Goal: Information Seeking & Learning: Learn about a topic

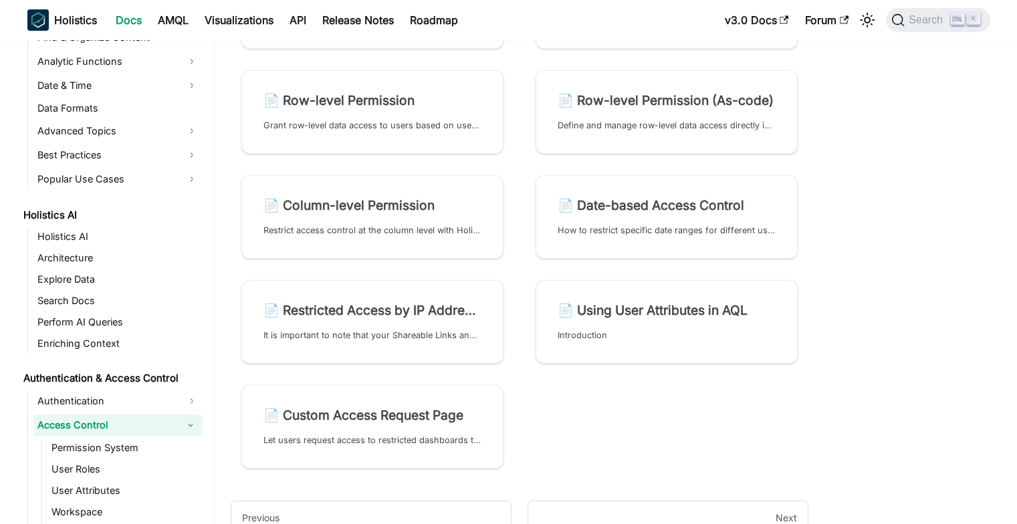
scroll to position [334, 0]
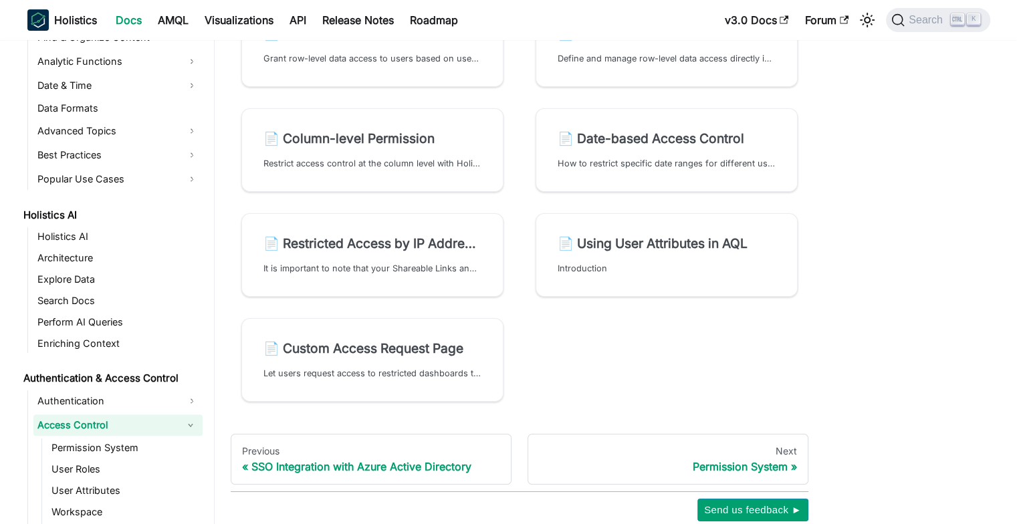
click at [711, 315] on section "📄️ Permission System Holistics's Permission System allows you to easily manage …" at bounding box center [519, 108] width 588 height 630
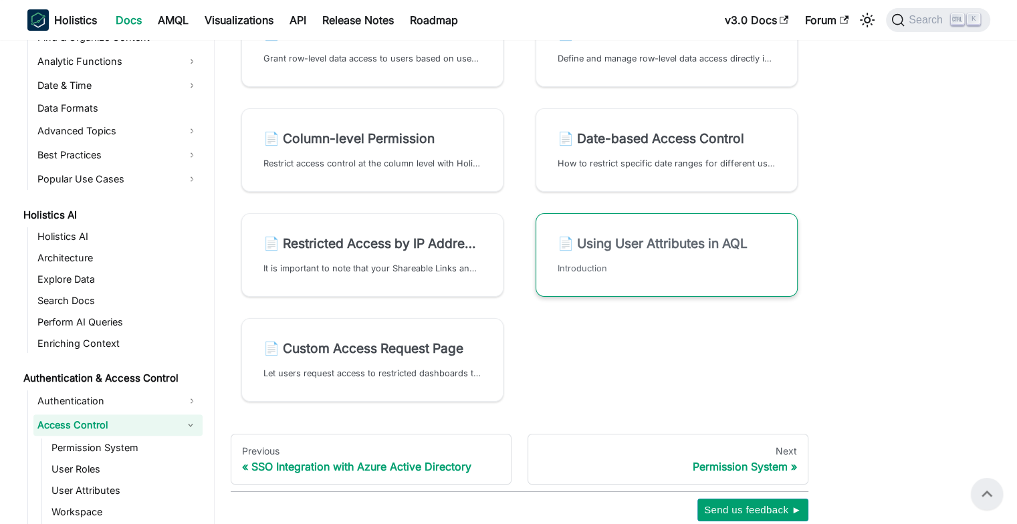
scroll to position [201, 0]
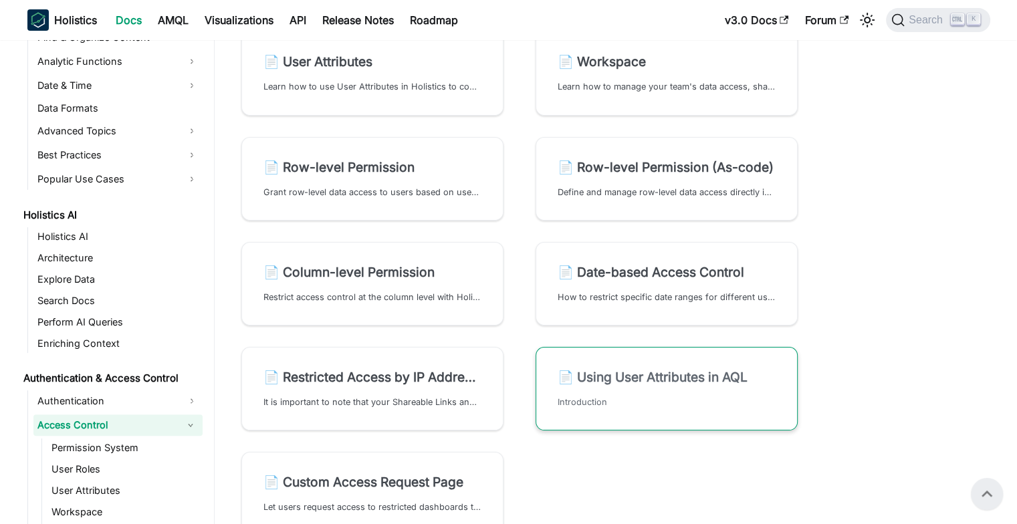
click at [662, 374] on h2 "📄️ Using User Attributes in AQL" at bounding box center [666, 377] width 218 height 16
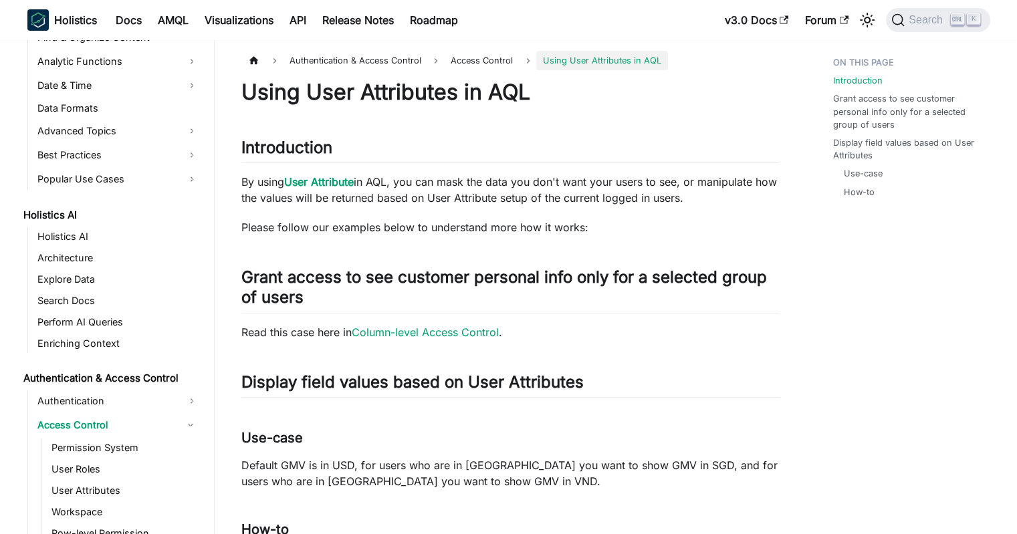
scroll to position [749, 0]
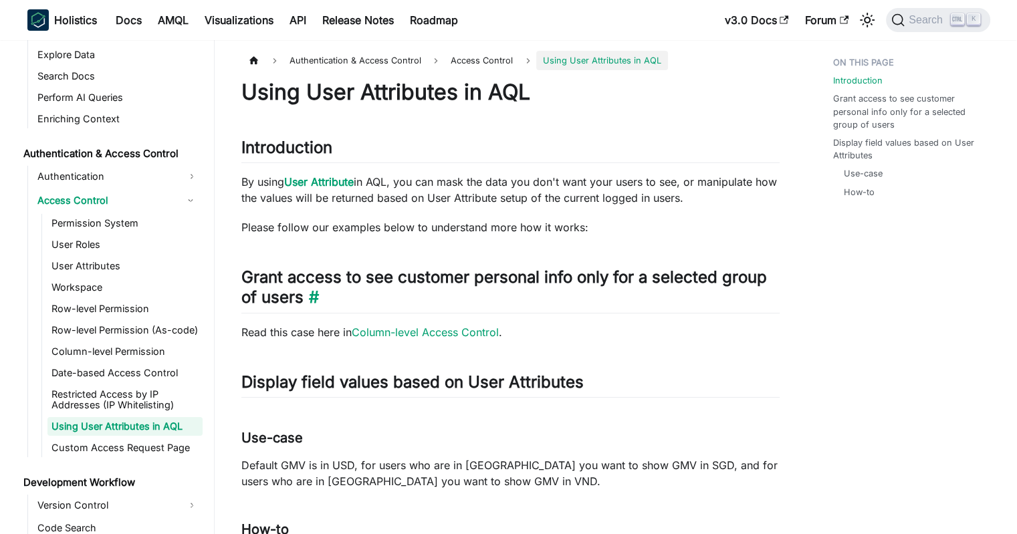
click at [528, 281] on h2 "Grant access to see customer personal info only for a selected group of users ​" at bounding box center [510, 289] width 538 height 45
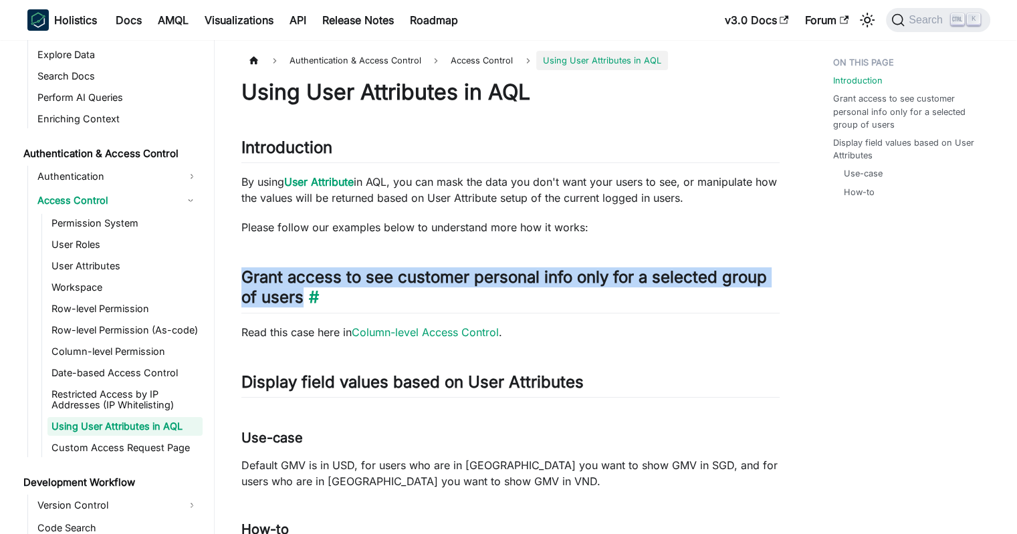
click at [528, 281] on h2 "Grant access to see customer personal info only for a selected group of users ​" at bounding box center [510, 289] width 538 height 45
click at [498, 280] on h2 "Grant access to see customer personal info only for a selected group of users ​" at bounding box center [510, 289] width 538 height 45
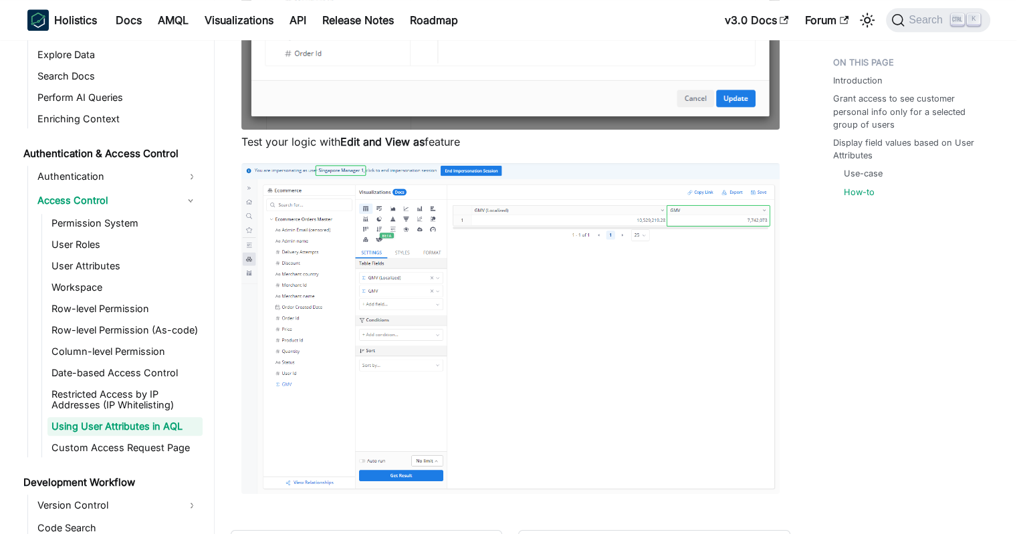
scroll to position [1447, 0]
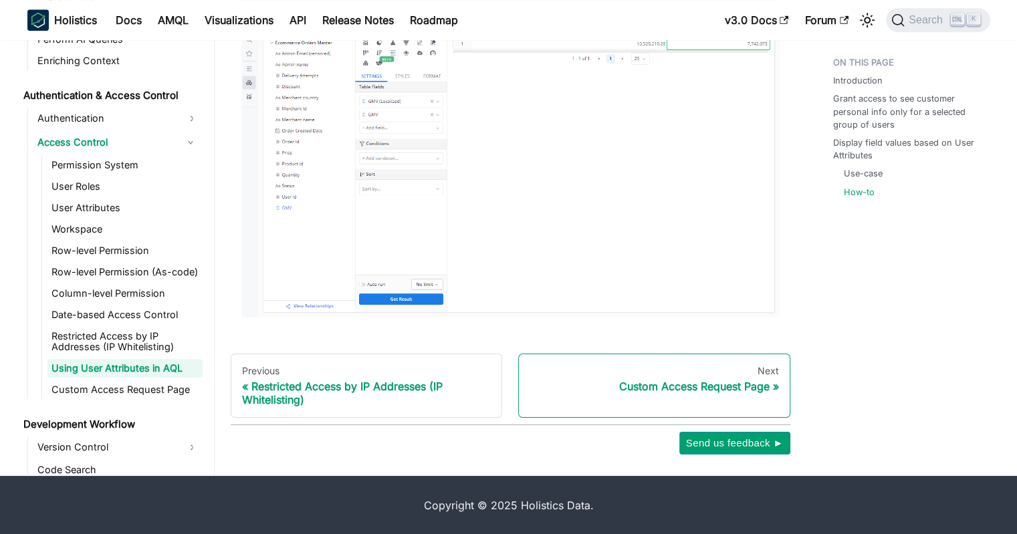
click at [705, 397] on link "Next Custom Access Request Page" at bounding box center [654, 386] width 272 height 64
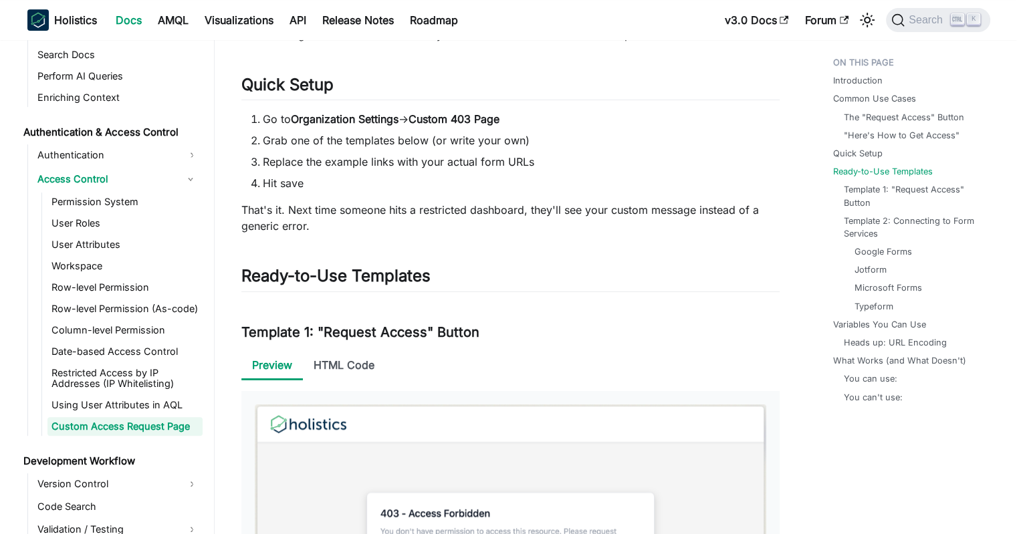
scroll to position [668, 0]
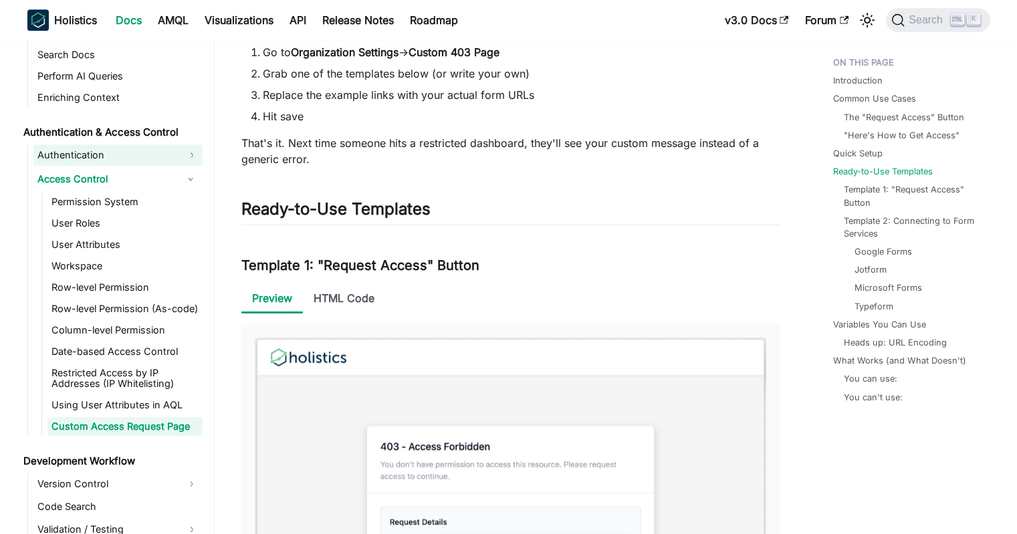
click at [190, 158] on link "Authentication" at bounding box center [117, 154] width 169 height 21
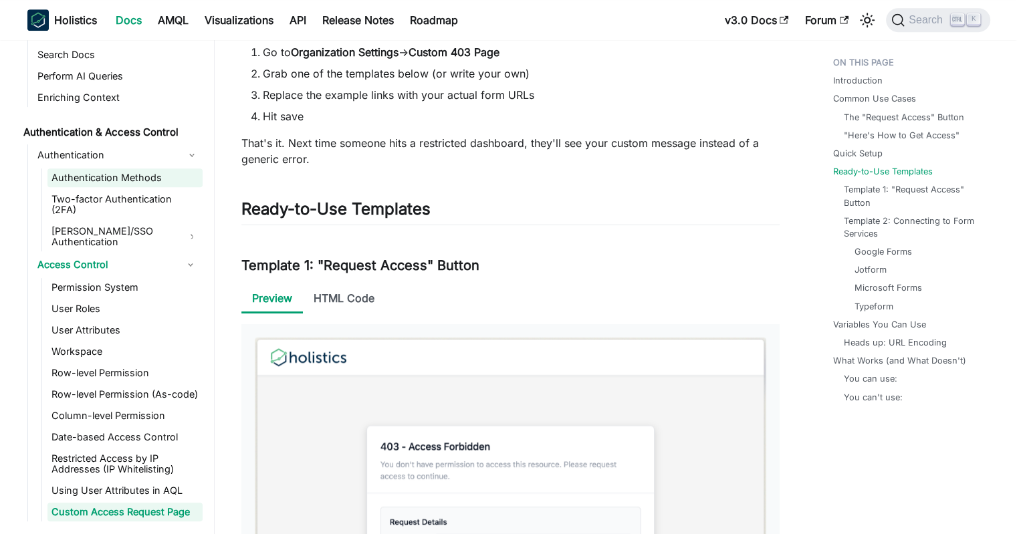
click at [155, 170] on link "Authentication Methods" at bounding box center [124, 177] width 155 height 19
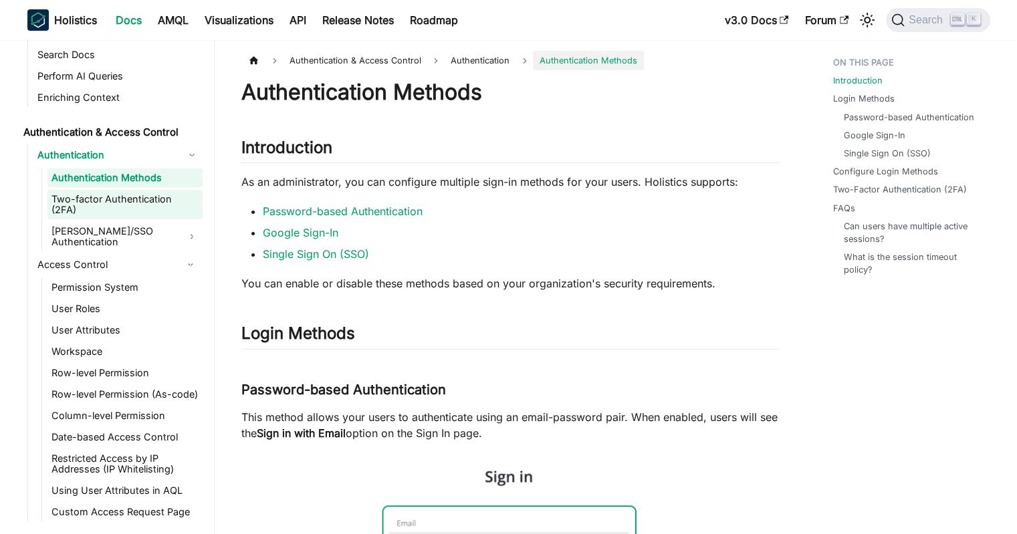
click at [144, 196] on link "Two-factor Authentication (2FA)" at bounding box center [124, 204] width 155 height 29
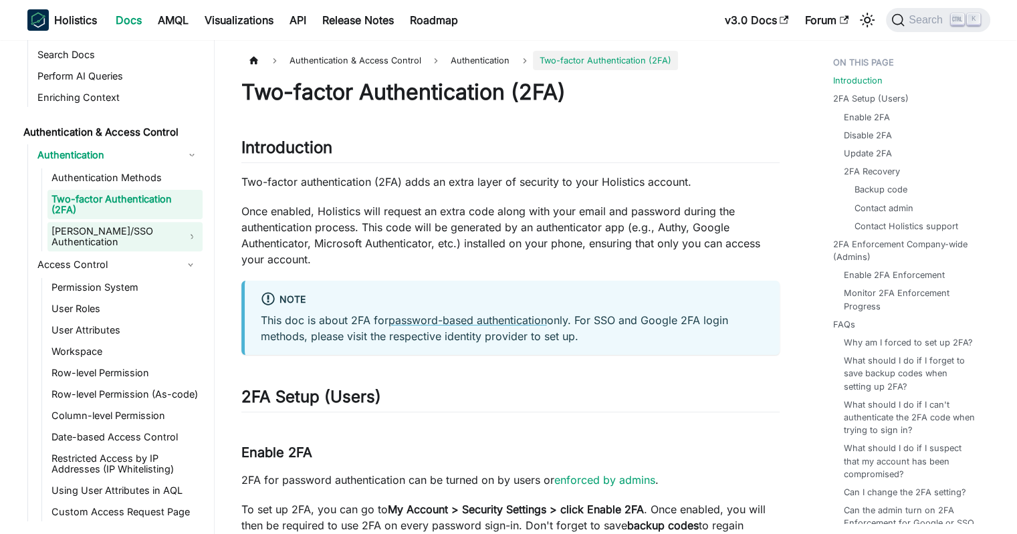
click at [133, 222] on link "SAML/SSO Authentication" at bounding box center [124, 236] width 155 height 29
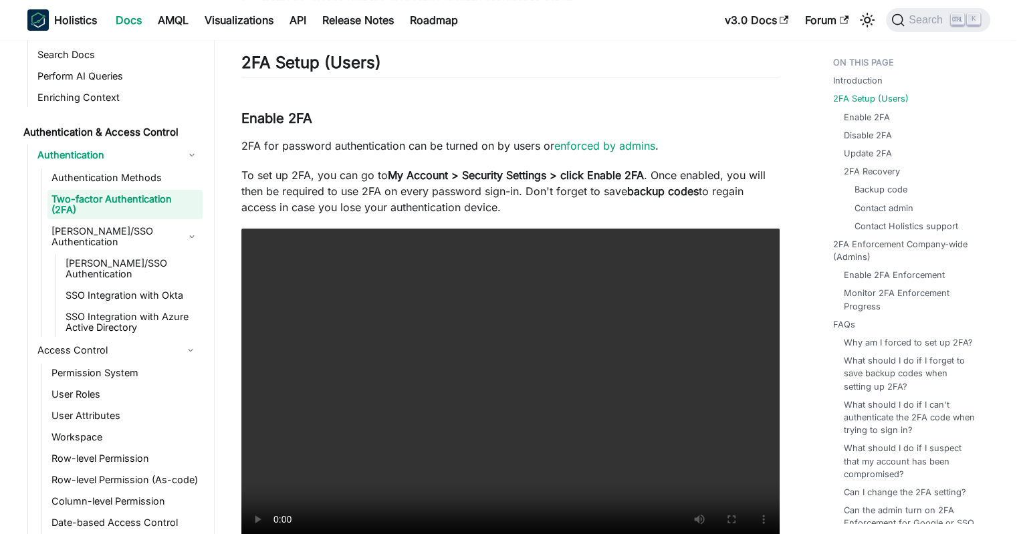
scroll to position [1104, 0]
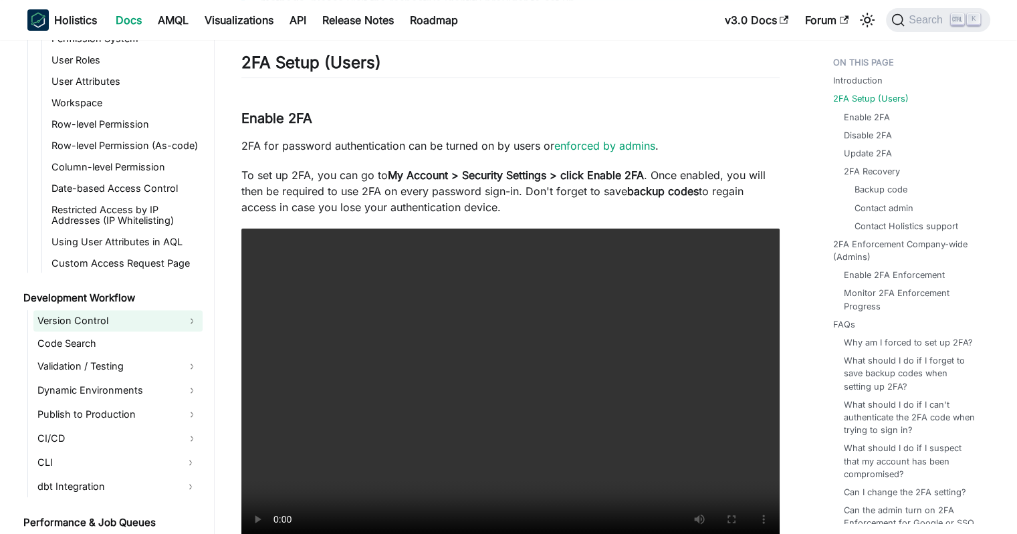
click at [187, 310] on link "Version Control" at bounding box center [117, 320] width 169 height 21
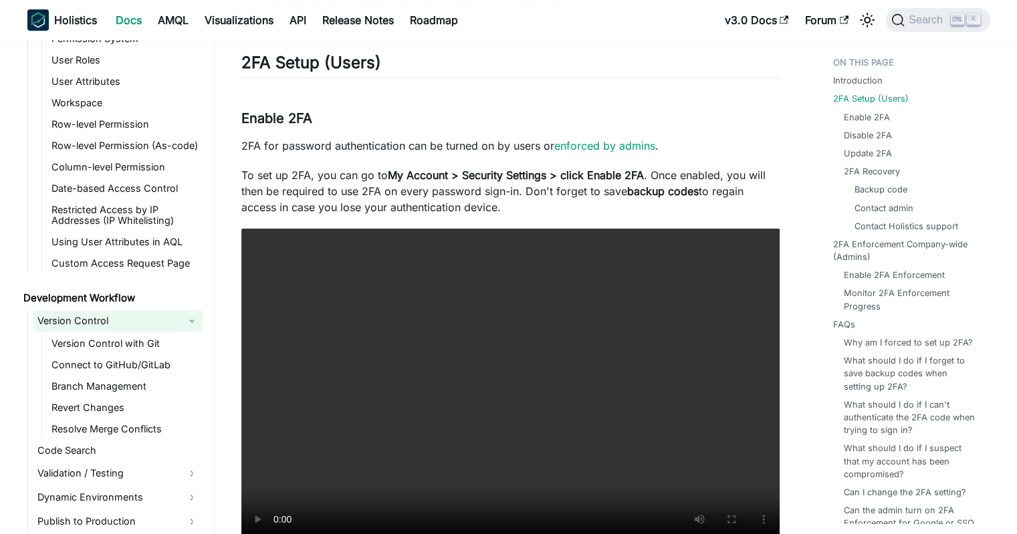
scroll to position [1305, 0]
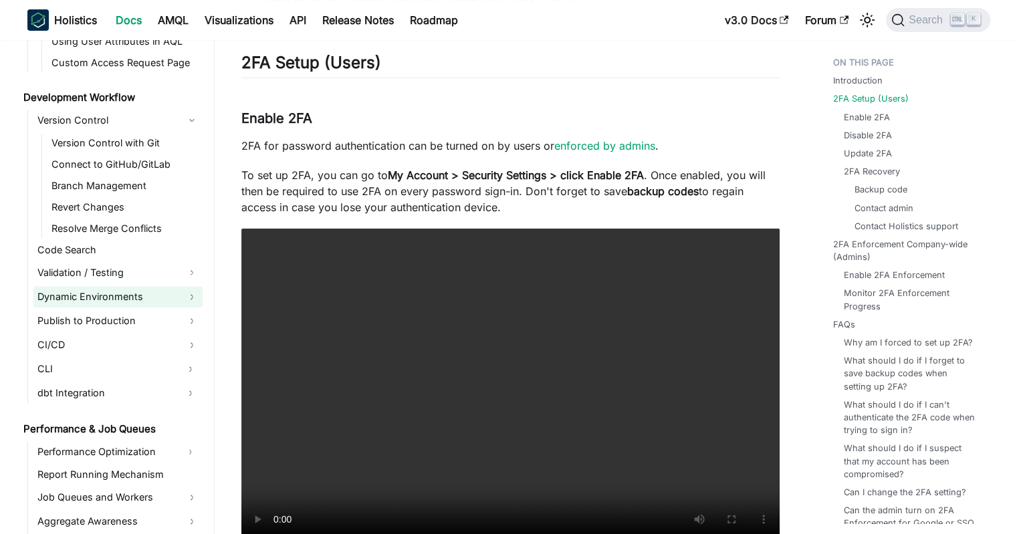
click at [189, 286] on link "Dynamic Environments" at bounding box center [117, 296] width 169 height 21
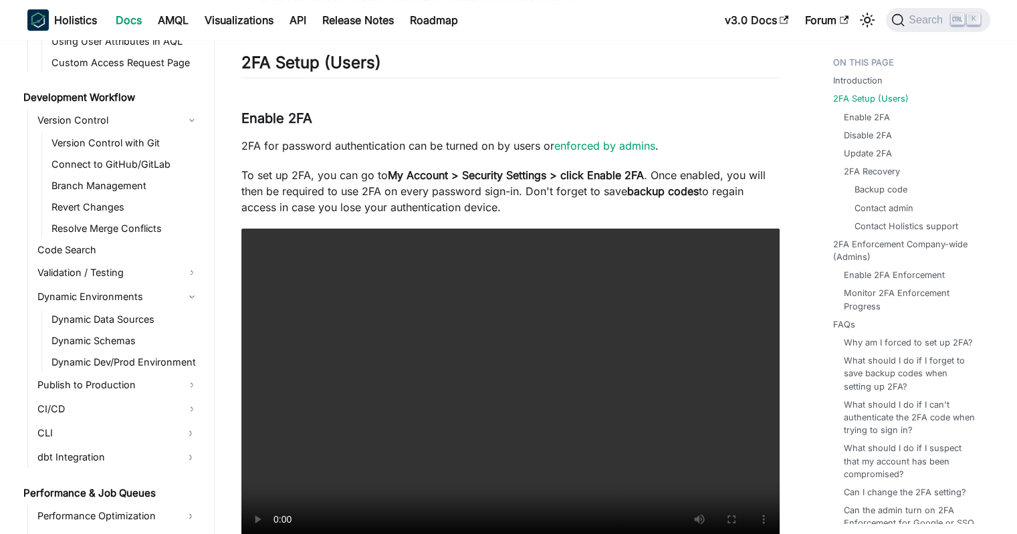
drag, startPoint x: 529, startPoint y: 205, endPoint x: 703, endPoint y: 163, distance: 178.8
drag, startPoint x: 680, startPoint y: 152, endPoint x: 682, endPoint y: 195, distance: 43.5
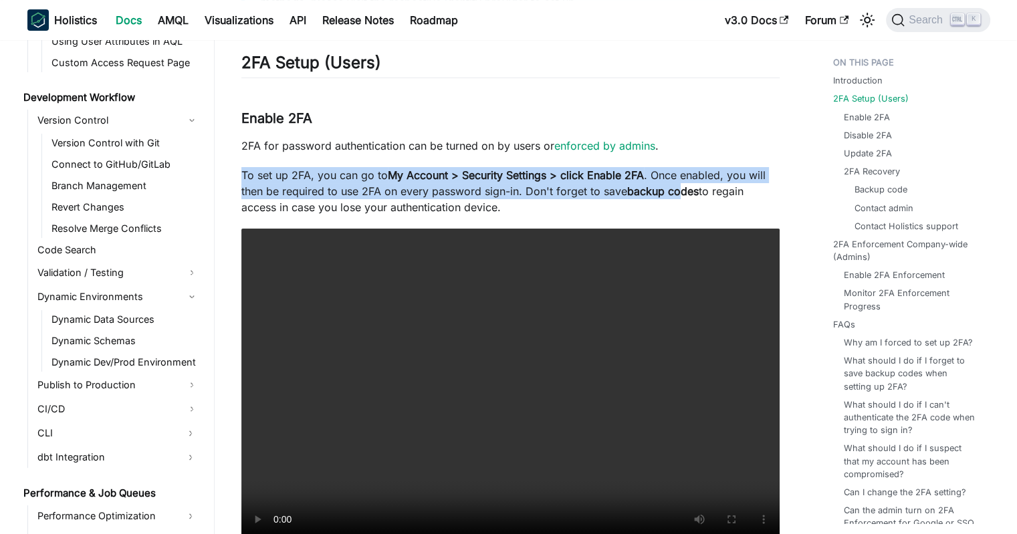
click at [682, 195] on strong "backup codes" at bounding box center [663, 190] width 72 height 13
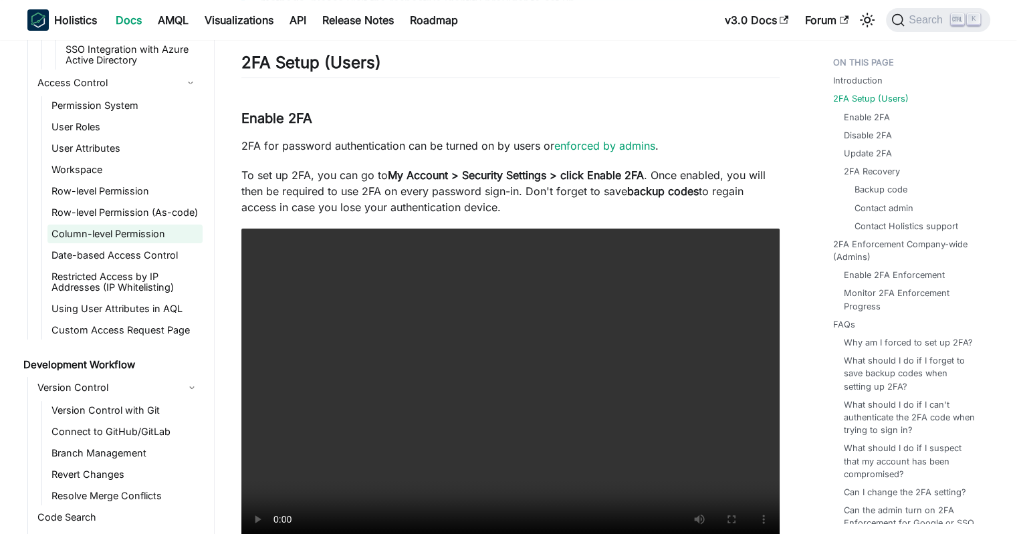
scroll to position [703, 0]
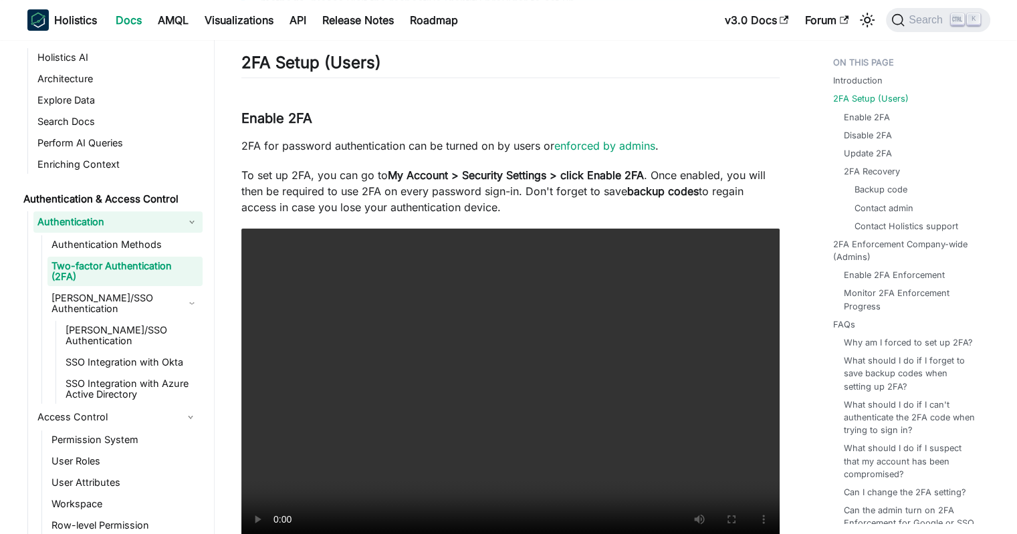
click at [97, 221] on link "Authentication" at bounding box center [117, 221] width 169 height 21
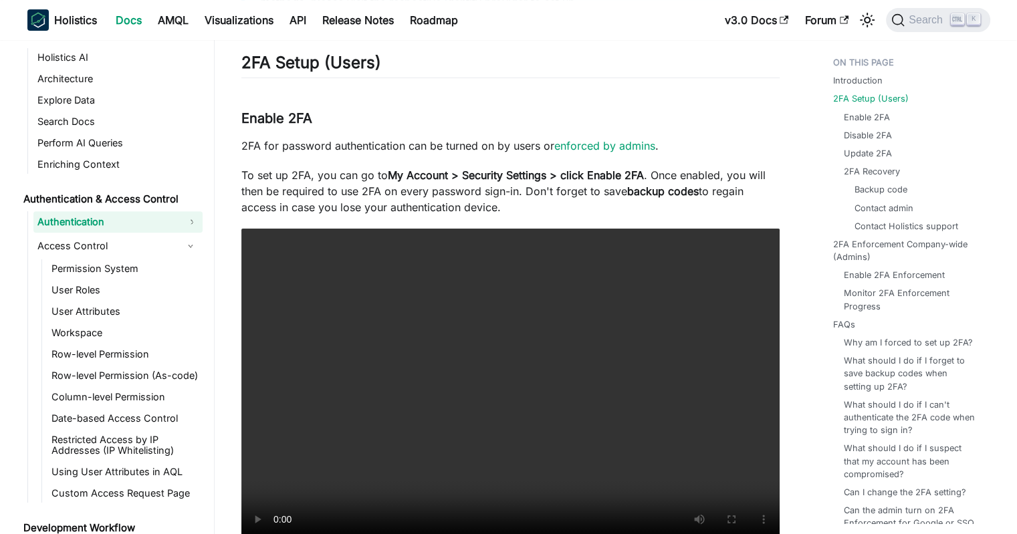
click at [89, 221] on link "Authentication" at bounding box center [117, 221] width 169 height 21
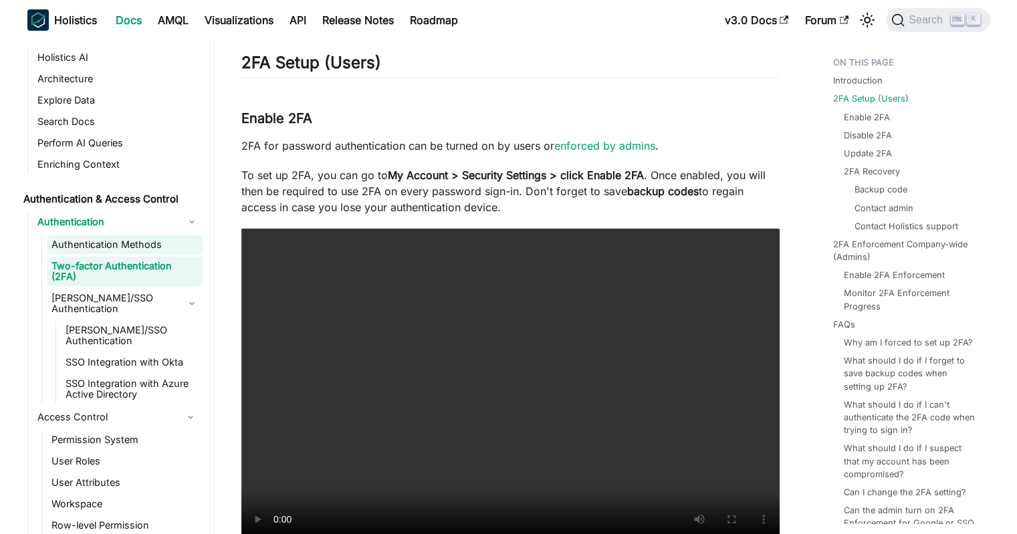
click at [84, 237] on link "Authentication Methods" at bounding box center [124, 244] width 155 height 19
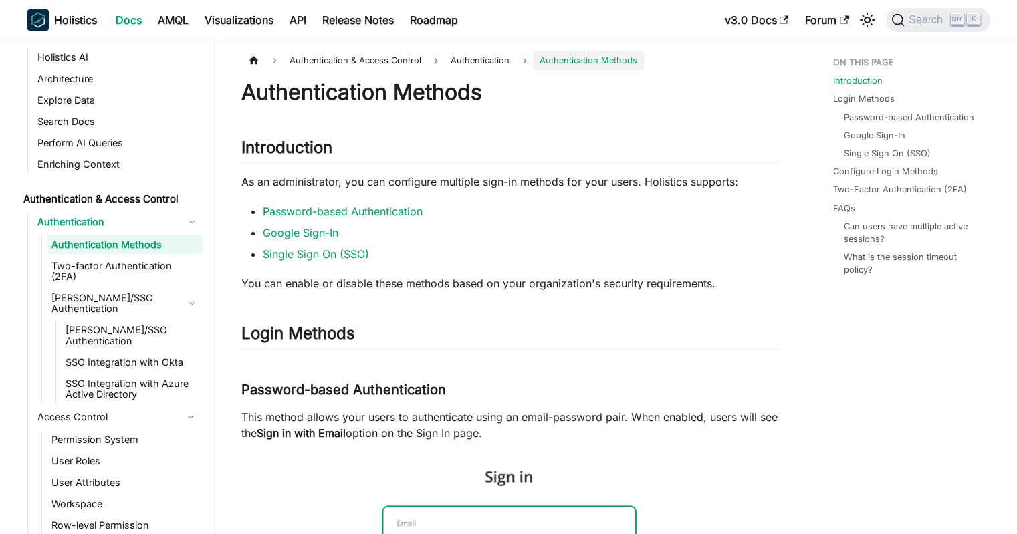
click at [364, 182] on p "As an administrator, you can configure multiple sign-in methods for your users.…" at bounding box center [510, 182] width 538 height 16
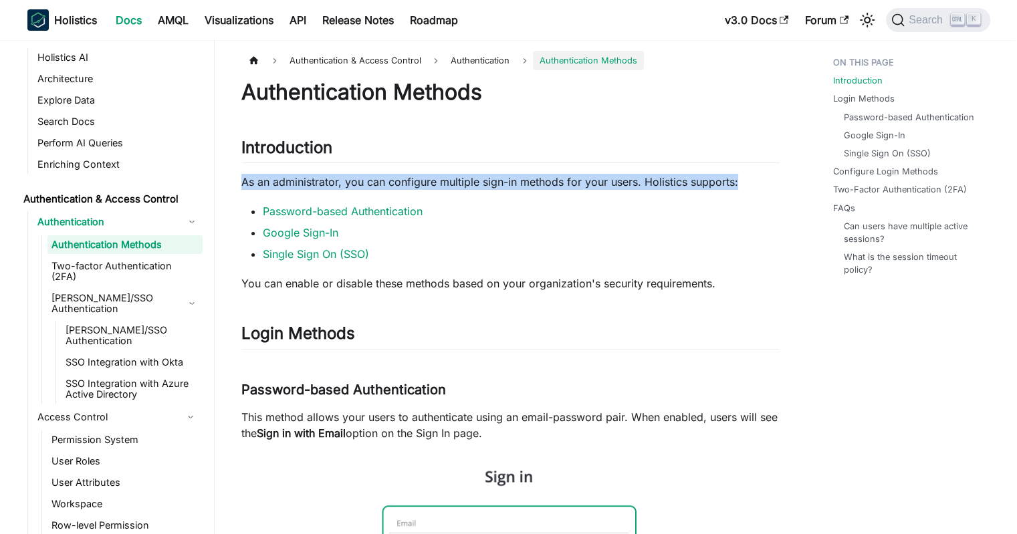
click at [364, 182] on p "As an administrator, you can configure multiple sign-in methods for your users.…" at bounding box center [510, 182] width 538 height 16
click at [342, 181] on p "As an administrator, you can configure multiple sign-in methods for your users.…" at bounding box center [510, 182] width 538 height 16
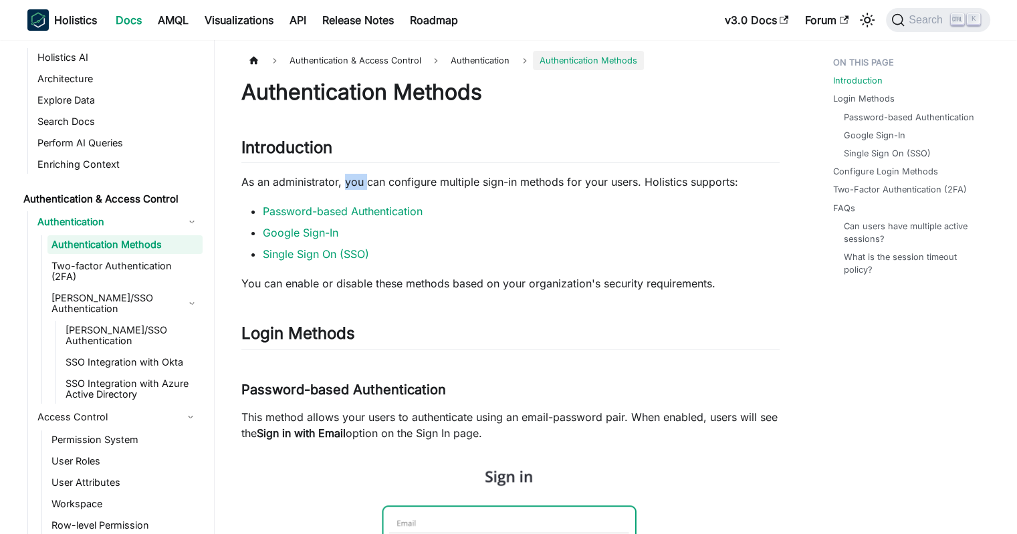
click at [342, 181] on p "As an administrator, you can configure multiple sign-in methods for your users.…" at bounding box center [510, 182] width 538 height 16
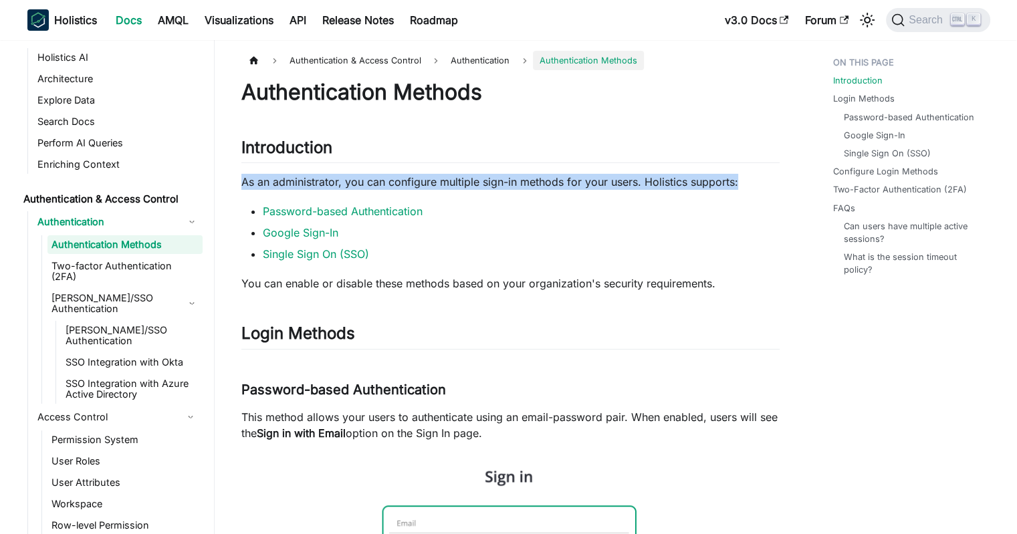
click at [342, 181] on p "As an administrator, you can configure multiple sign-in methods for your users.…" at bounding box center [510, 182] width 538 height 16
click at [384, 180] on p "As an administrator, you can configure multiple sign-in methods for your users.…" at bounding box center [510, 182] width 538 height 16
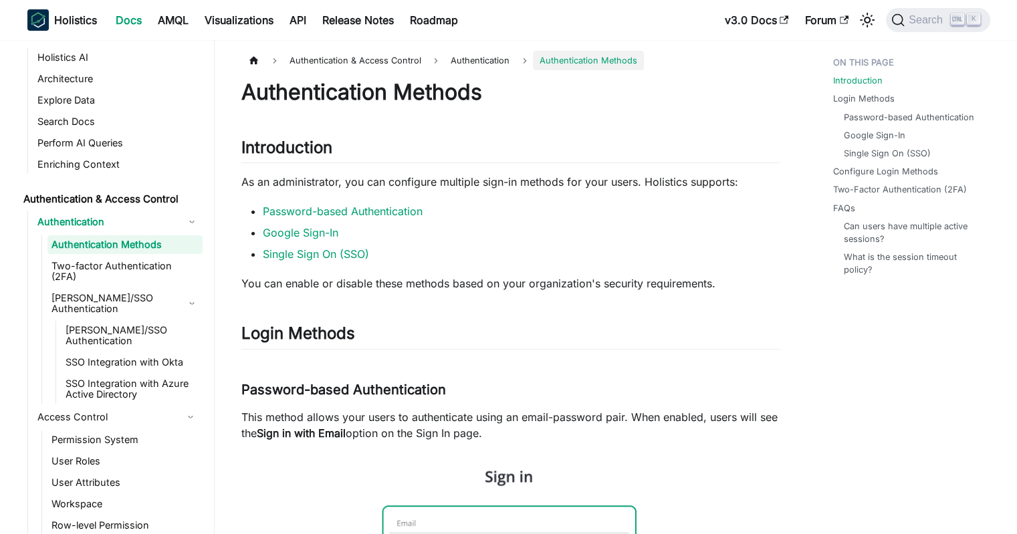
click at [421, 177] on p "As an administrator, you can configure multiple sign-in methods for your users.…" at bounding box center [510, 182] width 538 height 16
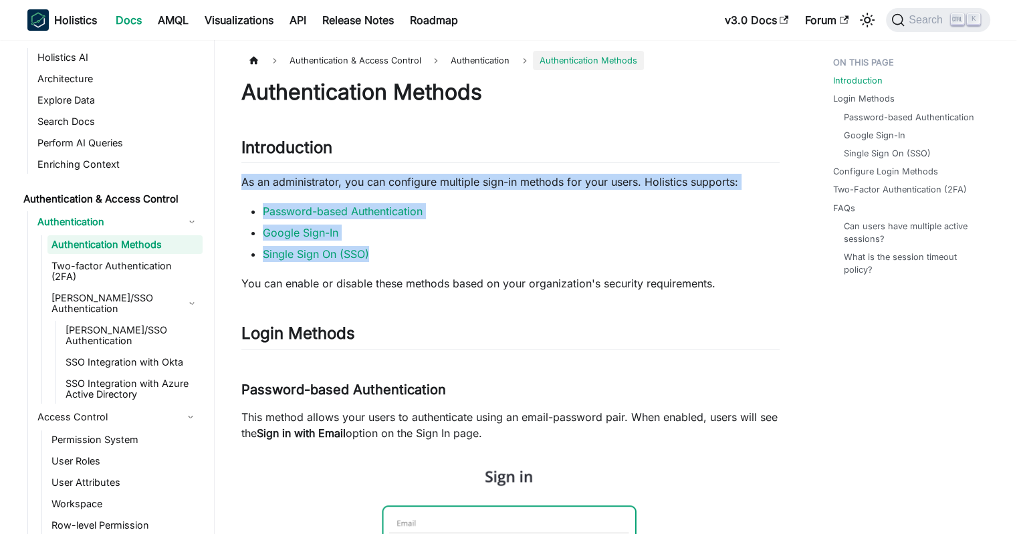
drag, startPoint x: 460, startPoint y: 155, endPoint x: 711, endPoint y: 248, distance: 268.0
click at [711, 248] on li "Single Sign On (SSO)" at bounding box center [521, 254] width 517 height 16
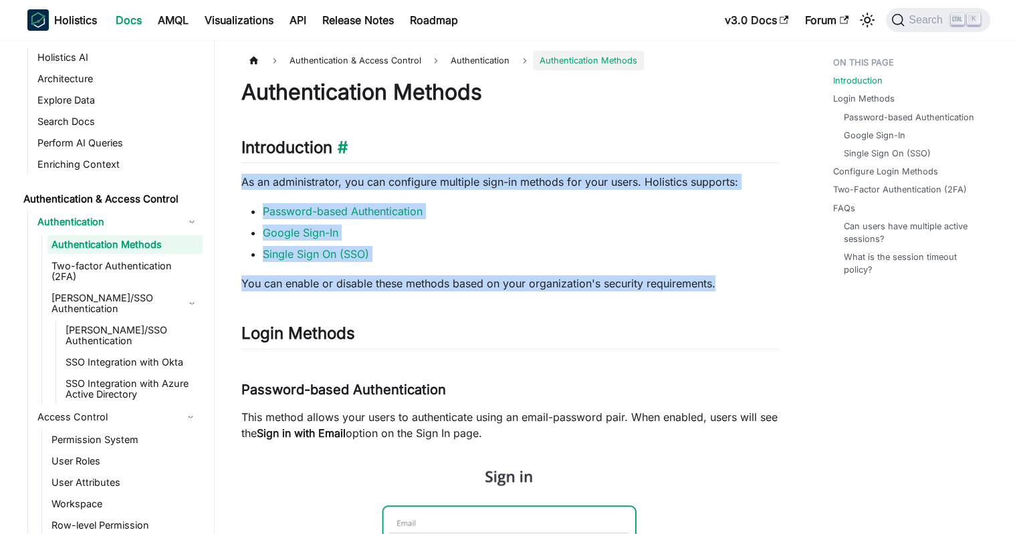
drag, startPoint x: 722, startPoint y: 277, endPoint x: 668, endPoint y: 154, distance: 133.5
click at [668, 154] on h2 "Introduction ​" at bounding box center [510, 150] width 538 height 25
drag, startPoint x: 625, startPoint y: 150, endPoint x: 717, endPoint y: 274, distance: 153.9
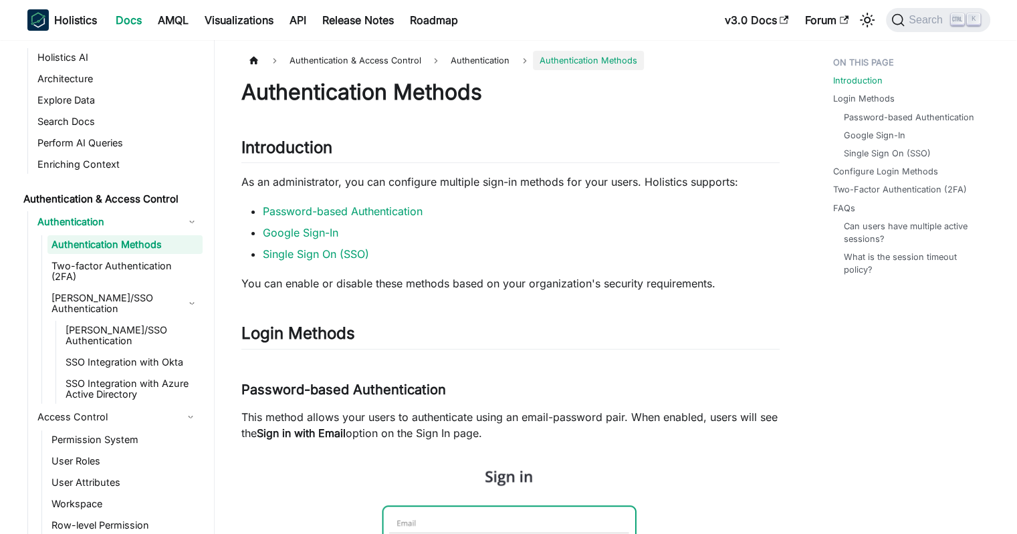
click at [559, 249] on li "Single Sign On (SSO)" at bounding box center [521, 254] width 517 height 16
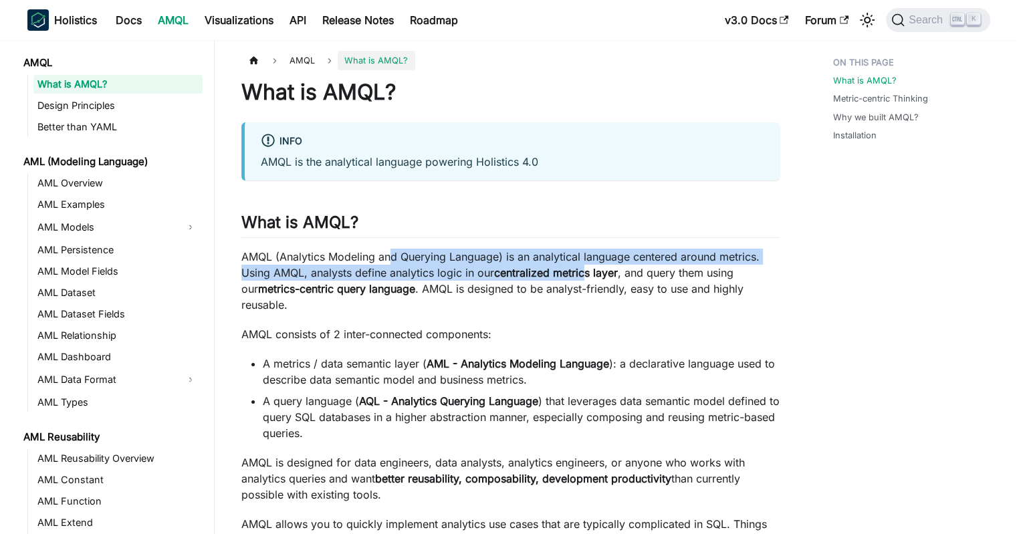
drag, startPoint x: 392, startPoint y: 259, endPoint x: 590, endPoint y: 269, distance: 198.8
click at [590, 269] on p "AMQL (Analytics Modeling and Querying Language) is an analytical language cente…" at bounding box center [510, 281] width 538 height 64
click at [590, 269] on strong "centralized metrics layer" at bounding box center [556, 272] width 124 height 13
drag, startPoint x: 380, startPoint y: 253, endPoint x: 535, endPoint y: 276, distance: 156.8
click at [535, 276] on p "AMQL (Analytics Modeling and Querying Language) is an analytical language cente…" at bounding box center [510, 281] width 538 height 64
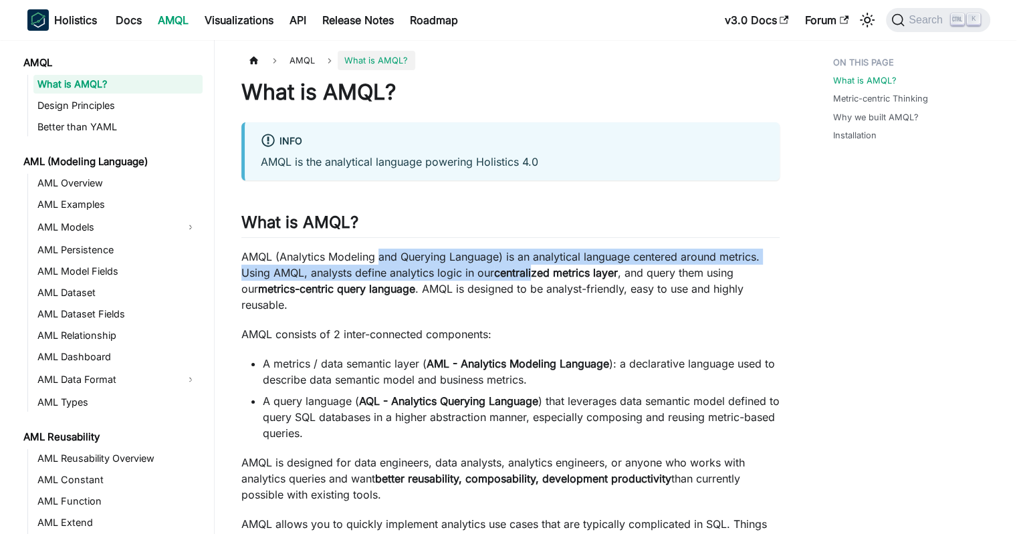
click at [535, 276] on strong "centralized metrics layer" at bounding box center [556, 272] width 124 height 13
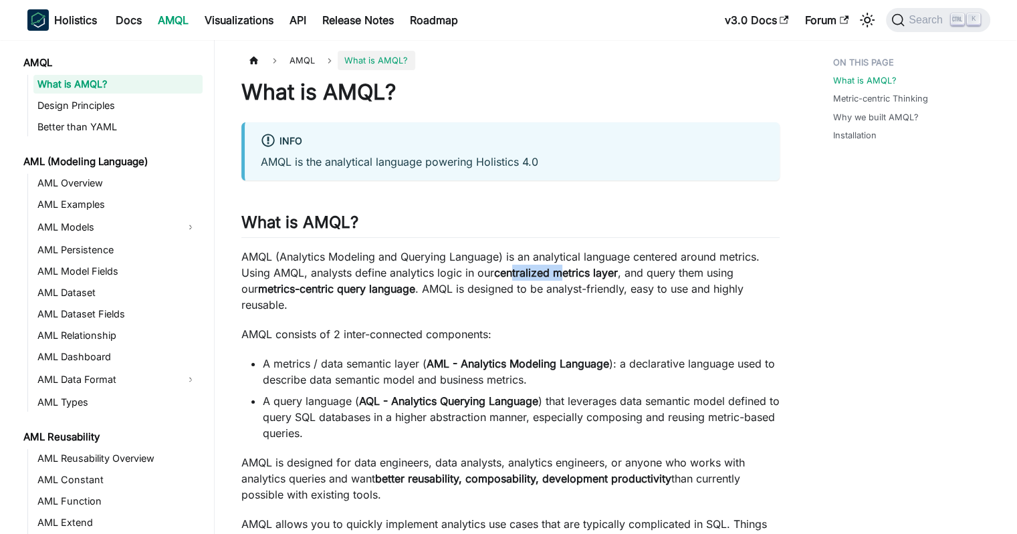
drag, startPoint x: 564, startPoint y: 279, endPoint x: 447, endPoint y: 262, distance: 117.5
click at [454, 264] on p "AMQL (Analytics Modeling and Querying Language) is an analytical language cente…" at bounding box center [510, 281] width 538 height 64
click at [443, 261] on p "AMQL (Analytics Modeling and Querying Language) is an analytical language cente…" at bounding box center [510, 281] width 538 height 64
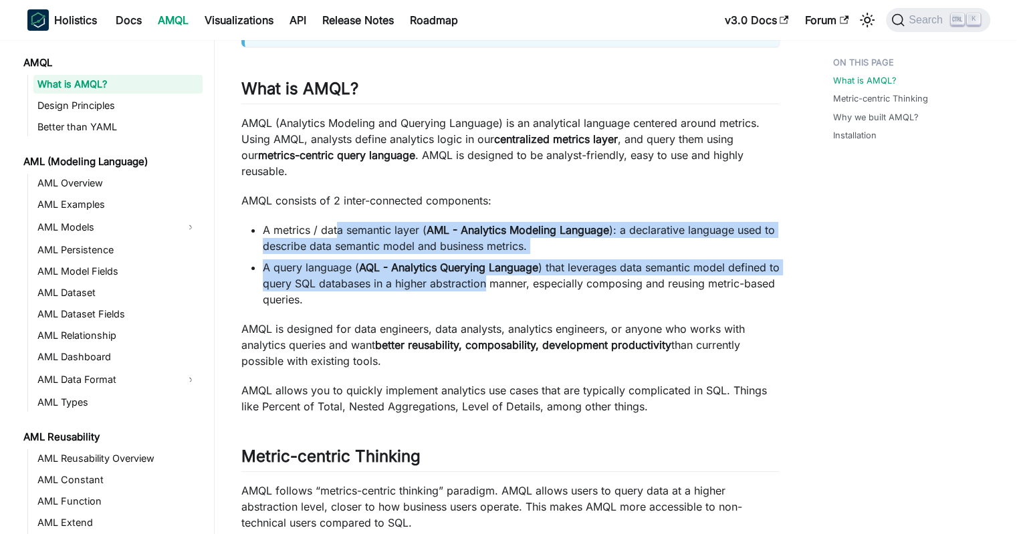
drag, startPoint x: 334, startPoint y: 203, endPoint x: 499, endPoint y: 275, distance: 180.2
click at [500, 275] on div "What is AMQL? info AMQL is the analytical language powering Holistics 4.0 What …" at bounding box center [510, 467] width 538 height 1045
click at [499, 275] on li "A query language ( AQL - Analytics Querying Language ) that leverages data sema…" at bounding box center [521, 283] width 517 height 48
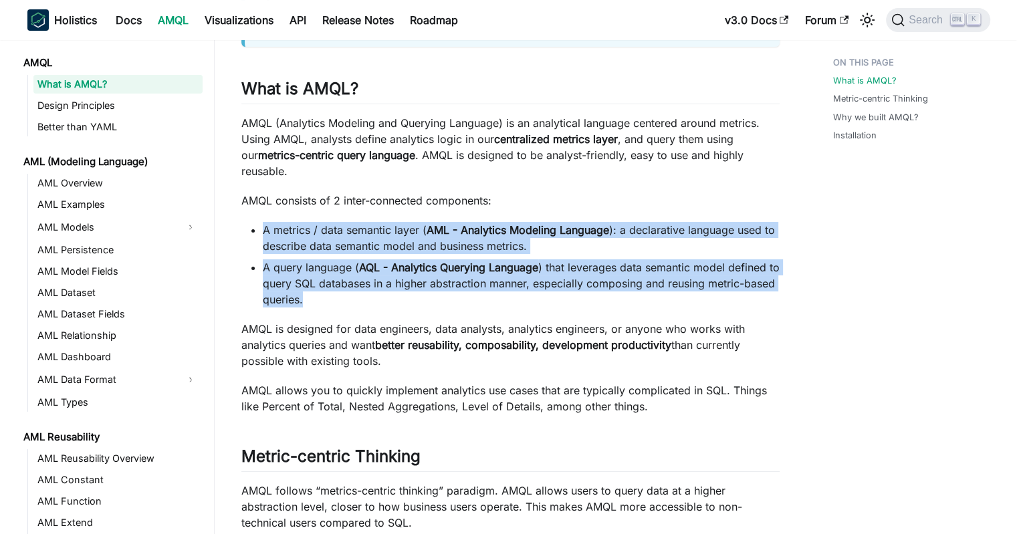
drag, startPoint x: 469, startPoint y: 289, endPoint x: 494, endPoint y: 182, distance: 109.8
click at [494, 182] on div "What is AMQL? info AMQL is the analytical language powering Holistics 4.0 What …" at bounding box center [510, 467] width 538 height 1045
click at [530, 193] on p "AMQL consists of 2 inter-connected components:" at bounding box center [510, 201] width 538 height 16
drag, startPoint x: 551, startPoint y: 182, endPoint x: 556, endPoint y: 284, distance: 102.4
click at [556, 284] on div "What is AMQL? info AMQL is the analytical language powering Holistics 4.0 What …" at bounding box center [510, 467] width 538 height 1045
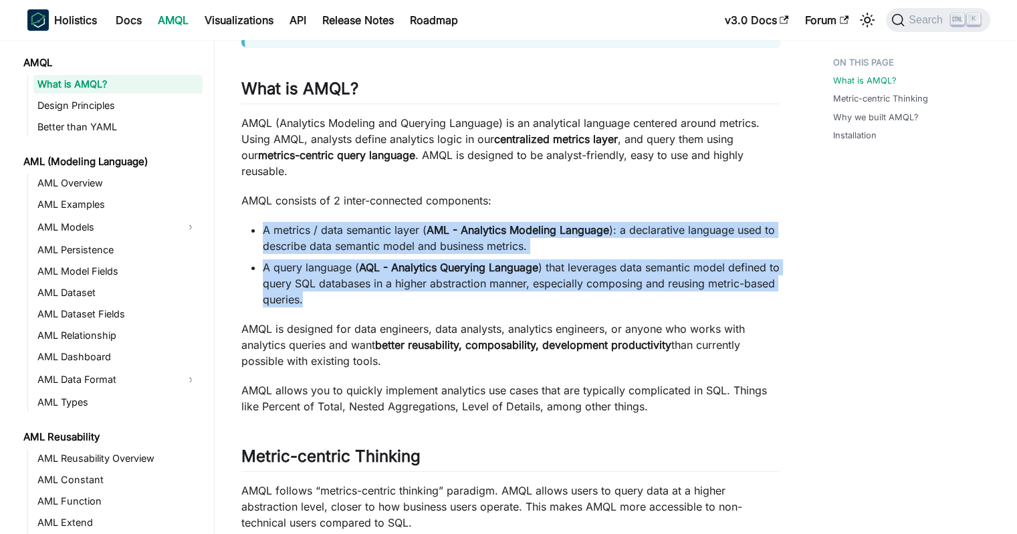
click at [556, 284] on li "A query language ( AQL - Analytics Querying Language ) that leverages data sema…" at bounding box center [521, 283] width 517 height 48
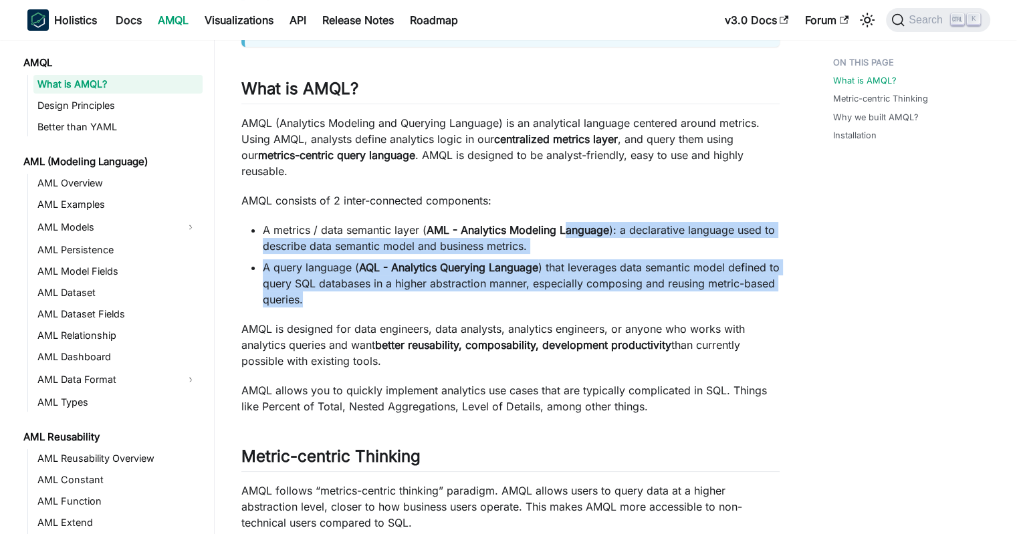
drag, startPoint x: 541, startPoint y: 285, endPoint x: 563, endPoint y: 188, distance: 100.1
click at [562, 188] on div "What is AMQL? info AMQL is the analytical language powering Holistics 4.0 What …" at bounding box center [510, 467] width 538 height 1045
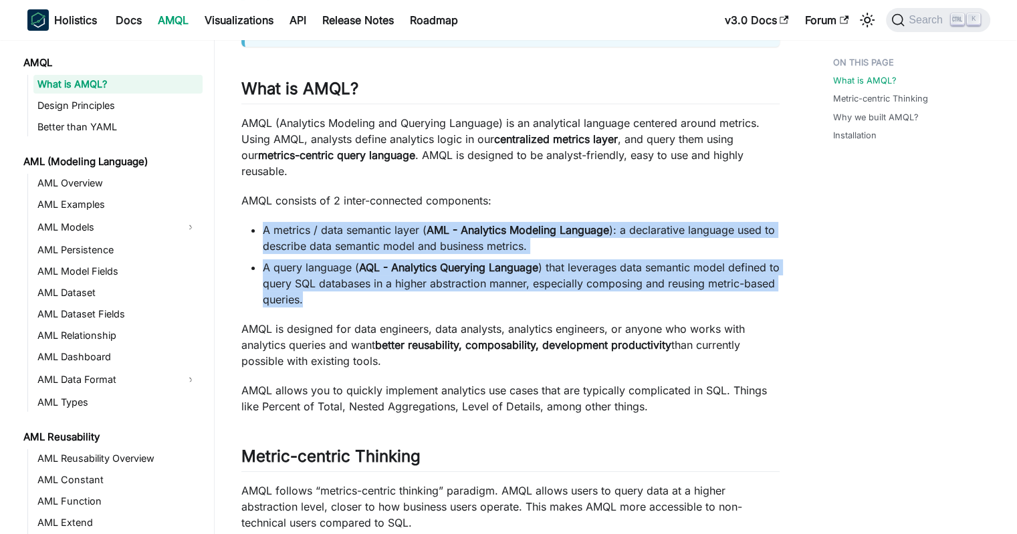
click at [563, 193] on p "AMQL consists of 2 inter-connected components:" at bounding box center [510, 201] width 538 height 16
drag, startPoint x: 570, startPoint y: 183, endPoint x: 557, endPoint y: 287, distance: 104.4
click at [557, 287] on div "What is AMQL? info AMQL is the analytical language powering Holistics 4.0 What …" at bounding box center [510, 467] width 538 height 1045
click at [557, 287] on li "A query language ( AQL - Analytics Querying Language ) that leverages data sema…" at bounding box center [521, 283] width 517 height 48
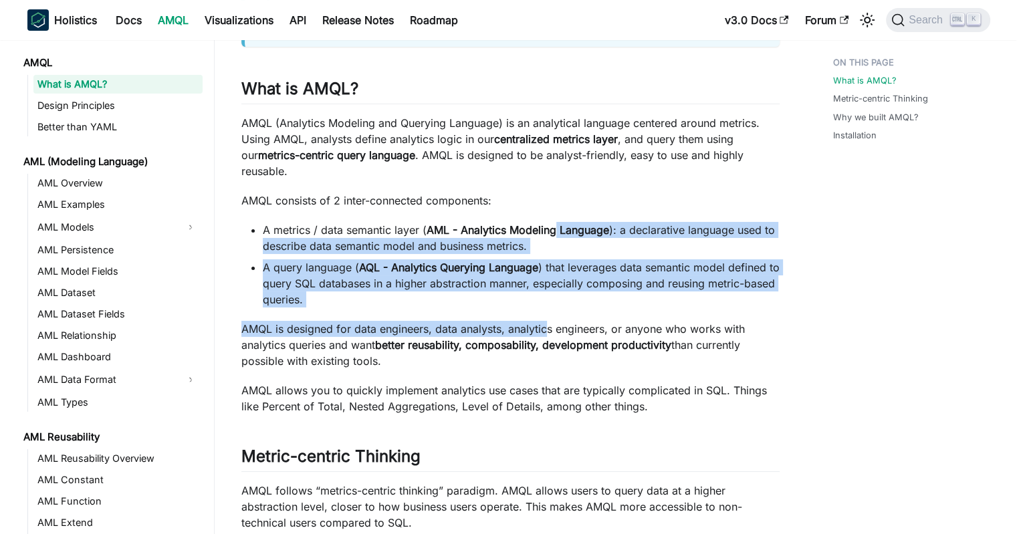
drag, startPoint x: 545, startPoint y: 294, endPoint x: 557, endPoint y: 199, distance: 95.7
click at [557, 199] on div "What is AMQL? info AMQL is the analytical language powering Holistics 4.0 What …" at bounding box center [510, 467] width 538 height 1045
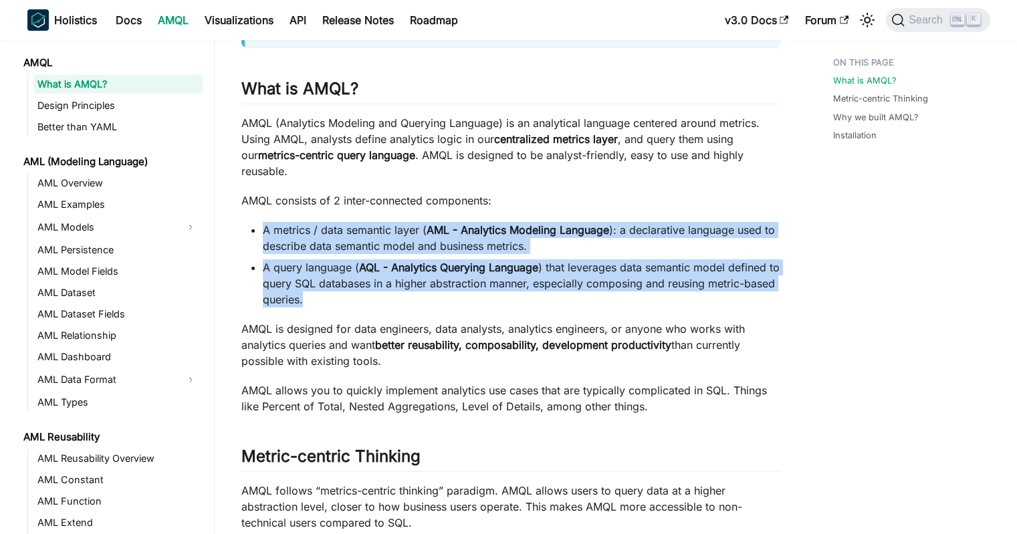
drag, startPoint x: 564, startPoint y: 193, endPoint x: 544, endPoint y: 280, distance: 89.8
click at [544, 280] on div "What is AMQL? info AMQL is the analytical language powering Holistics 4.0 What …" at bounding box center [510, 467] width 538 height 1045
click at [544, 280] on li "A query language ( AQL - Analytics Querying Language ) that leverages data sema…" at bounding box center [521, 283] width 517 height 48
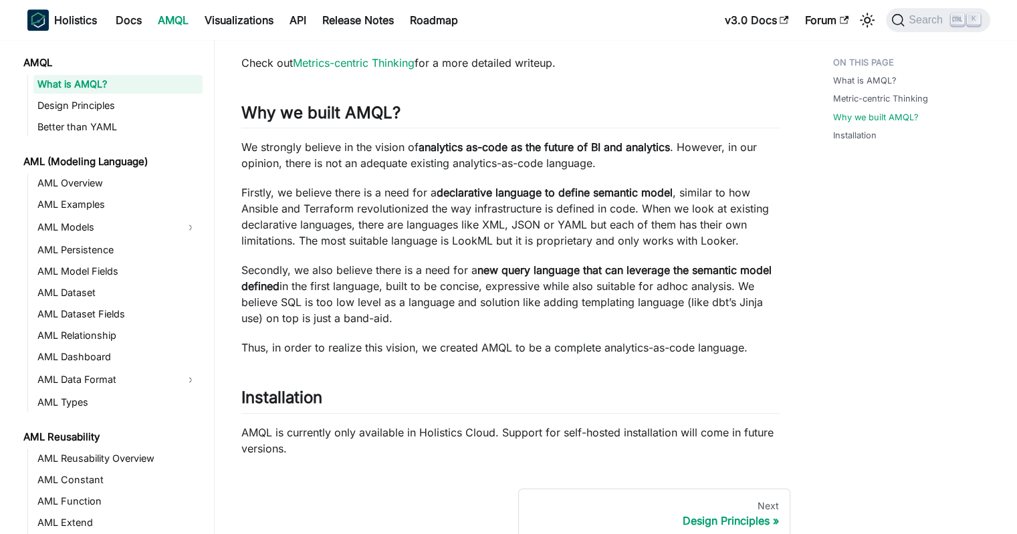
scroll to position [735, 0]
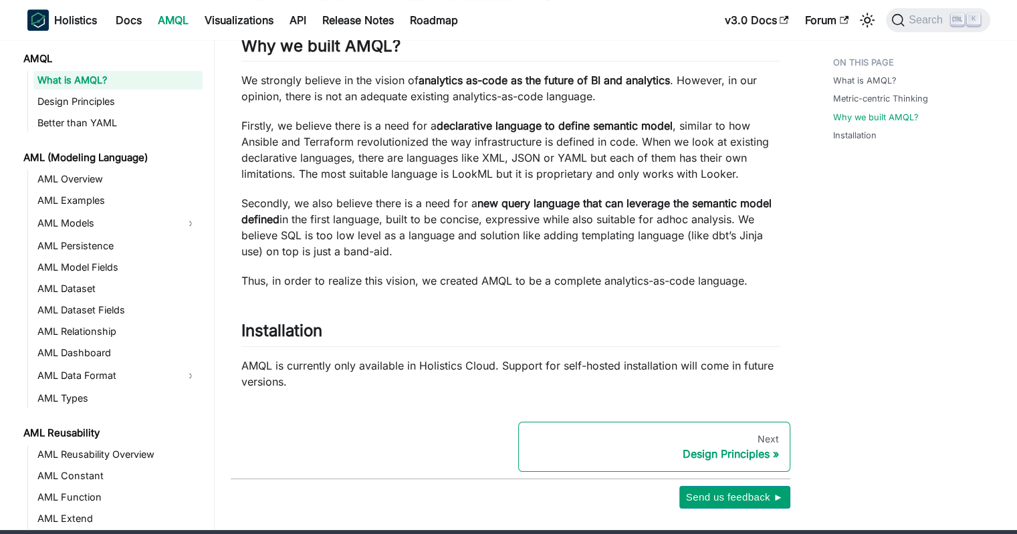
click at [732, 433] on div "Next" at bounding box center [653, 439] width 249 height 12
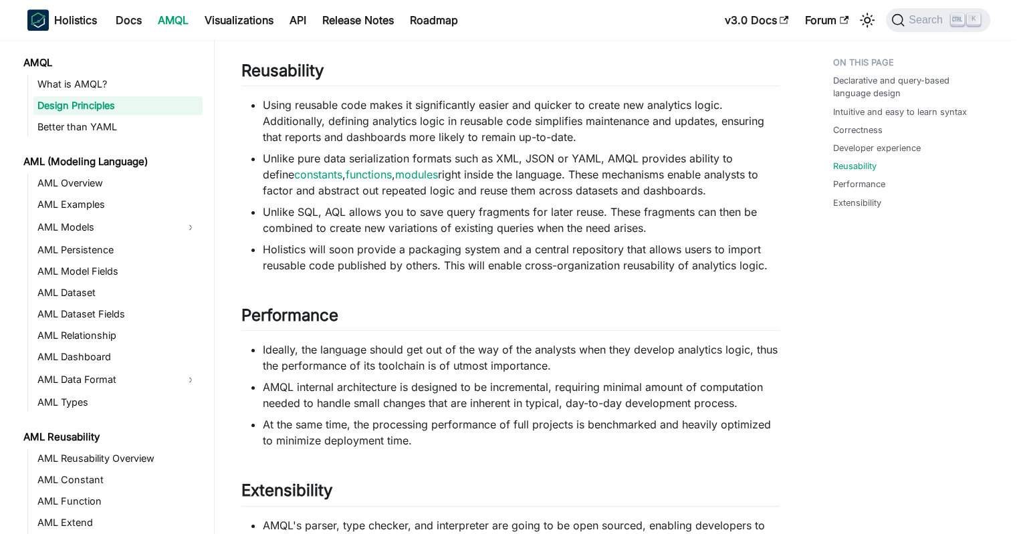
scroll to position [986, 0]
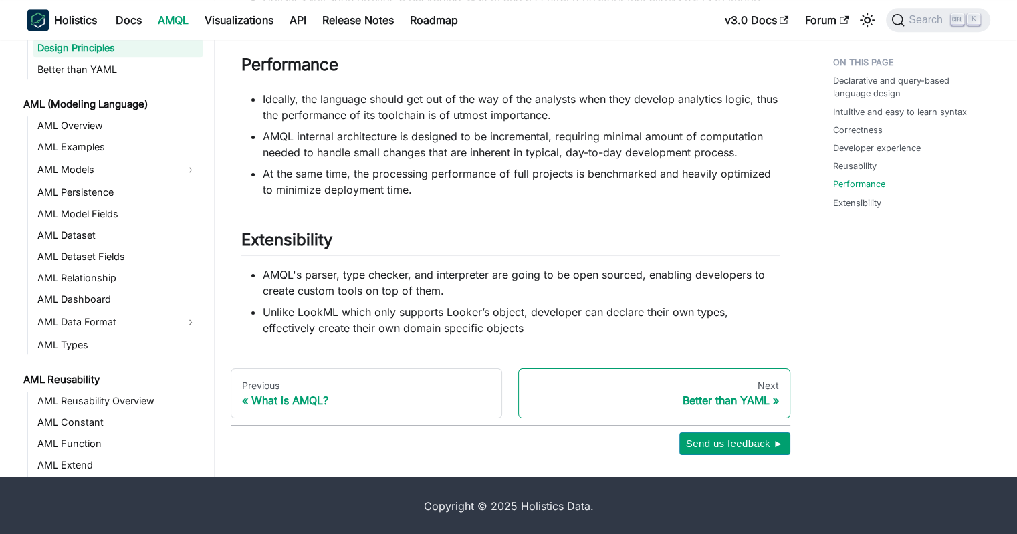
click at [676, 381] on div "Next" at bounding box center [653, 386] width 249 height 12
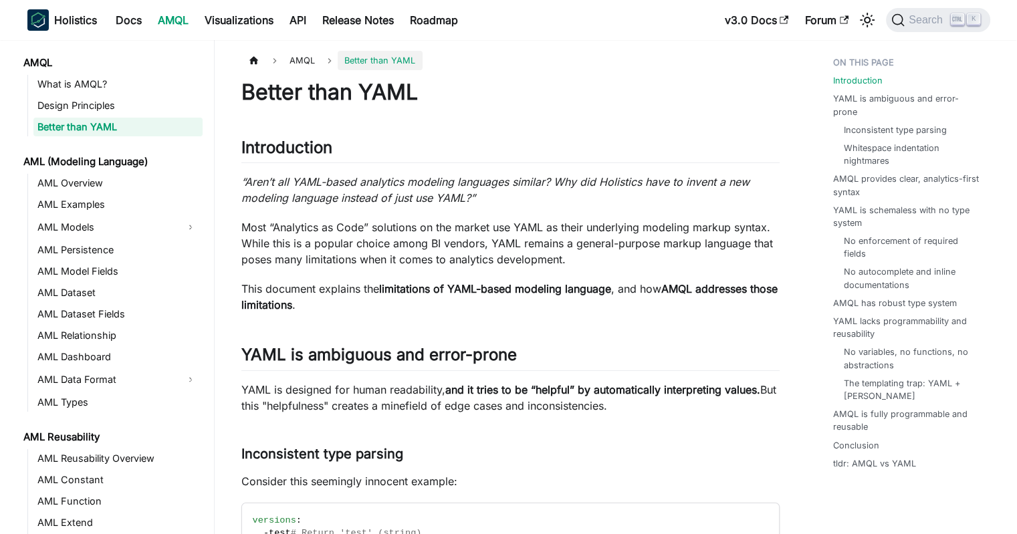
click at [414, 191] on p "“Aren’t all YAML-based analytics modeling languages similar? Why did Holistics …" at bounding box center [510, 190] width 538 height 32
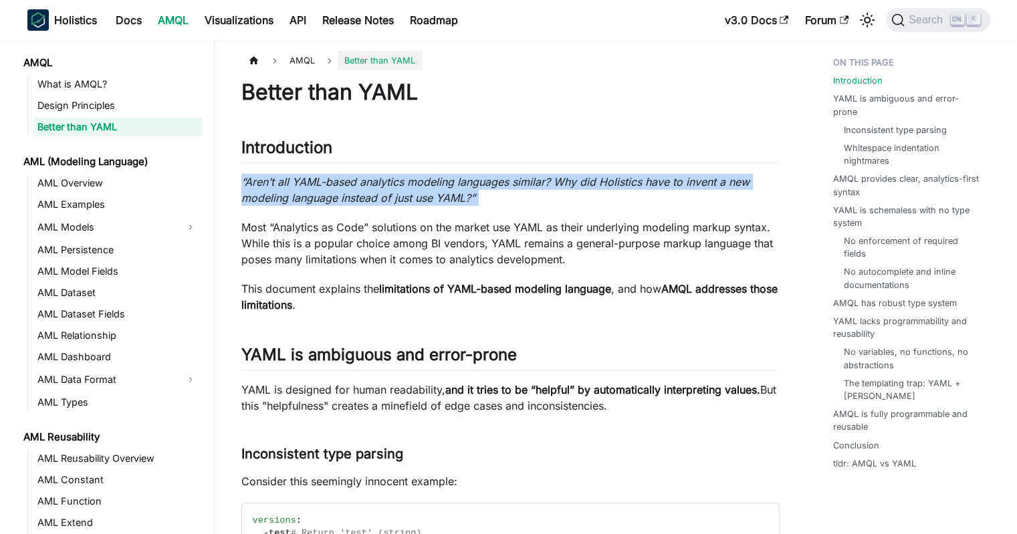
click at [414, 191] on p "“Aren’t all YAML-based analytics modeling languages similar? Why did Holistics …" at bounding box center [510, 190] width 538 height 32
click at [347, 189] on p "“Aren’t all YAML-based analytics modeling languages similar? Why did Holistics …" at bounding box center [510, 190] width 538 height 32
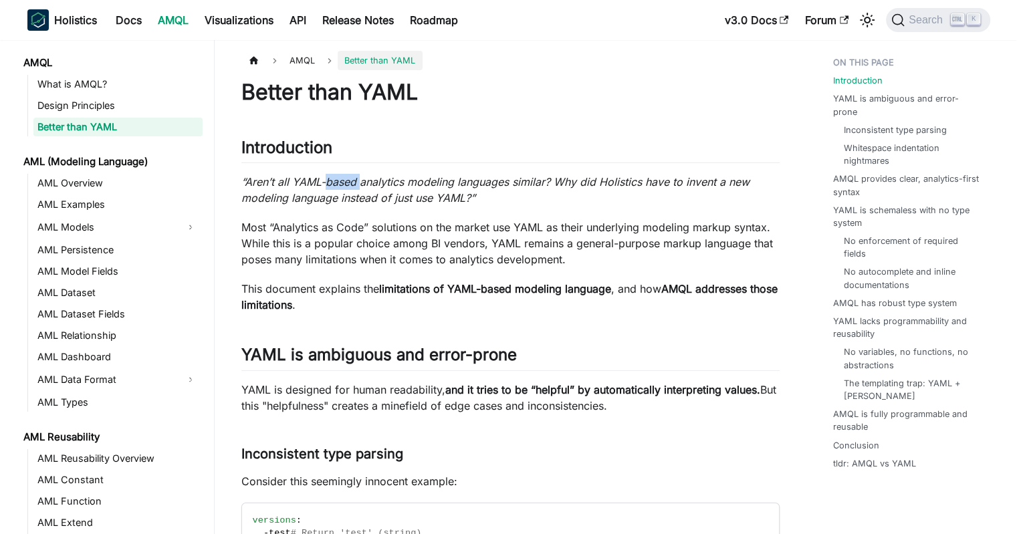
click at [347, 189] on p "“Aren’t all YAML-based analytics modeling languages similar? Why did Holistics …" at bounding box center [510, 190] width 538 height 32
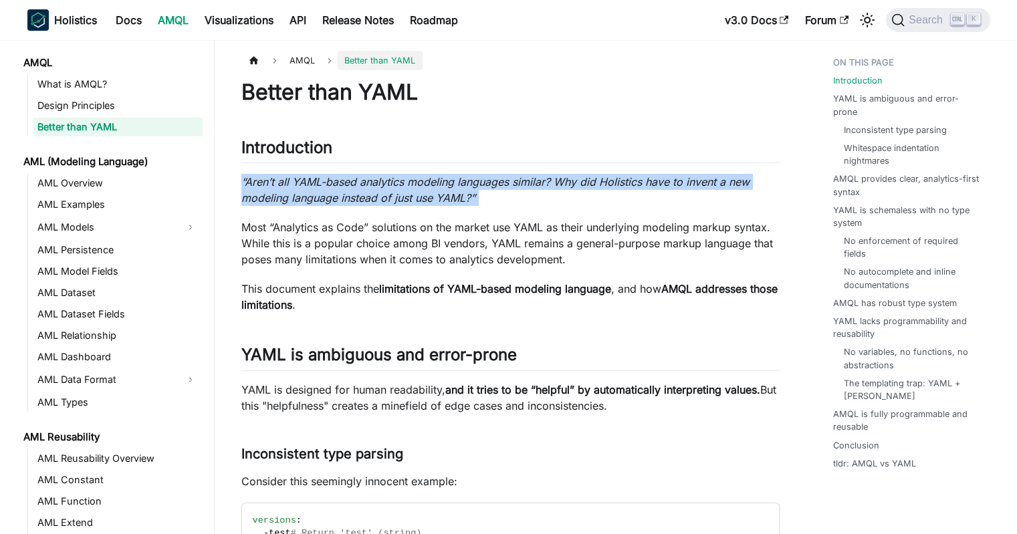
click at [347, 189] on p "“Aren’t all YAML-based analytics modeling languages similar? Why did Holistics …" at bounding box center [510, 190] width 538 height 32
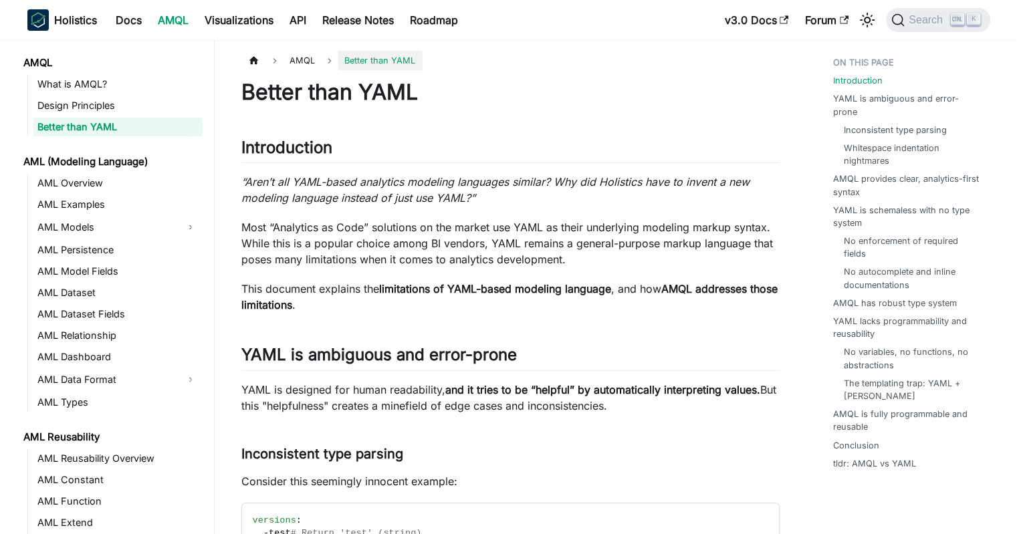
click at [367, 251] on p "Most “Analytics as Code” solutions on the market use YAML as their underlying m…" at bounding box center [510, 243] width 538 height 48
click at [338, 303] on p "This document explains the limitations of YAML-based modeling language , and ho…" at bounding box center [510, 297] width 538 height 32
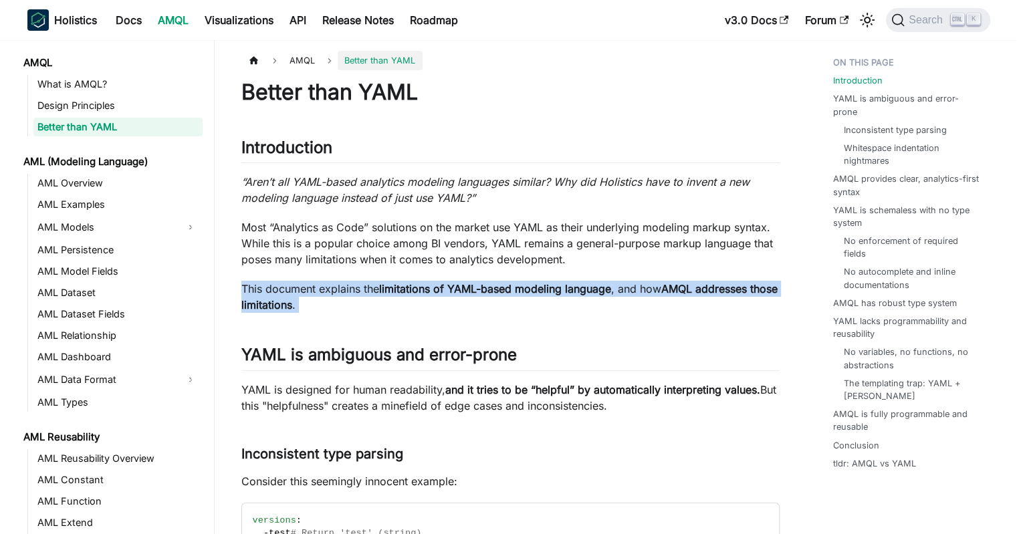
click at [338, 303] on p "This document explains the limitations of YAML-based modeling language , and ho…" at bounding box center [510, 297] width 538 height 32
click at [368, 300] on p "This document explains the limitations of YAML-based modeling language , and ho…" at bounding box center [510, 297] width 538 height 32
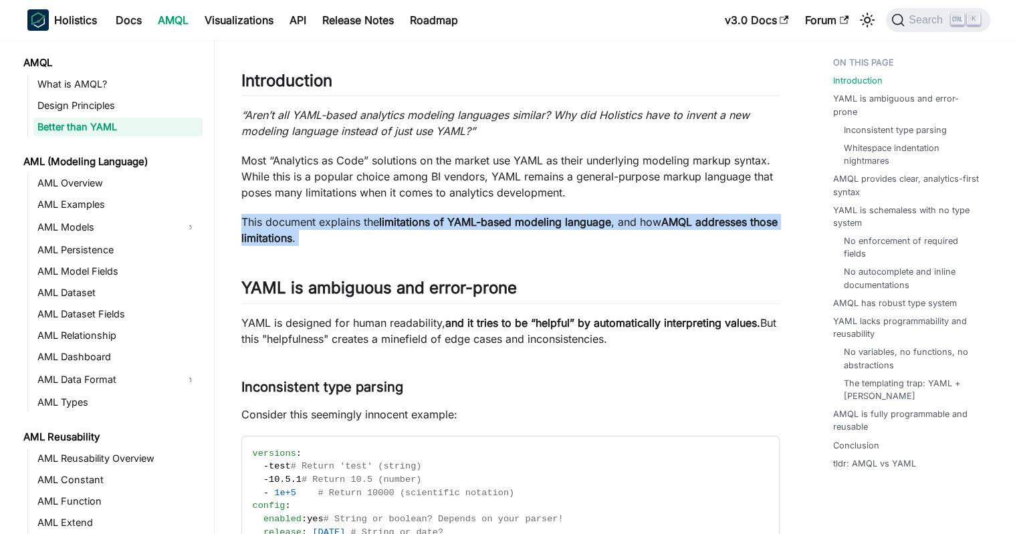
click at [372, 241] on p "This document explains the limitations of YAML-based modeling language , and ho…" at bounding box center [510, 230] width 538 height 32
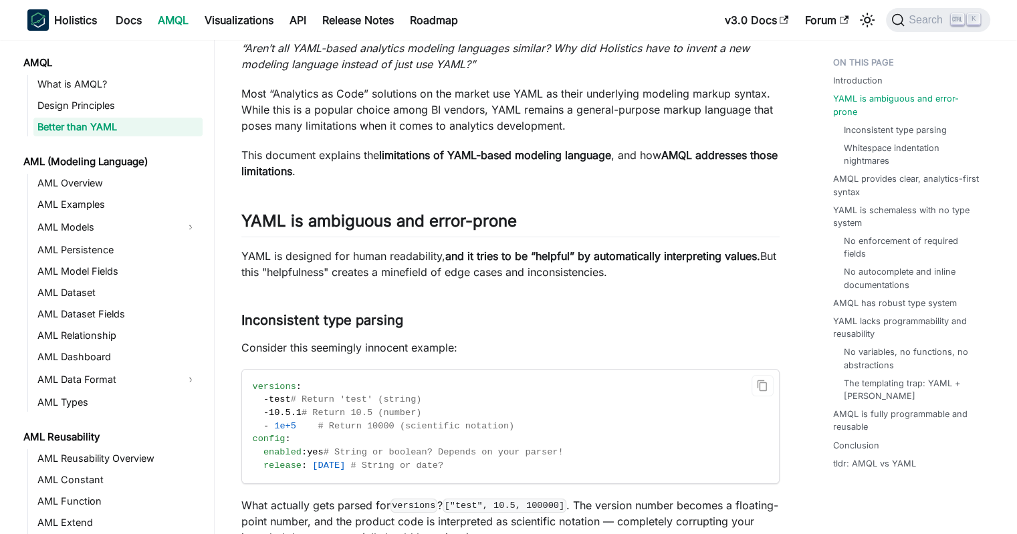
scroll to position [201, 0]
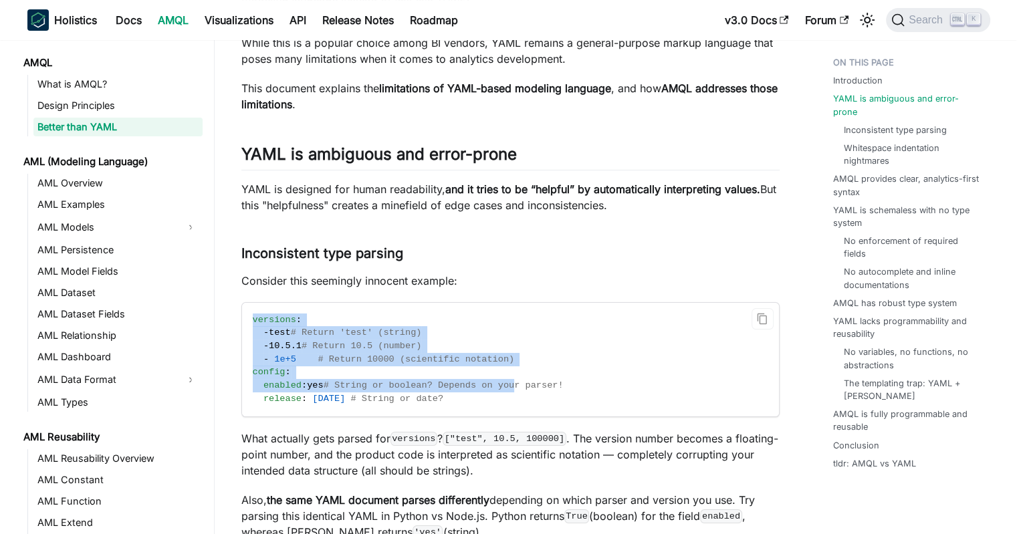
drag, startPoint x: 245, startPoint y: 316, endPoint x: 500, endPoint y: 390, distance: 265.3
click at [500, 390] on code "versions : - test # Return 'test' (string) - 10.5.1 # Return 10.5 (number) - 1e…" at bounding box center [509, 360] width 535 height 114
click at [500, 390] on span "# String or boolean? Depends on your parser!" at bounding box center [444, 385] width 240 height 10
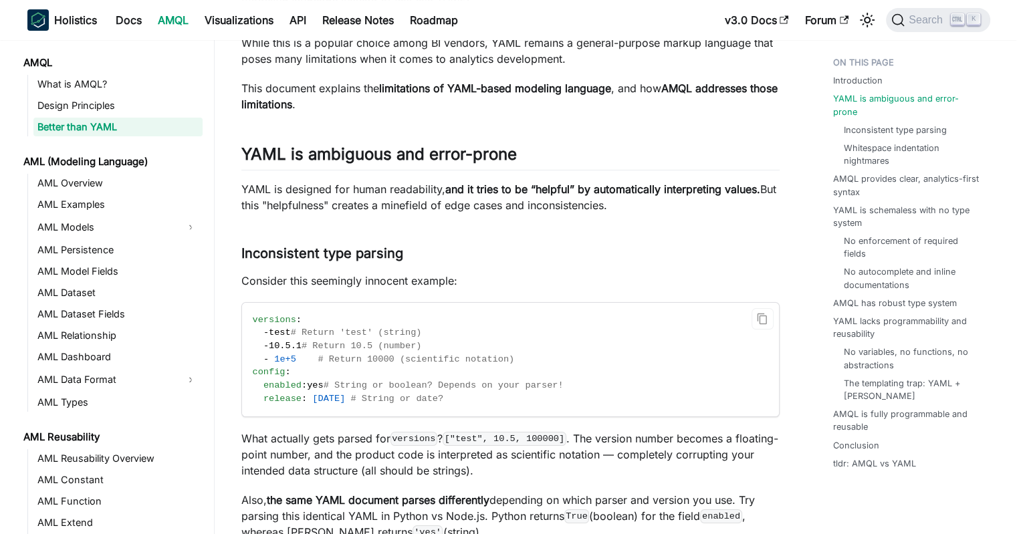
click at [563, 395] on code "versions : - test # Return 'test' (string) - 10.5.1 # Return 10.5 (number) - 1e…" at bounding box center [509, 360] width 535 height 114
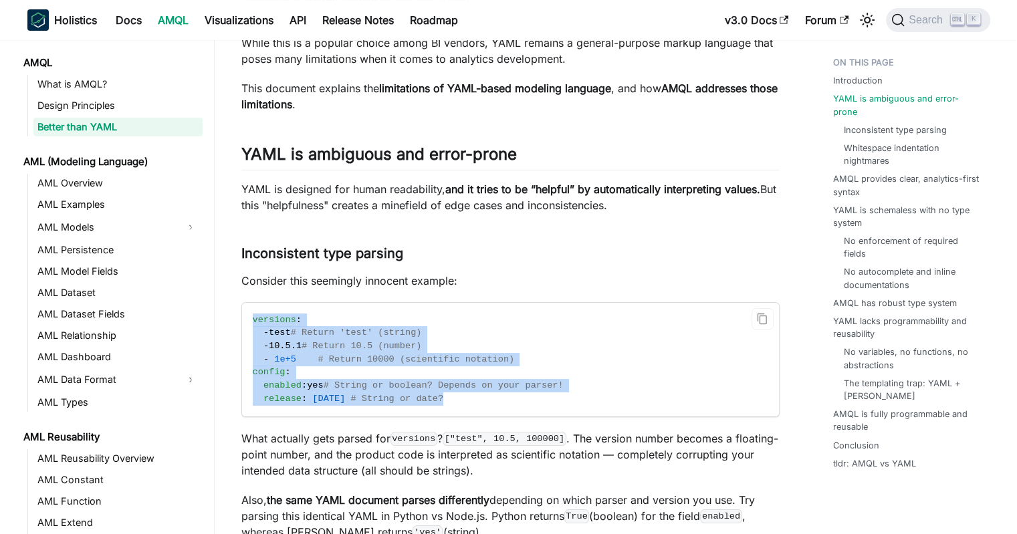
drag, startPoint x: 531, startPoint y: 401, endPoint x: 246, endPoint y: 322, distance: 295.5
click at [246, 322] on code "versions : - test # Return 'test' (string) - 10.5.1 # Return 10.5 (number) - 1e…" at bounding box center [509, 360] width 535 height 114
drag, startPoint x: 247, startPoint y: 318, endPoint x: 447, endPoint y: 394, distance: 213.9
click at [446, 394] on code "versions : - test # Return 'test' (string) - 10.5.1 # Return 10.5 (number) - 1e…" at bounding box center [509, 360] width 535 height 114
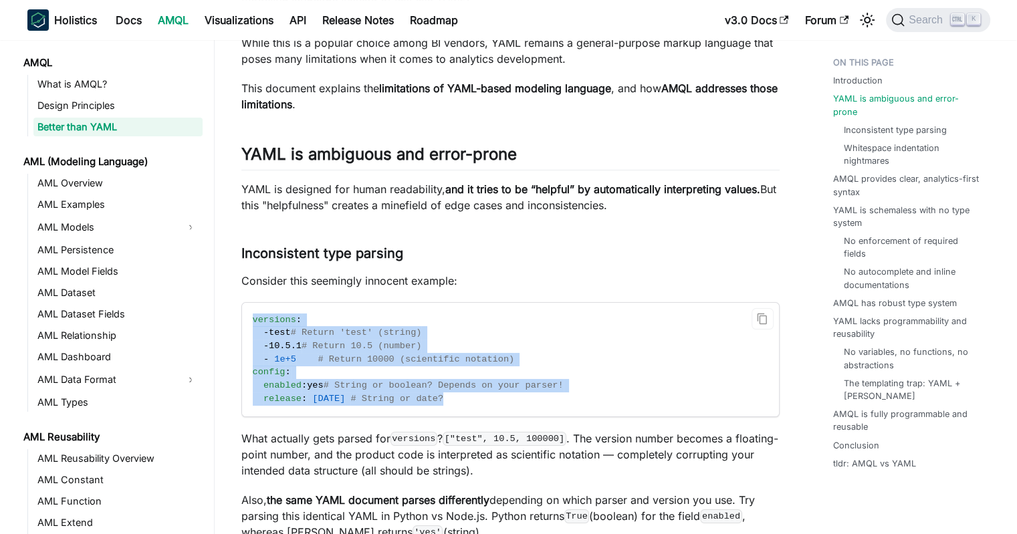
drag, startPoint x: 447, startPoint y: 394, endPoint x: 428, endPoint y: 334, distance: 63.0
click at [443, 394] on span "# String or date?" at bounding box center [396, 399] width 93 height 10
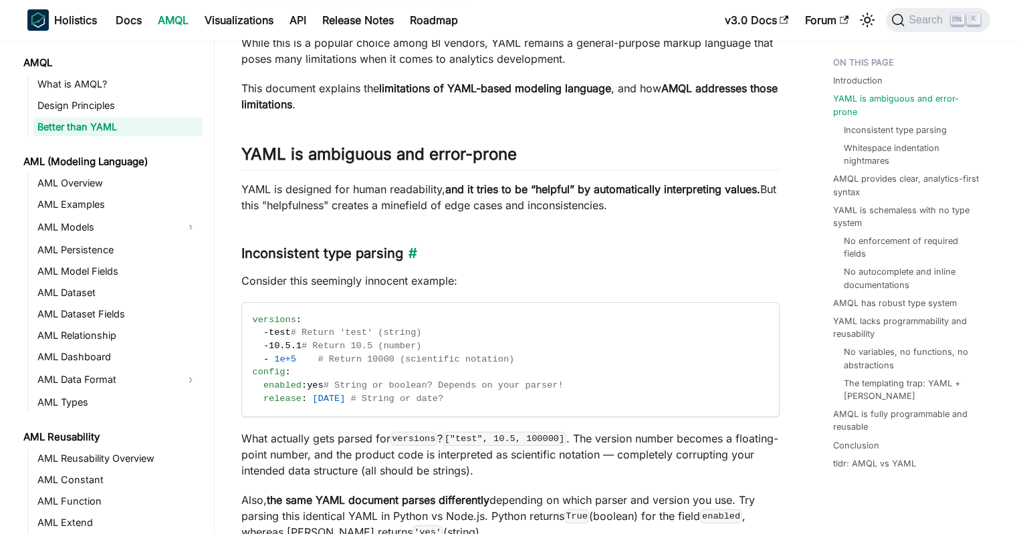
click at [422, 256] on h3 "Inconsistent type parsing ​" at bounding box center [510, 253] width 538 height 17
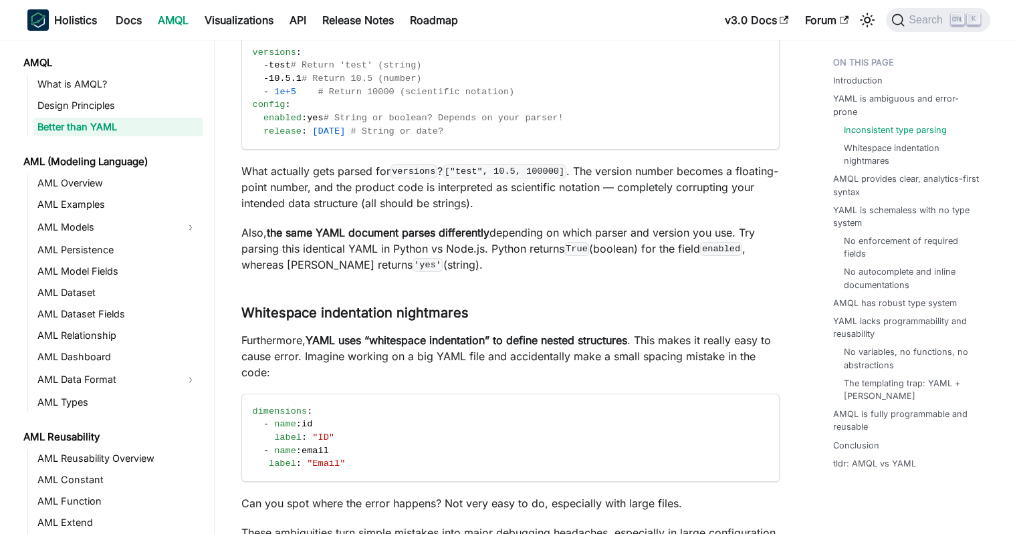
scroll to position [535, 0]
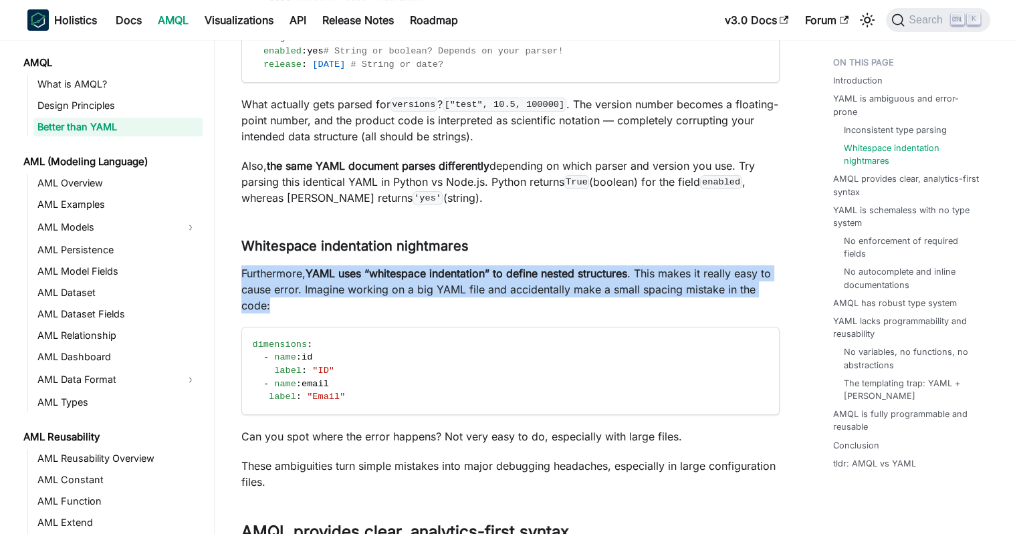
drag, startPoint x: 506, startPoint y: 225, endPoint x: 499, endPoint y: 305, distance: 80.6
click at [499, 305] on p "Furthermore, YAML uses “whitespace indentation” to define nested structures . T…" at bounding box center [510, 289] width 538 height 48
drag, startPoint x: 484, startPoint y: 303, endPoint x: 526, endPoint y: 223, distance: 90.0
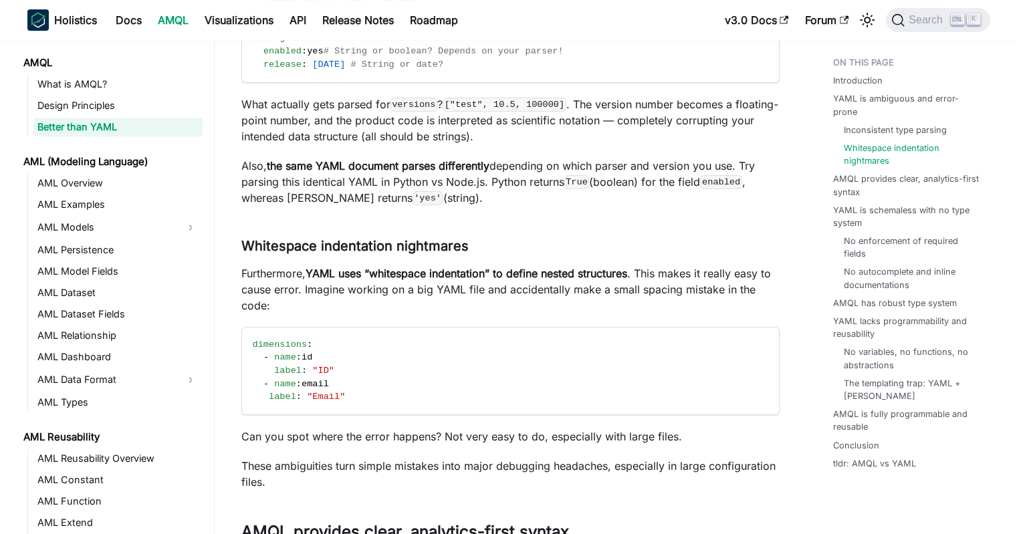
scroll to position [735, 0]
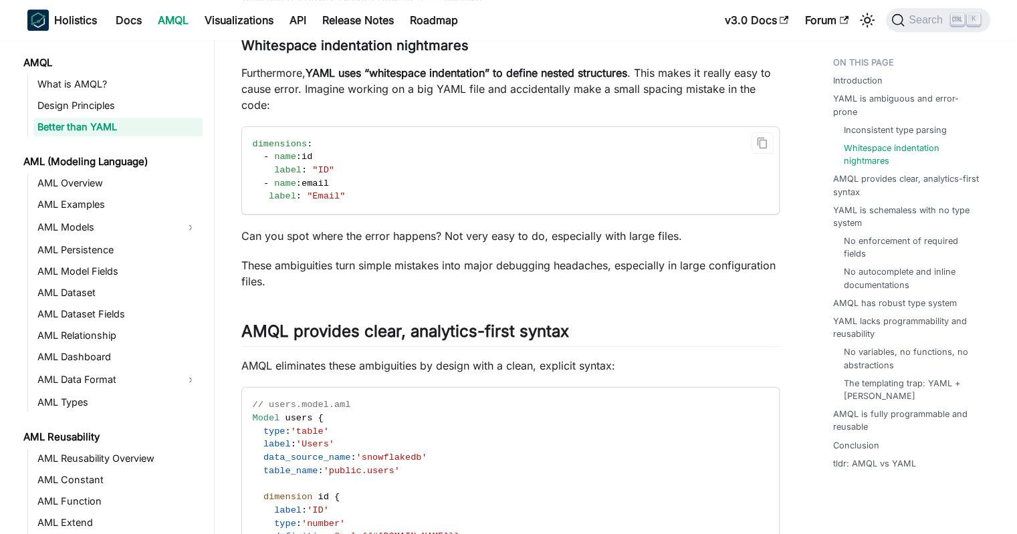
drag, startPoint x: 441, startPoint y: 211, endPoint x: 369, endPoint y: 200, distance: 73.0
click at [369, 200] on code "dimensions : - name : id label : "ID" - name : email label : "Email"" at bounding box center [509, 171] width 535 height 88
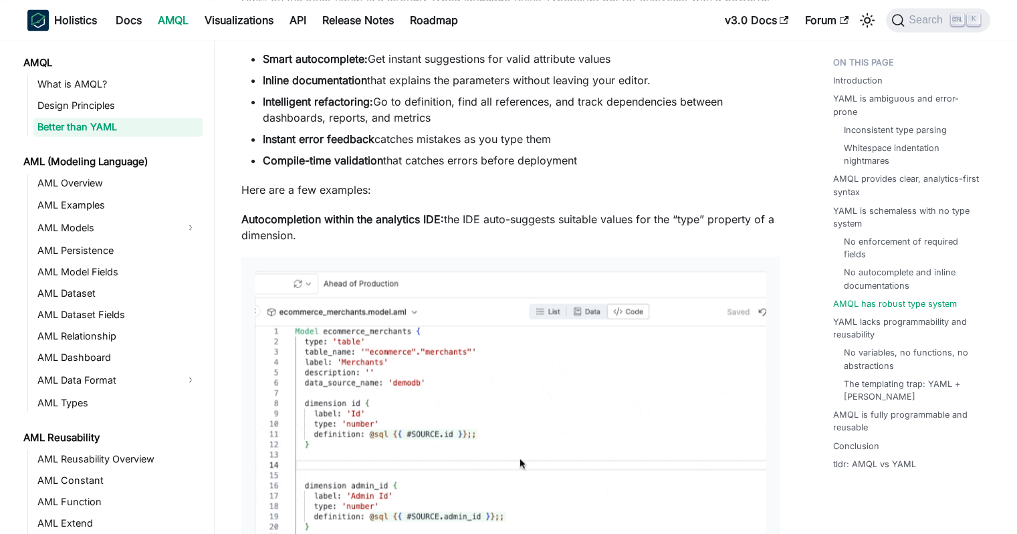
scroll to position [2406, 0]
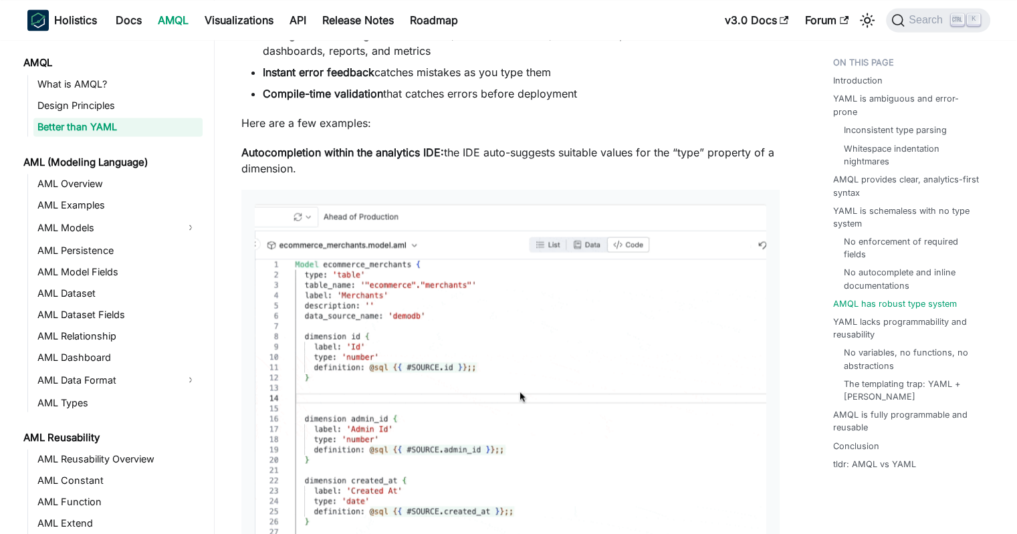
drag, startPoint x: 435, startPoint y: 144, endPoint x: 436, endPoint y: 177, distance: 33.4
click at [436, 176] on p "Autocompletion within the analytics IDE: the IDE auto-suggests suitable values …" at bounding box center [510, 160] width 538 height 32
drag, startPoint x: 398, startPoint y: 182, endPoint x: 408, endPoint y: 145, distance: 38.8
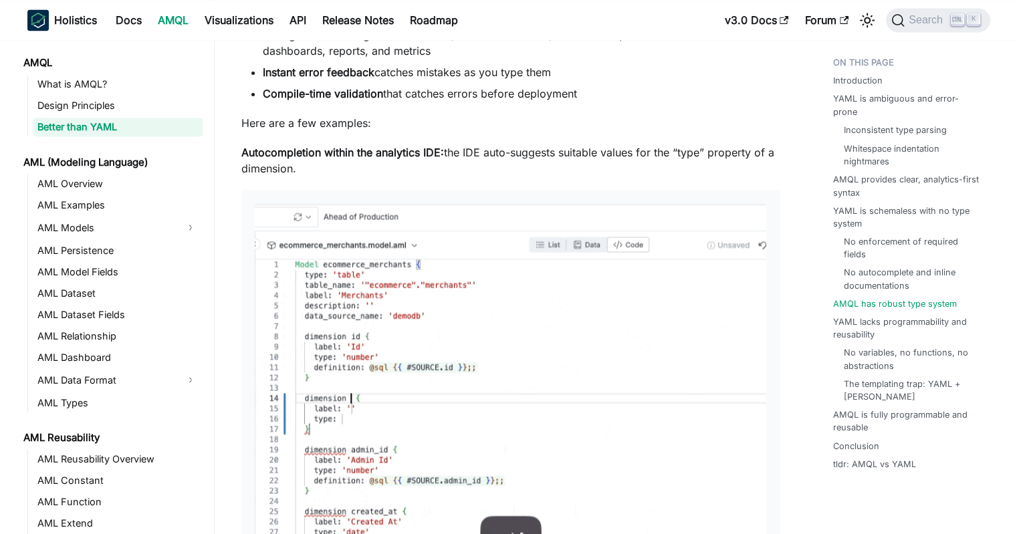
click at [408, 131] on p "Here are a few examples:" at bounding box center [510, 123] width 538 height 16
drag, startPoint x: 409, startPoint y: 136, endPoint x: 412, endPoint y: 176, distance: 40.2
click at [412, 176] on p "Autocompletion within the analytics IDE: the IDE auto-suggests suitable values …" at bounding box center [510, 160] width 538 height 32
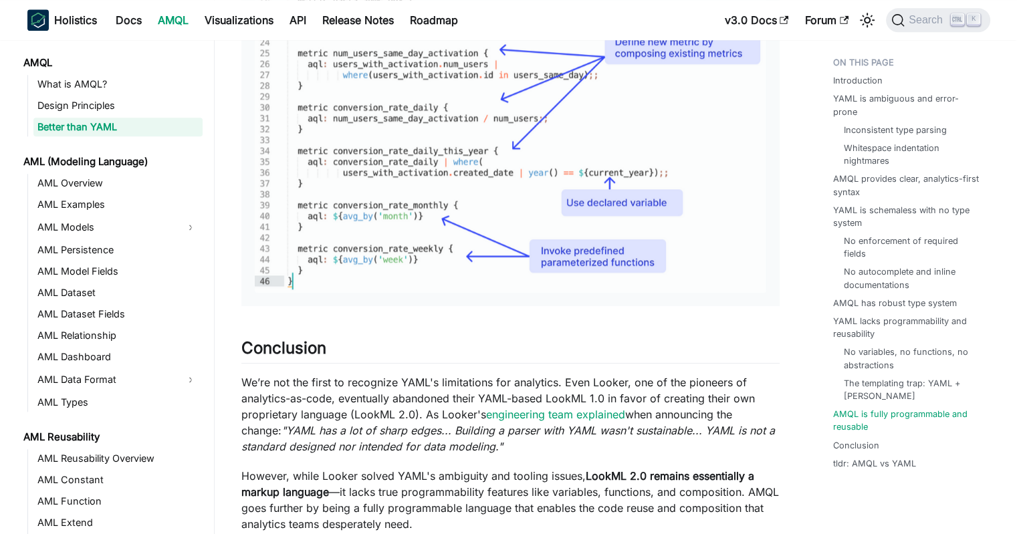
scroll to position [6885, 0]
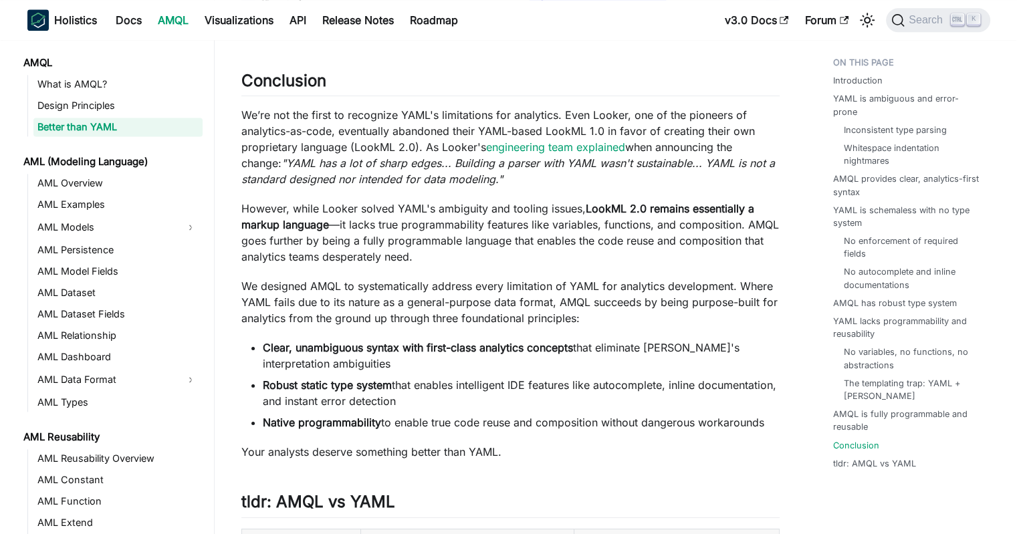
drag, startPoint x: 355, startPoint y: 170, endPoint x: 314, endPoint y: 173, distance: 41.5
click at [314, 173] on em ""YAML has a lot of sharp edges... Building a parser with YAML wasn't sustainabl…" at bounding box center [507, 170] width 533 height 29
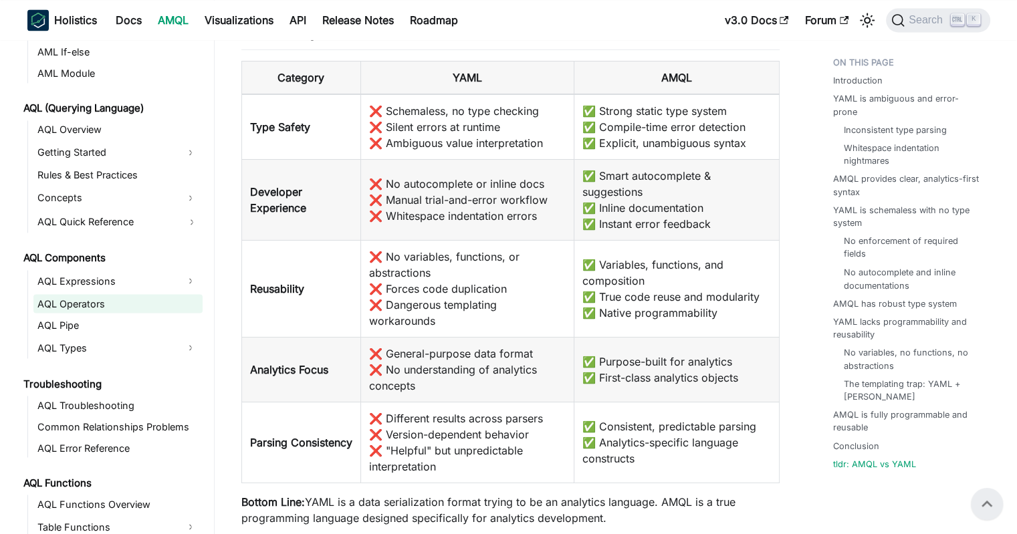
scroll to position [602, 0]
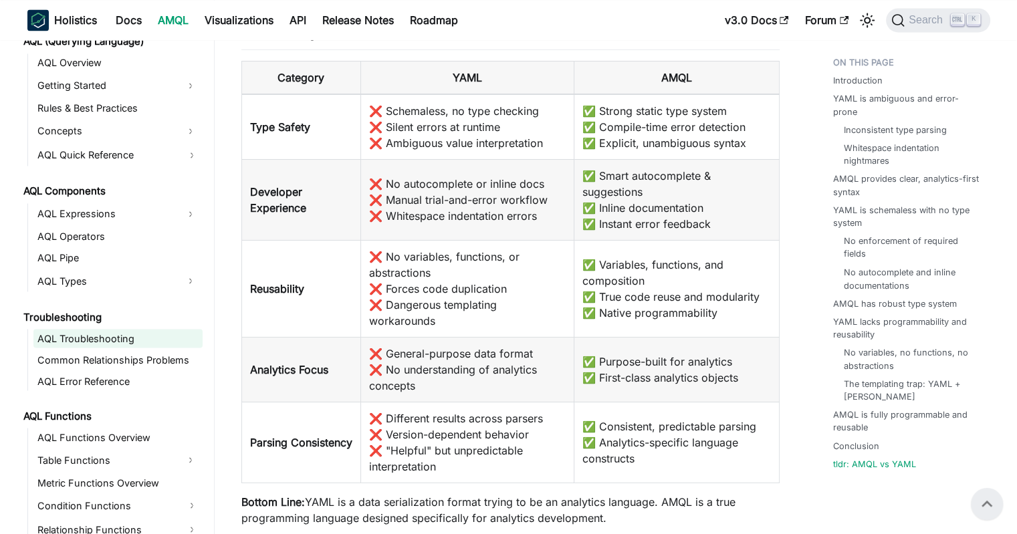
click at [94, 342] on link "AQL Troubleshooting" at bounding box center [117, 338] width 169 height 19
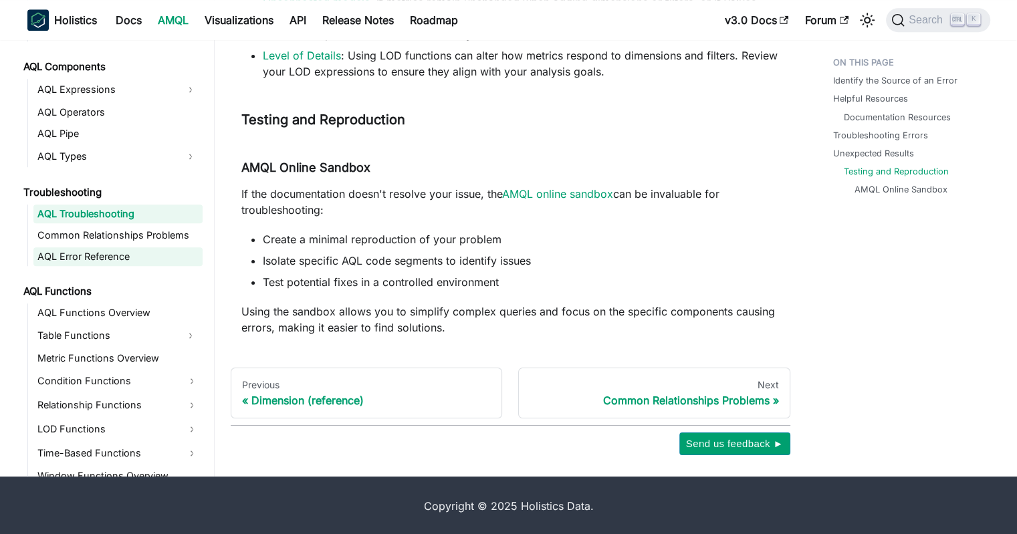
scroll to position [869, 0]
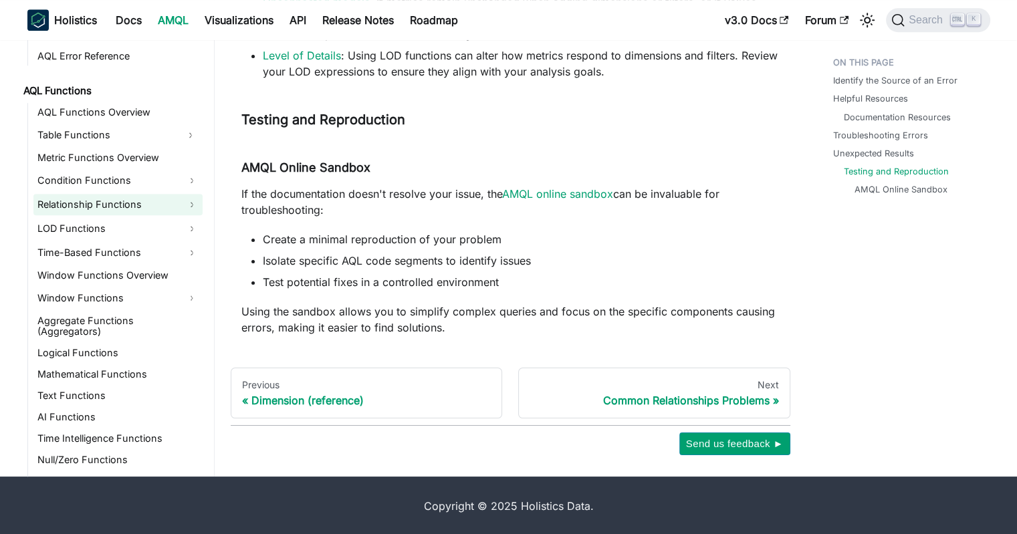
click at [198, 206] on link "Relationship Functions" at bounding box center [117, 204] width 169 height 21
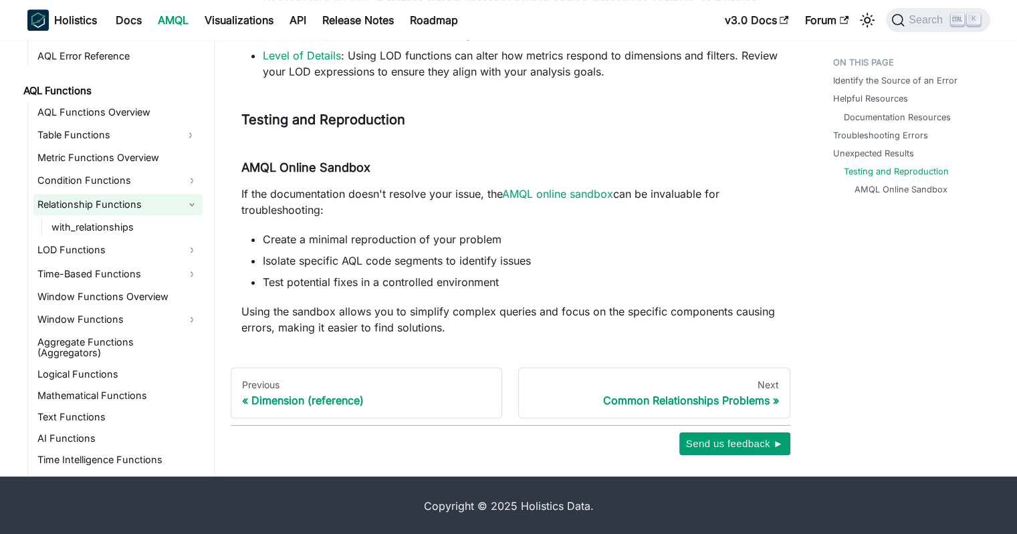
click at [195, 202] on link "Relationship Functions" at bounding box center [117, 204] width 169 height 21
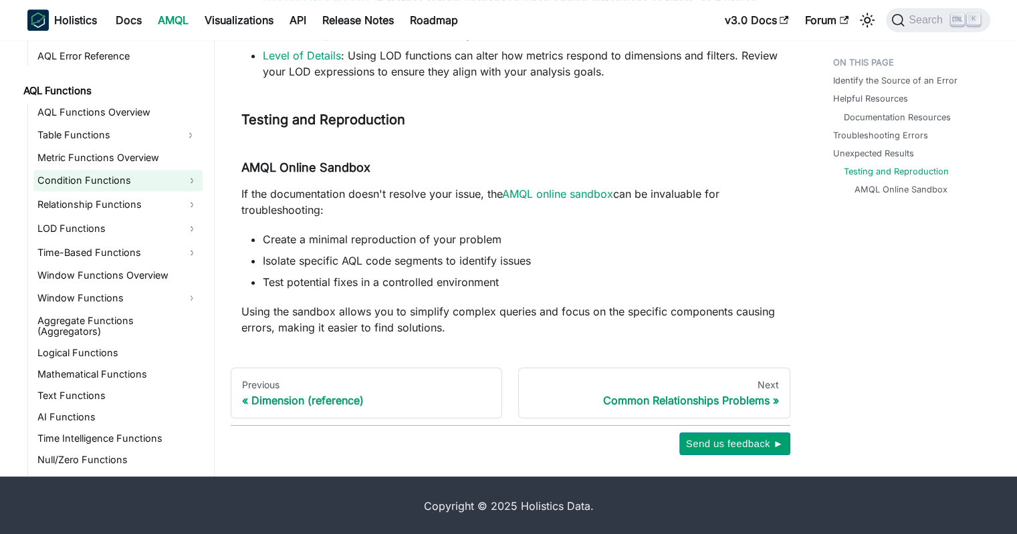
click at [192, 179] on link "Condition Functions" at bounding box center [117, 180] width 169 height 21
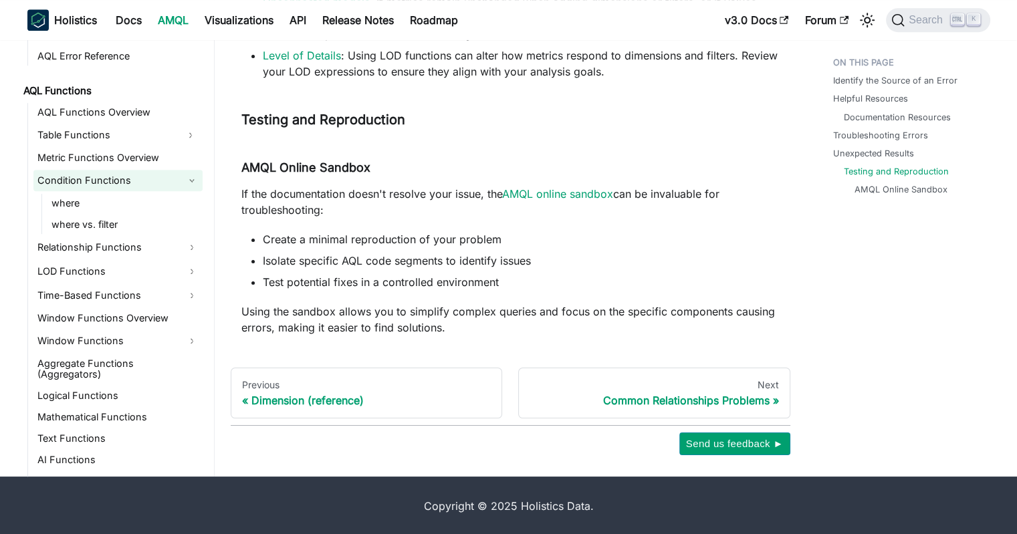
click at [192, 179] on link "Condition Functions" at bounding box center [117, 180] width 169 height 21
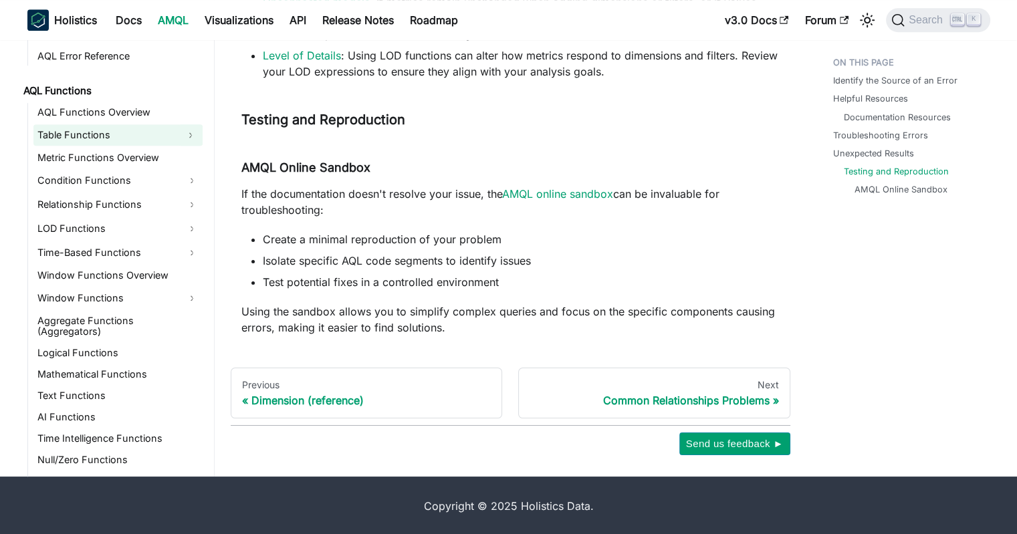
click at [197, 136] on button "Expand sidebar category 'Table Functions'" at bounding box center [190, 134] width 24 height 21
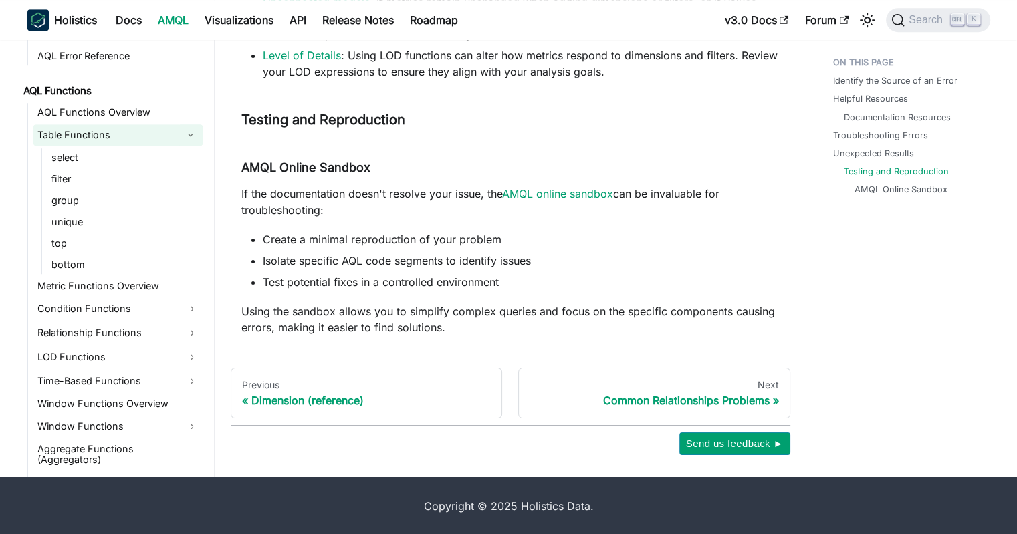
click at [191, 132] on button "Collapse sidebar category 'Table Functions'" at bounding box center [190, 134] width 24 height 21
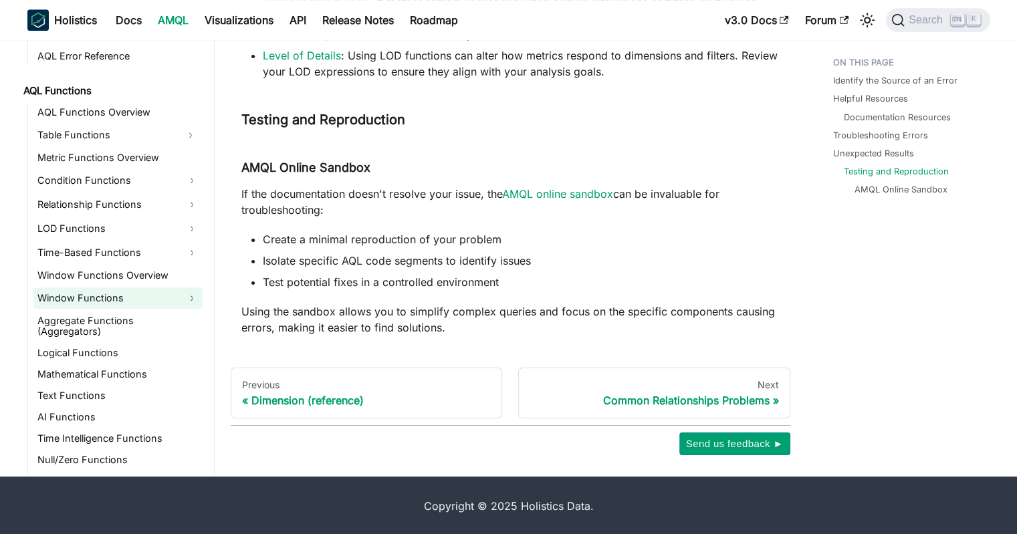
click at [193, 291] on link "Window Functions" at bounding box center [117, 297] width 169 height 21
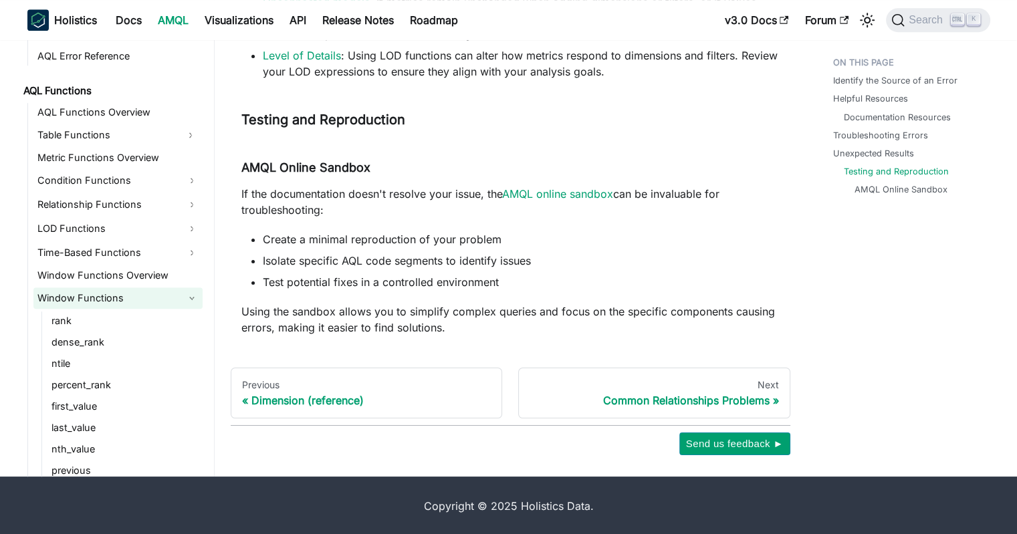
click at [193, 291] on link "Window Functions" at bounding box center [117, 297] width 169 height 21
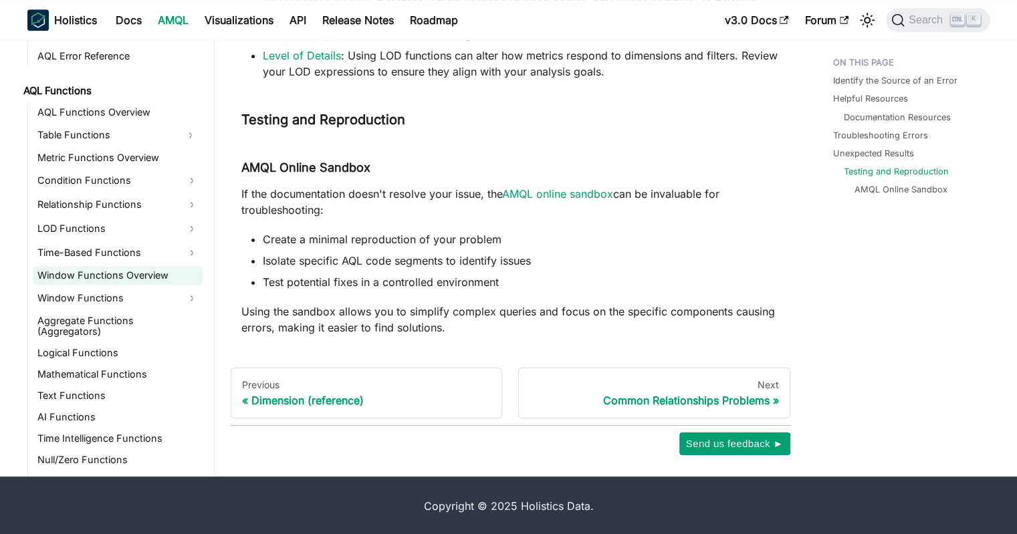
scroll to position [877, 0]
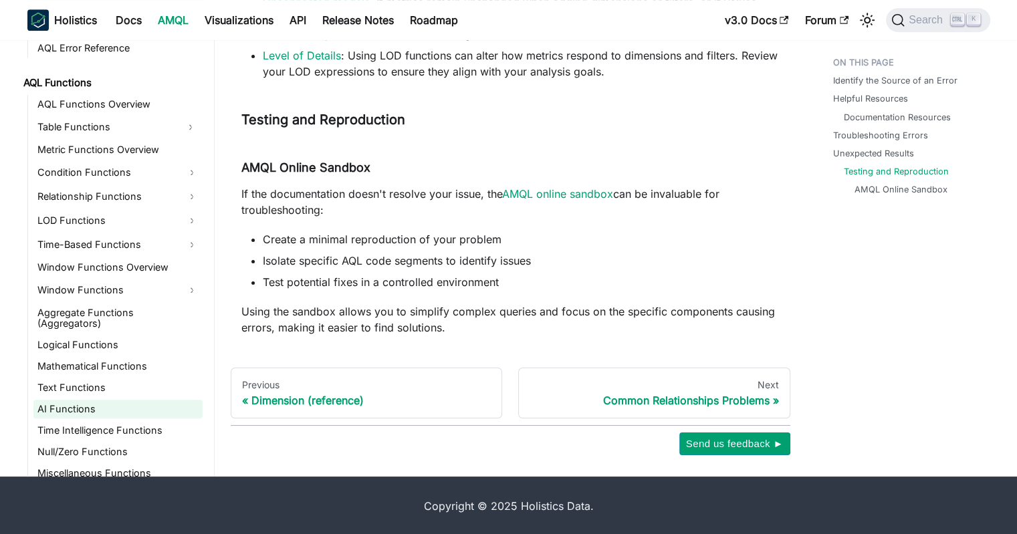
click at [72, 403] on link "AI Functions" at bounding box center [117, 409] width 169 height 19
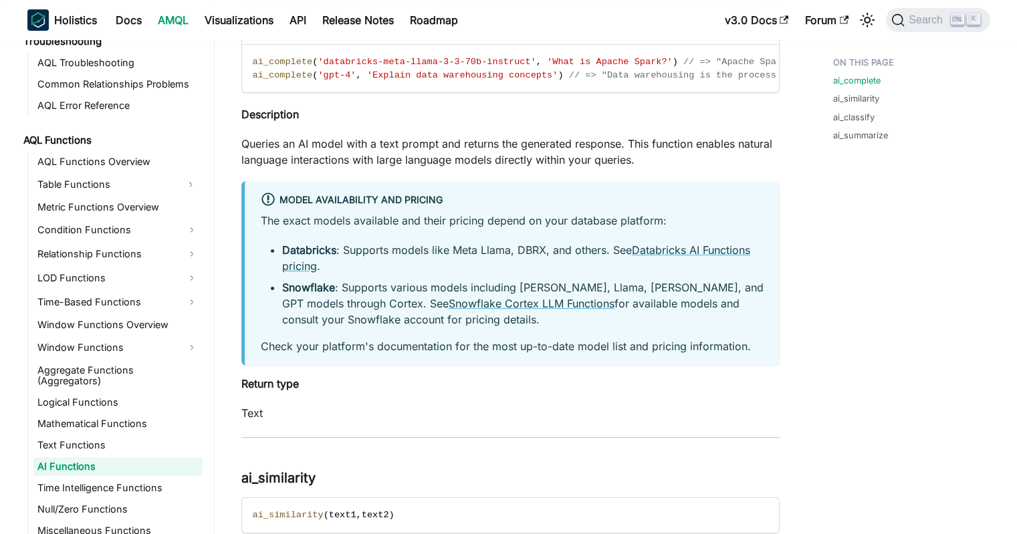
scroll to position [468, 0]
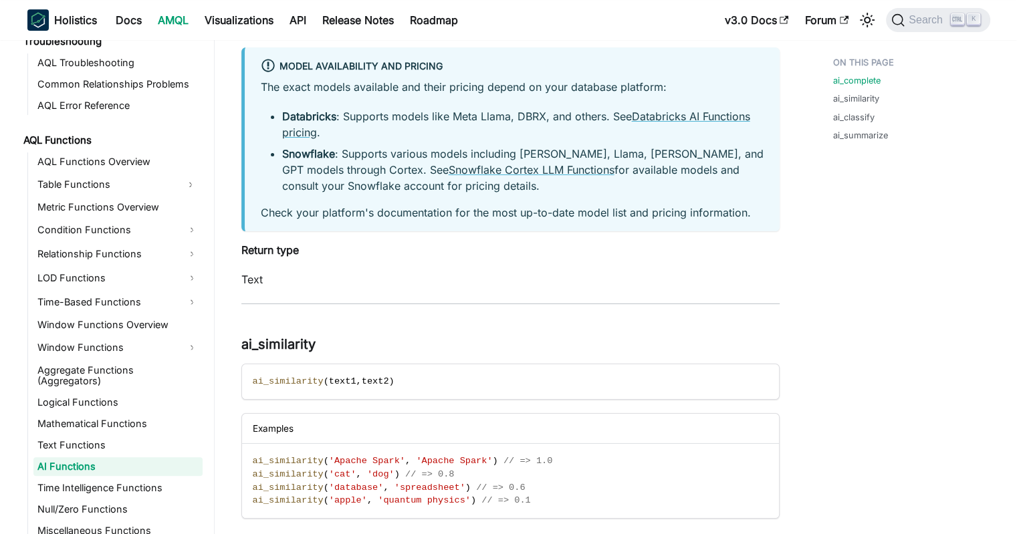
click at [277, 257] on strong "Return type" at bounding box center [269, 249] width 57 height 13
click at [272, 287] on p "Text" at bounding box center [510, 279] width 538 height 16
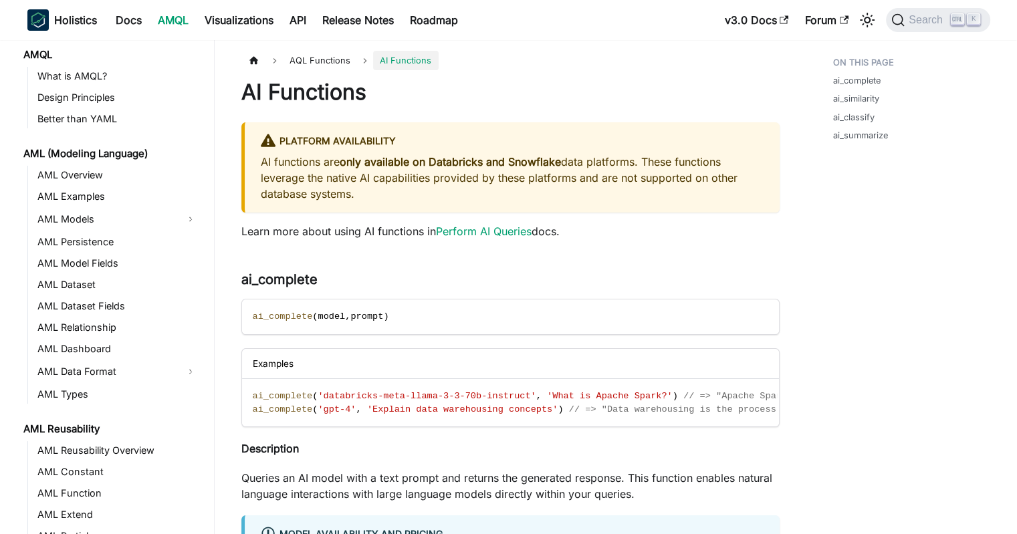
scroll to position [0, 0]
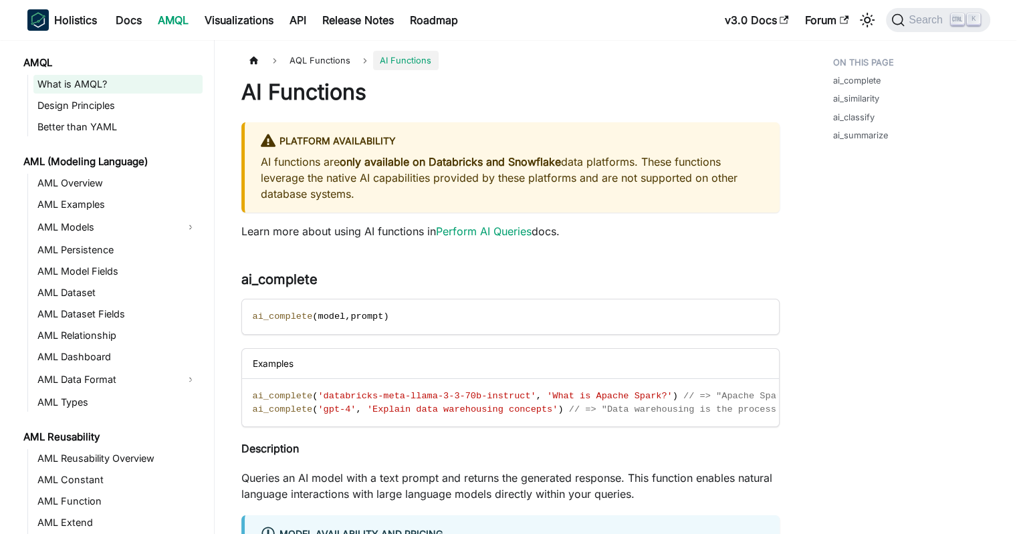
click at [95, 85] on link "What is AMQL?" at bounding box center [117, 84] width 169 height 19
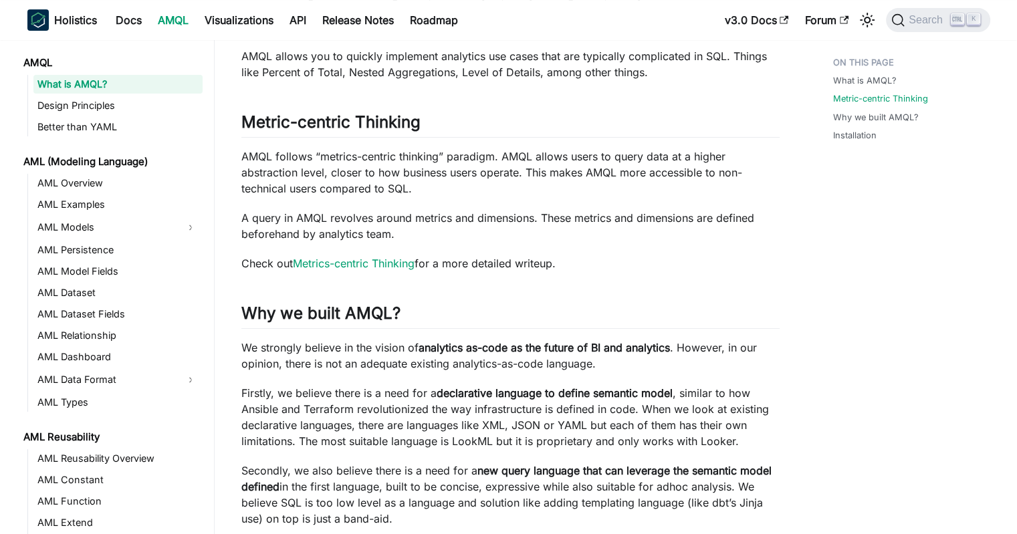
scroll to position [773, 0]
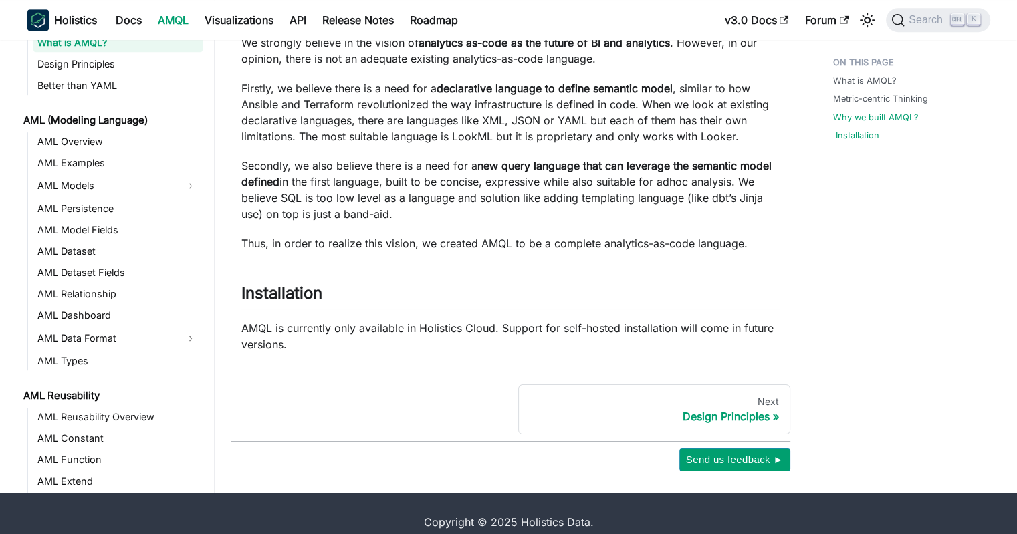
click at [866, 132] on link "Installation" at bounding box center [857, 135] width 43 height 13
click at [658, 190] on p "Secondly, we also believe there is a need for a new query language that can lev…" at bounding box center [510, 190] width 538 height 64
click at [461, 320] on p "AMQL is currently only available in Holistics Cloud. Support for self-hosted in…" at bounding box center [510, 336] width 538 height 32
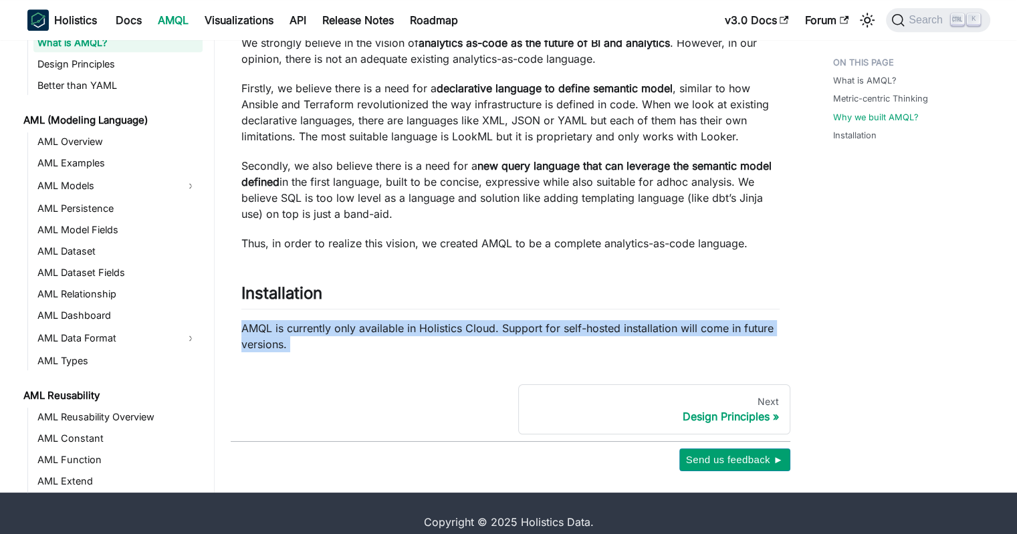
click at [461, 320] on p "AMQL is currently only available in Holistics Cloud. Support for self-hosted in…" at bounding box center [510, 336] width 538 height 32
click at [389, 320] on p "AMQL is currently only available in Holistics Cloud. Support for self-hosted in…" at bounding box center [510, 336] width 538 height 32
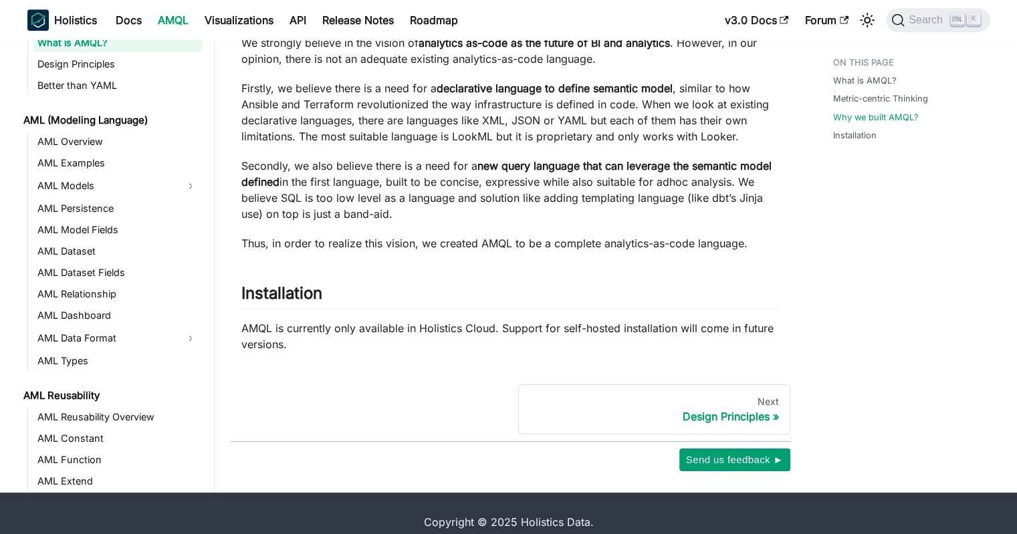
click at [695, 410] on div "Design Principles" at bounding box center [653, 416] width 249 height 13
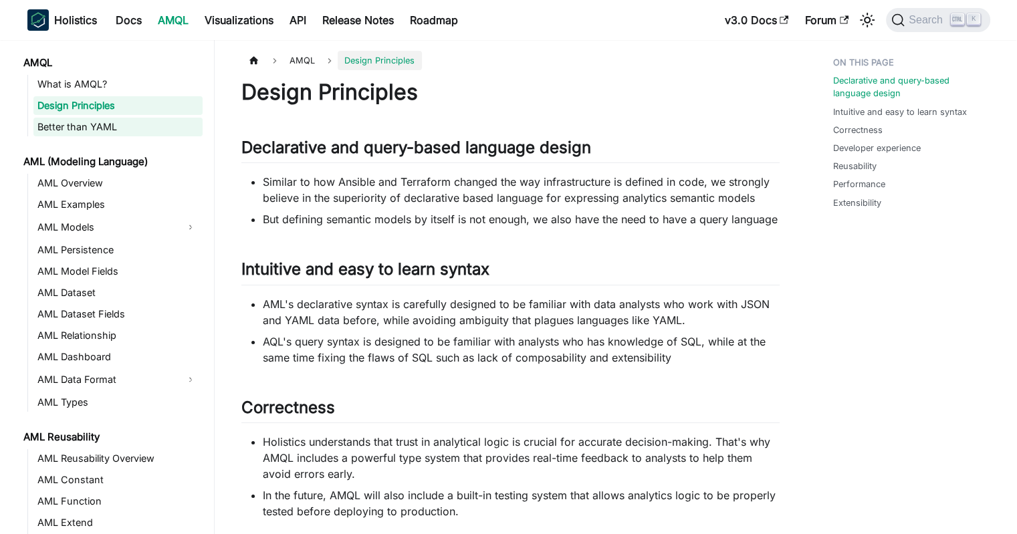
click at [76, 123] on link "Better than YAML" at bounding box center [117, 127] width 169 height 19
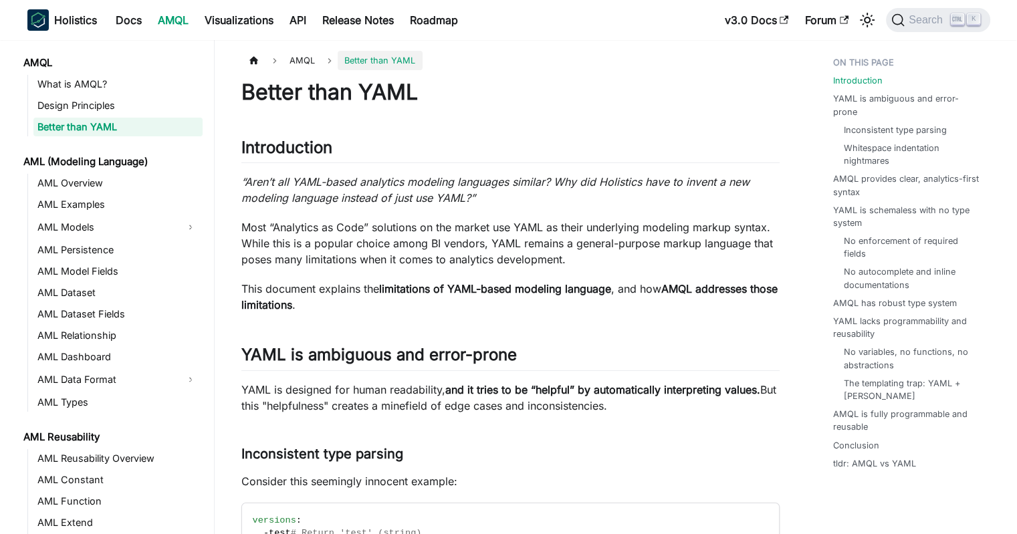
click at [435, 194] on em "“Aren’t all YAML-based analytics modeling languages similar? Why did Holistics …" at bounding box center [495, 189] width 508 height 29
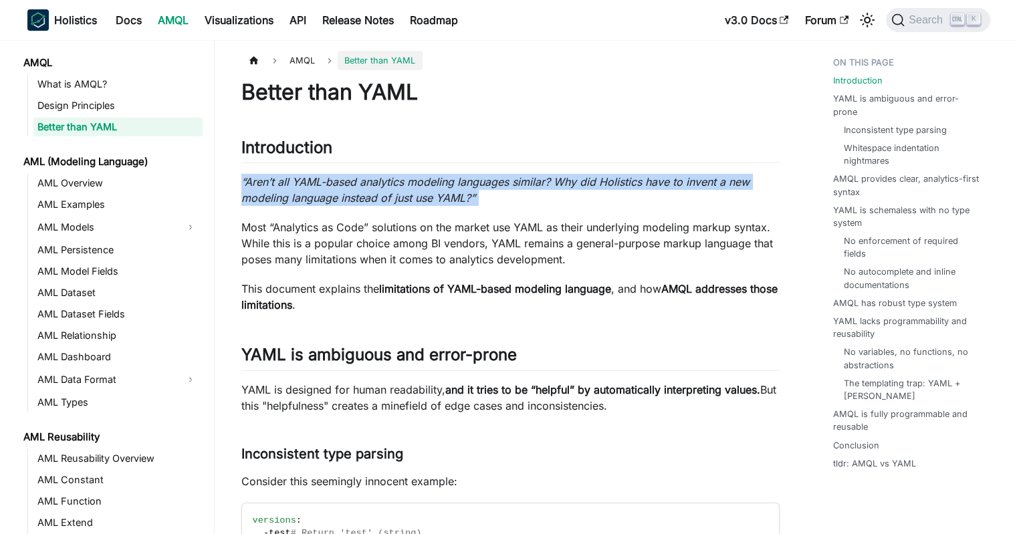
click at [435, 194] on em "“Aren’t all YAML-based analytics modeling languages similar? Why did Holistics …" at bounding box center [495, 189] width 508 height 29
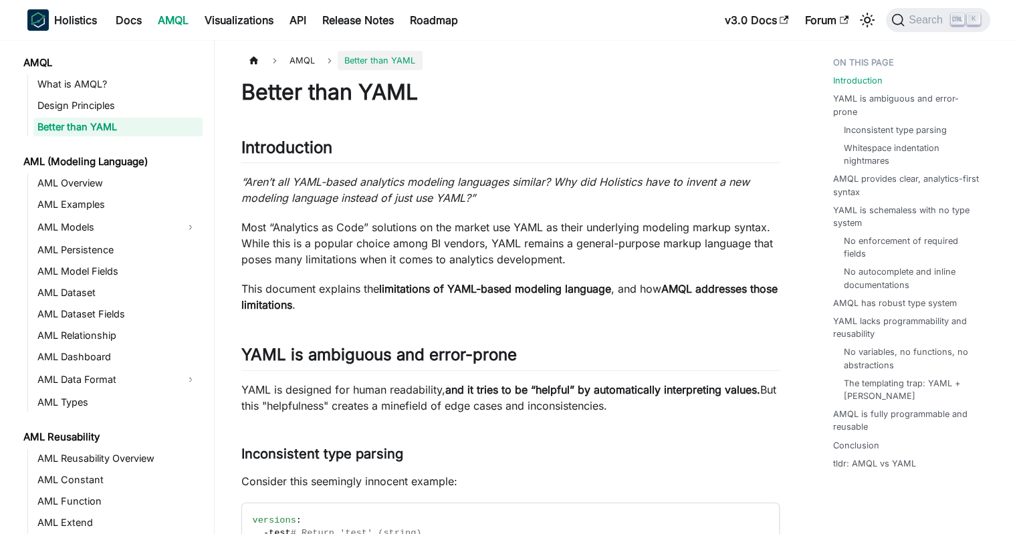
click at [406, 245] on p "Most “Analytics as Code” solutions on the market use YAML as their underlying m…" at bounding box center [510, 243] width 538 height 48
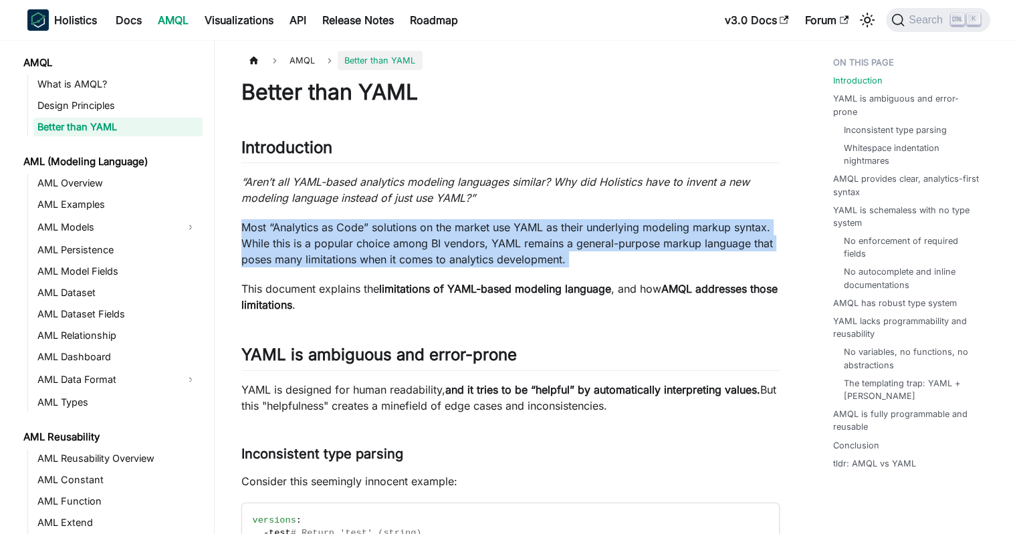
click at [406, 245] on p "Most “Analytics as Code” solutions on the market use YAML as their underlying m…" at bounding box center [510, 243] width 538 height 48
click at [348, 238] on p "Most “Analytics as Code” solutions on the market use YAML as their underlying m…" at bounding box center [510, 243] width 538 height 48
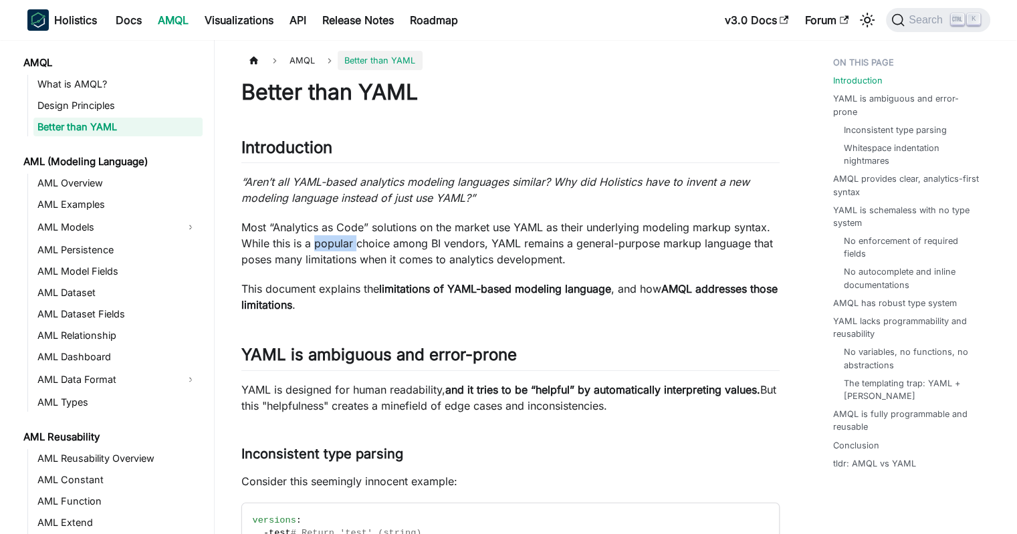
click at [348, 238] on p "Most “Analytics as Code” solutions on the market use YAML as their underlying m…" at bounding box center [510, 243] width 538 height 48
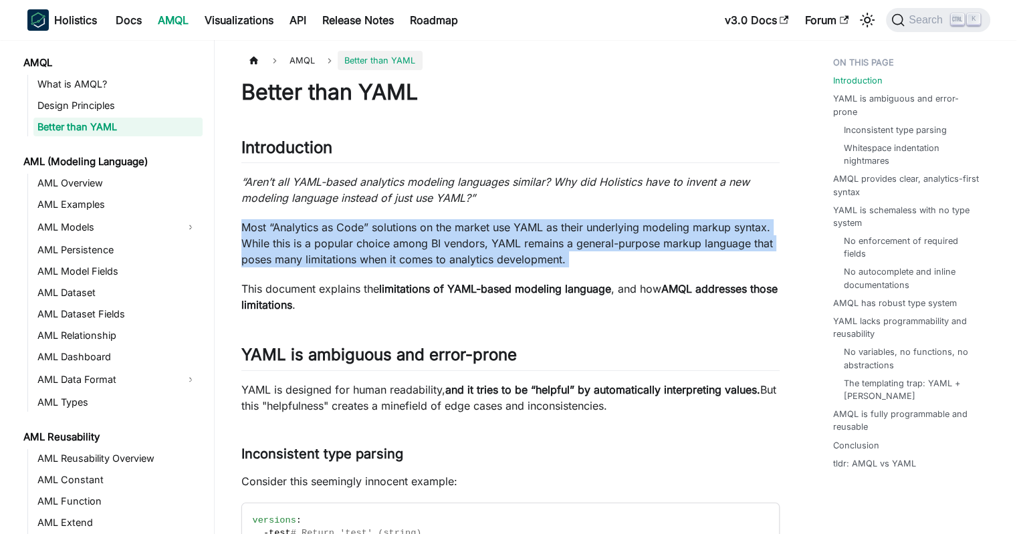
click at [348, 238] on p "Most “Analytics as Code” solutions on the market use YAML as their underlying m…" at bounding box center [510, 243] width 538 height 48
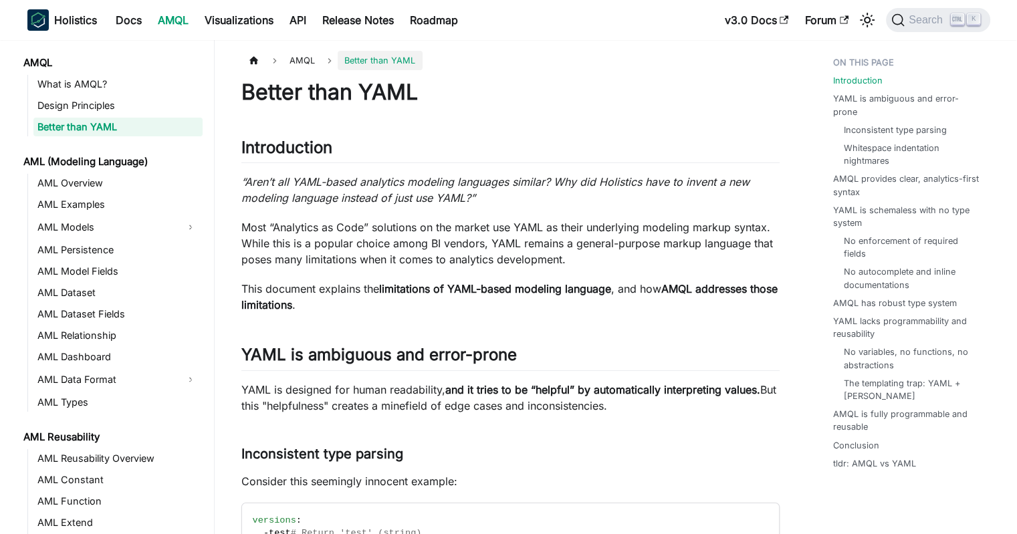
click at [338, 290] on p "This document explains the limitations of YAML-based modeling language , and ho…" at bounding box center [510, 297] width 538 height 32
click at [443, 245] on p "Most “Analytics as Code” solutions on the market use YAML as their underlying m…" at bounding box center [510, 243] width 538 height 48
click at [866, 204] on link "YAML is schemaless with no type system" at bounding box center [910, 216] width 149 height 25
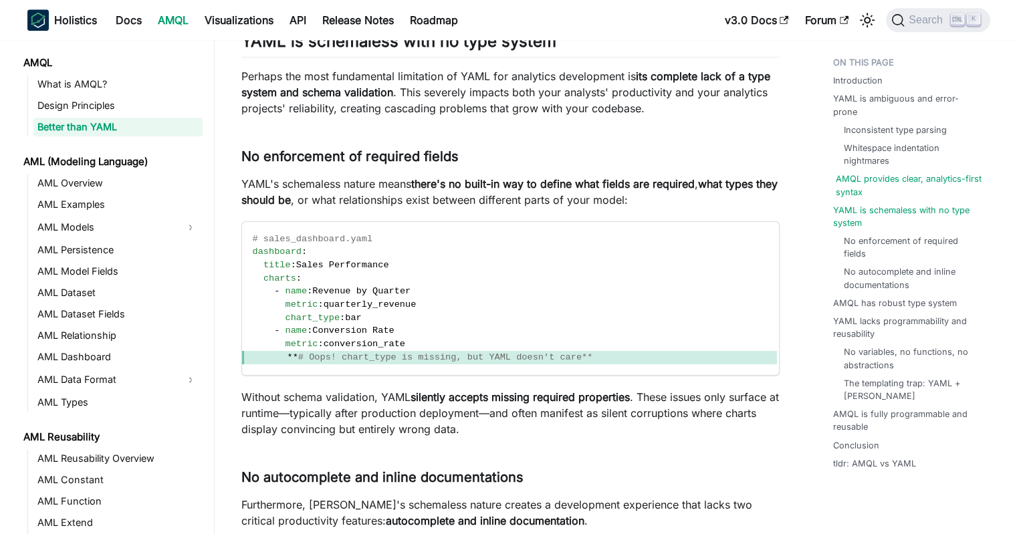
click at [874, 172] on link "AMQL provides clear, analytics-first syntax" at bounding box center [910, 184] width 149 height 25
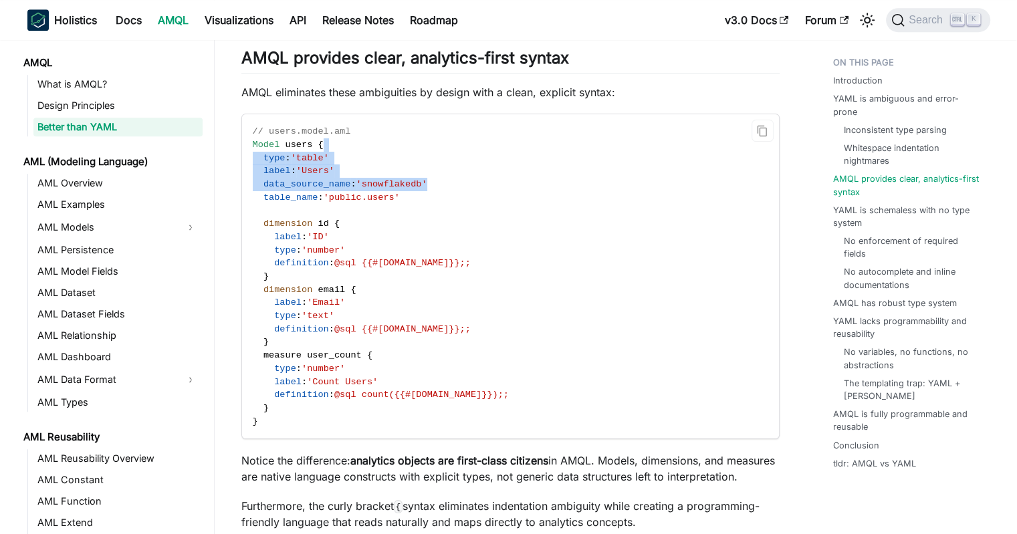
drag, startPoint x: 506, startPoint y: 149, endPoint x: 484, endPoint y: 184, distance: 41.2
click at [484, 184] on code "// users.model.aml Model users { type : 'table' label : 'Users' data_source_nam…" at bounding box center [509, 276] width 535 height 324
drag, startPoint x: 461, startPoint y: 197, endPoint x: 348, endPoint y: 188, distance: 113.3
click at [342, 178] on code "// users.model.aml Model users { type : 'table' label : 'Users' data_source_nam…" at bounding box center [509, 276] width 535 height 324
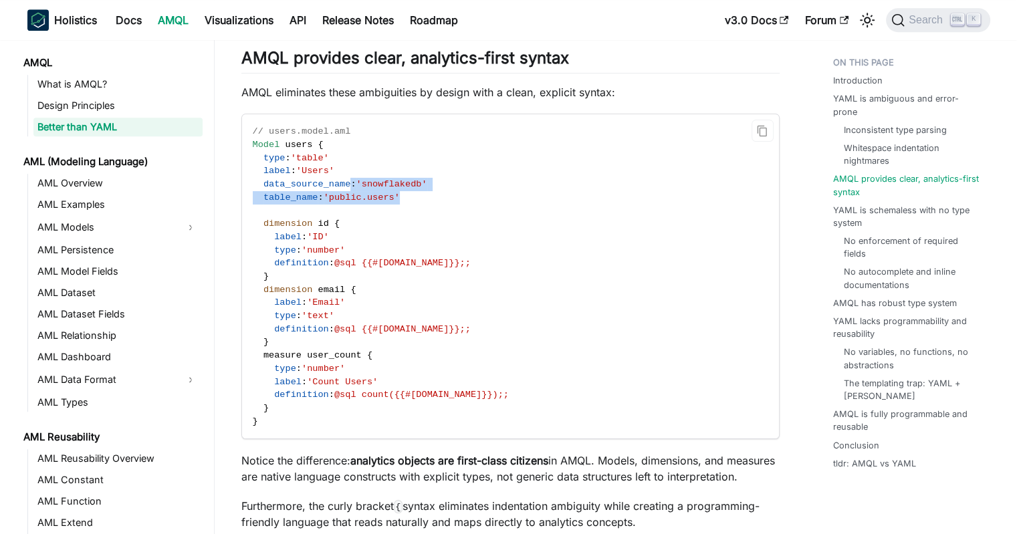
click at [350, 188] on span ":" at bounding box center [352, 184] width 5 height 10
drag, startPoint x: 398, startPoint y: 197, endPoint x: 235, endPoint y: 178, distance: 164.8
click at [868, 204] on link "YAML is schemaless with no type system" at bounding box center [910, 216] width 149 height 25
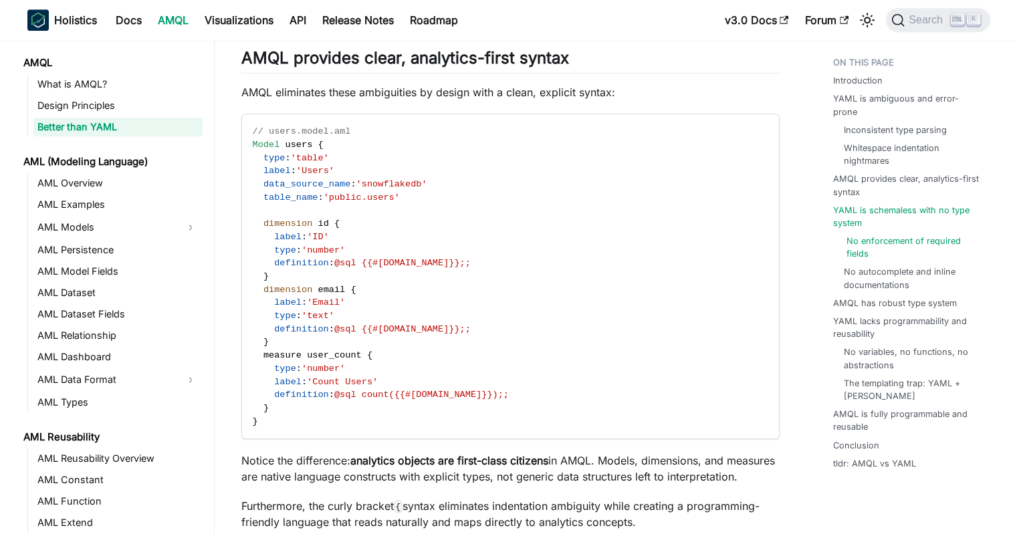
scroll to position [1539, 0]
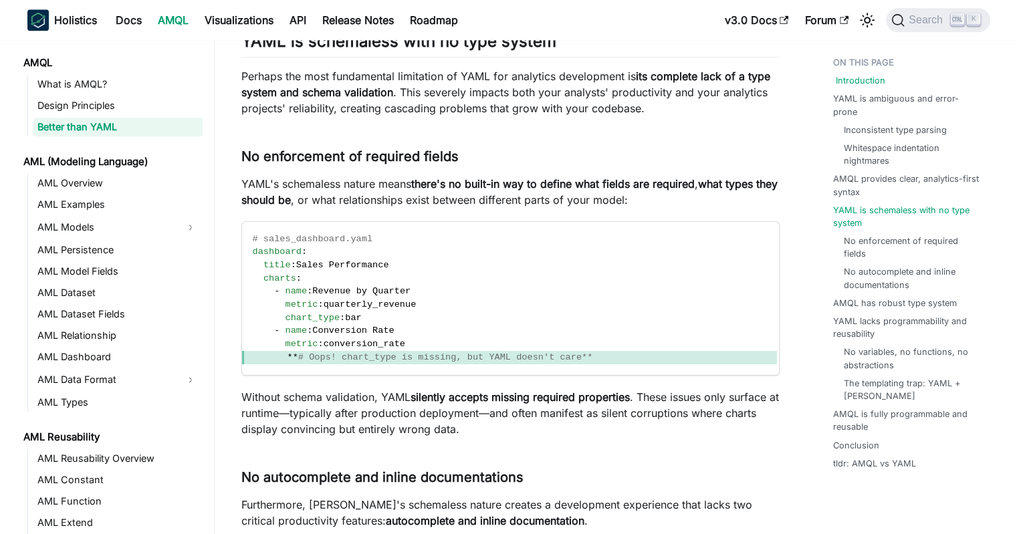
click at [847, 77] on link "Introduction" at bounding box center [860, 80] width 49 height 13
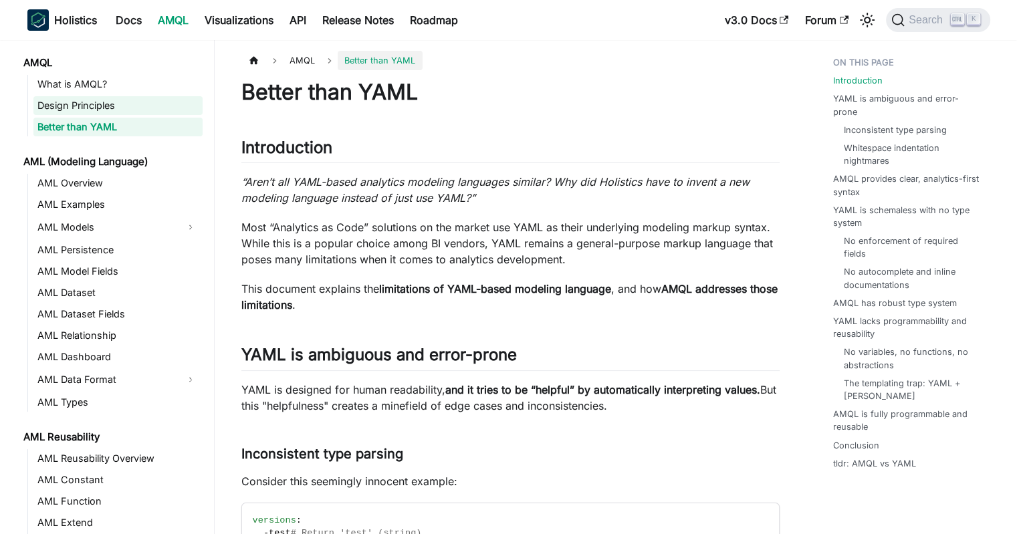
click at [78, 98] on link "Design Principles" at bounding box center [117, 105] width 169 height 19
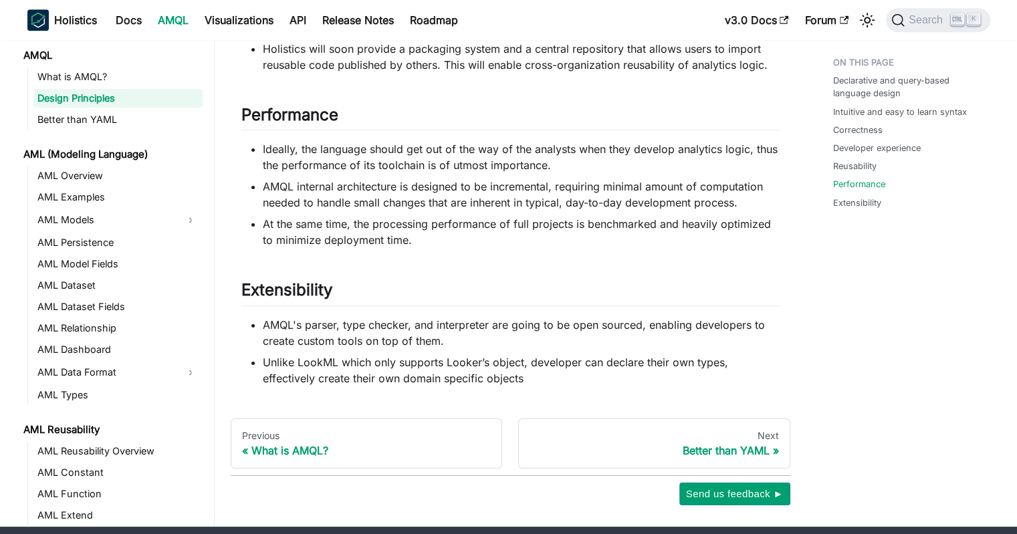
scroll to position [986, 0]
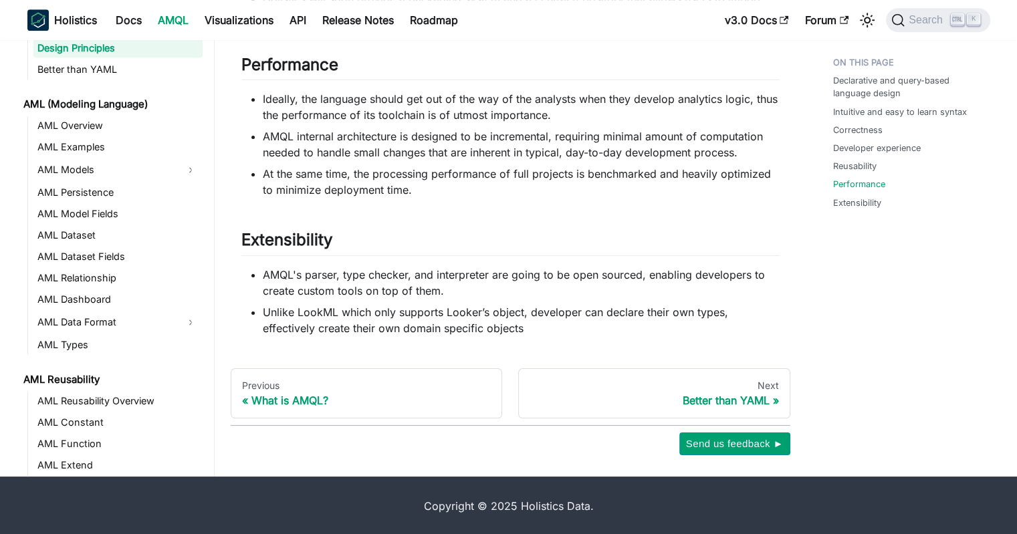
click at [482, 318] on li "Unlike LookML which only supports Looker’s object, developer can declare their …" at bounding box center [521, 320] width 517 height 32
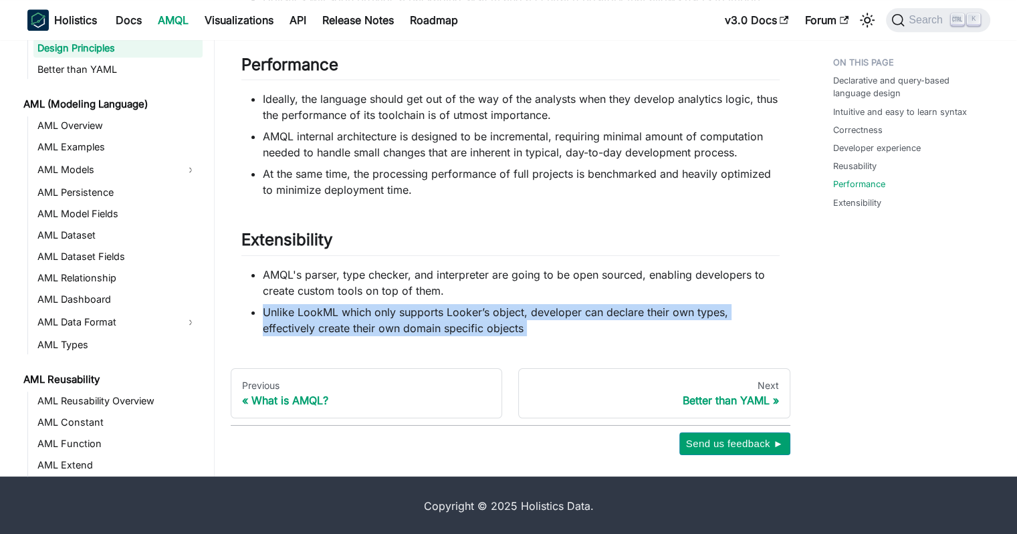
click at [482, 318] on li "Unlike LookML which only supports Looker’s object, developer can declare their …" at bounding box center [521, 320] width 517 height 32
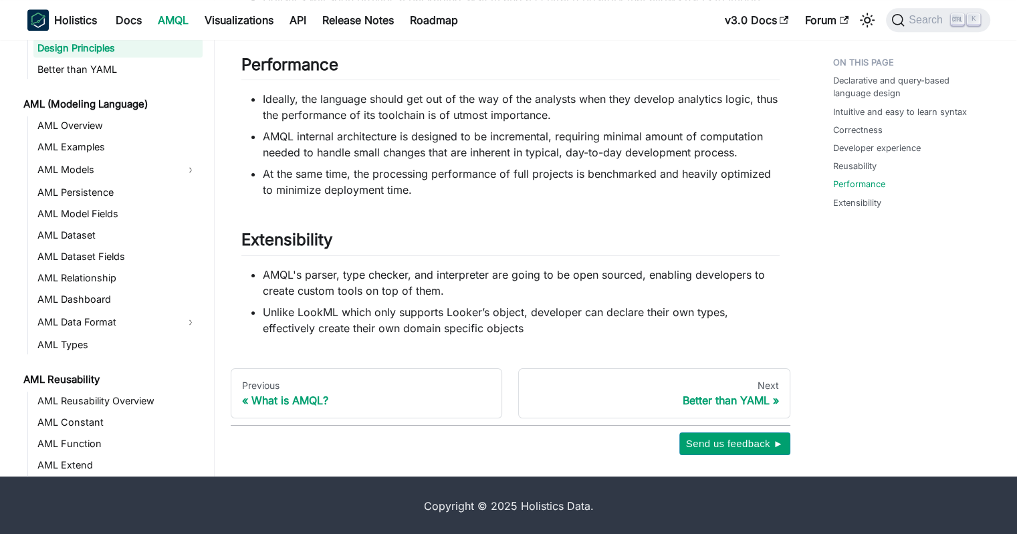
click at [382, 278] on li "AMQL's parser, type checker, and interpreter are going to be open sourced, enab…" at bounding box center [521, 283] width 517 height 32
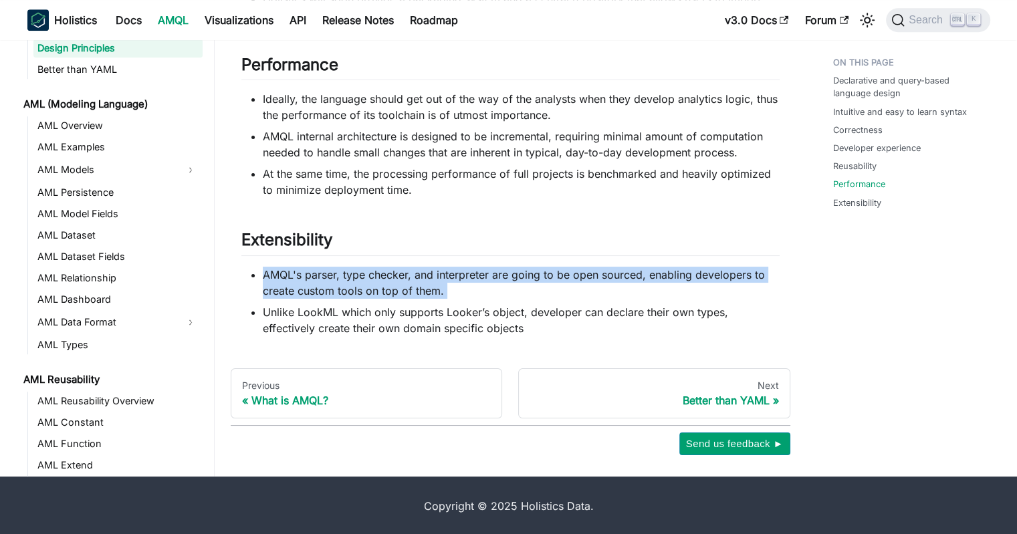
click at [382, 278] on li "AMQL's parser, type checker, and interpreter are going to be open sourced, enab…" at bounding box center [521, 283] width 517 height 32
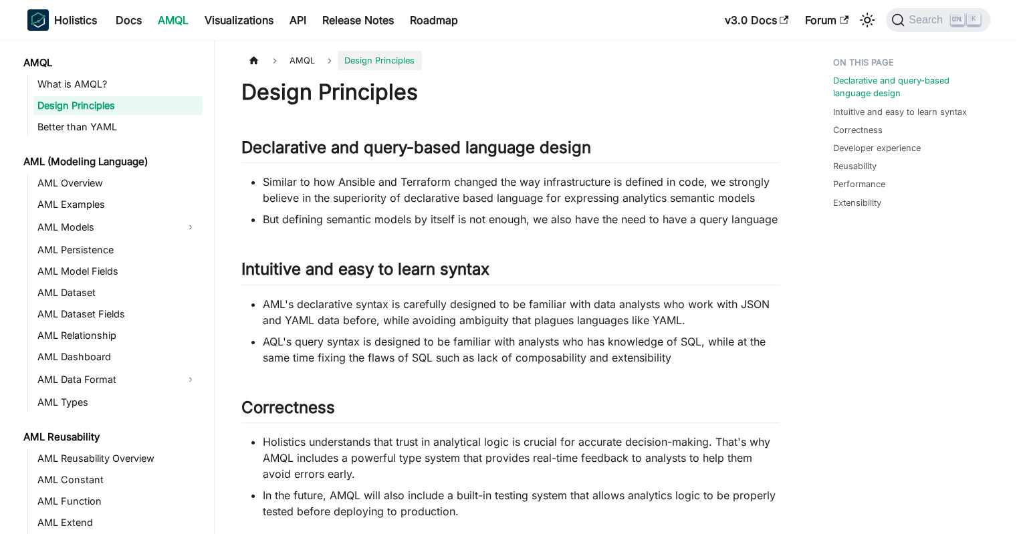
click at [127, 72] on link "AMQL" at bounding box center [110, 62] width 183 height 19
click at [117, 82] on link "What is AMQL?" at bounding box center [117, 84] width 169 height 19
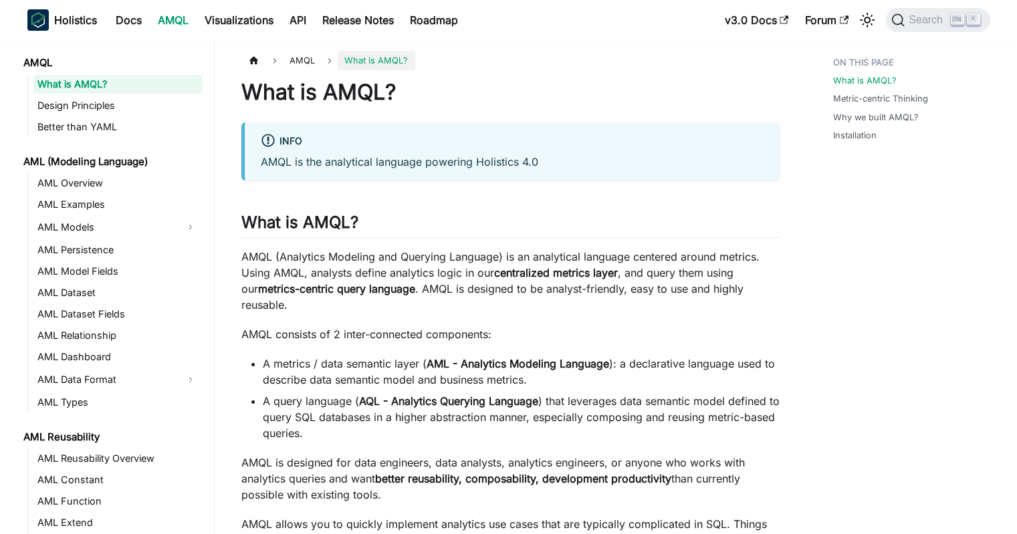
click at [394, 164] on p "AMQL is the analytical language powering Holistics 4.0" at bounding box center [512, 162] width 503 height 16
click at [412, 161] on p "AMQL is the analytical language powering Holistics 4.0" at bounding box center [512, 162] width 503 height 16
click at [449, 277] on p "AMQL (Analytics Modeling and Querying Language) is an analytical language cente…" at bounding box center [510, 281] width 538 height 64
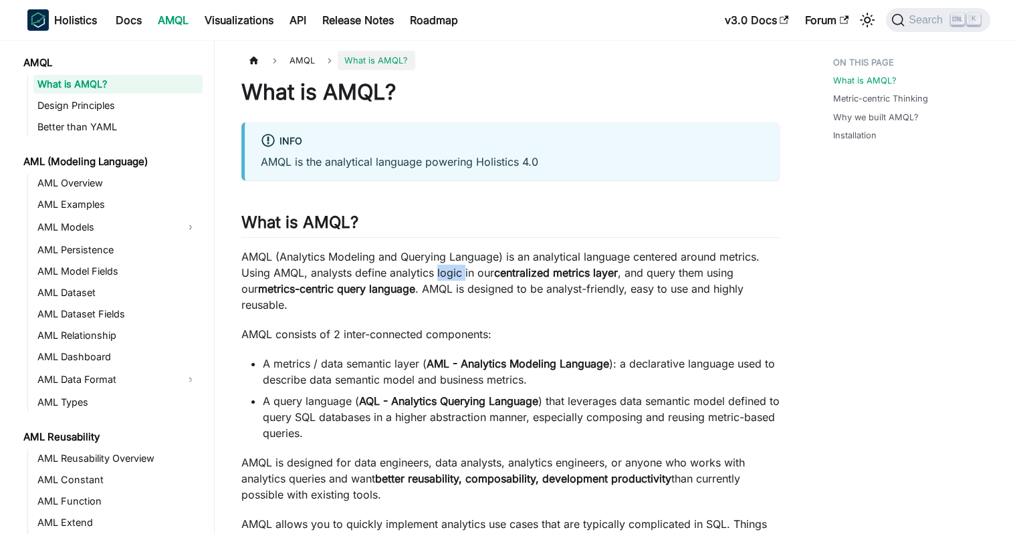
click at [449, 277] on p "AMQL (Analytics Modeling and Querying Language) is an analytical language cente…" at bounding box center [510, 281] width 538 height 64
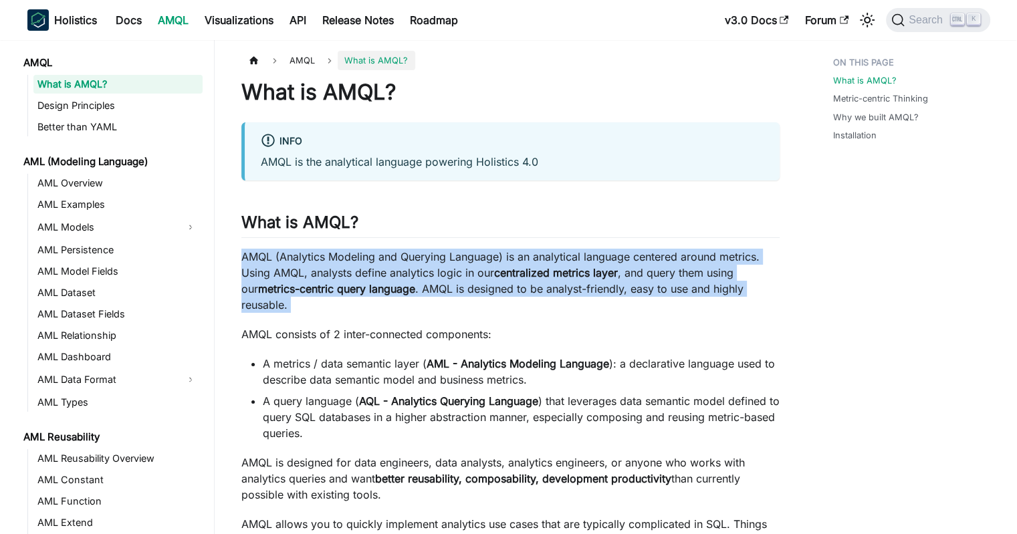
click at [449, 277] on p "AMQL (Analytics Modeling and Querying Language) is an analytical language cente…" at bounding box center [510, 281] width 538 height 64
click at [523, 277] on strong "centralized metrics layer" at bounding box center [556, 272] width 124 height 13
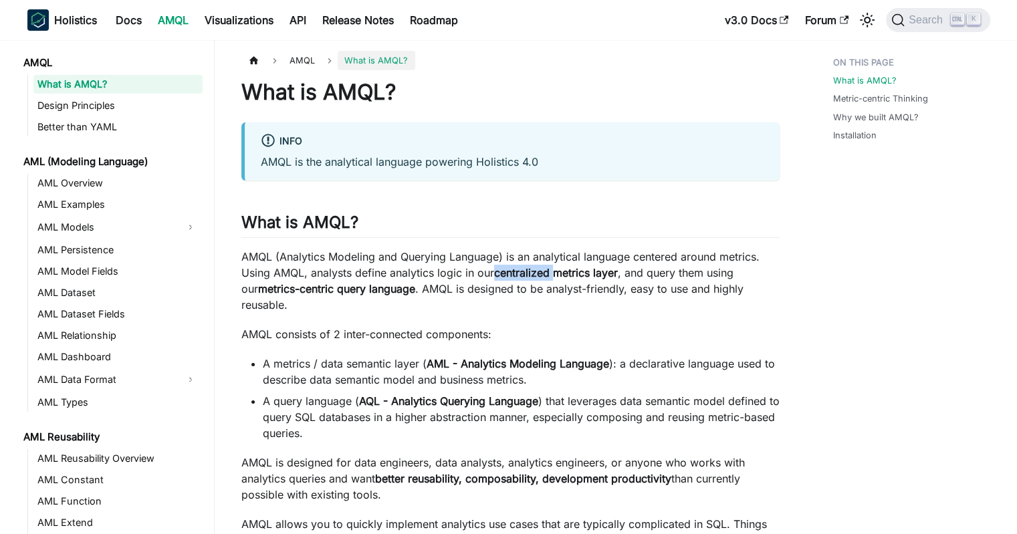
click at [523, 277] on strong "centralized metrics layer" at bounding box center [556, 272] width 124 height 13
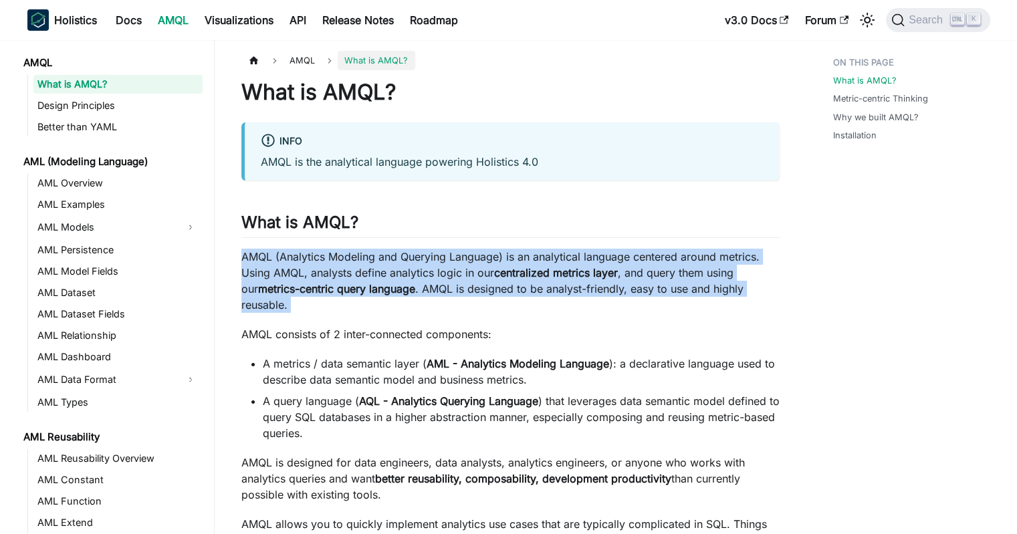
click at [523, 277] on strong "centralized metrics layer" at bounding box center [556, 272] width 124 height 13
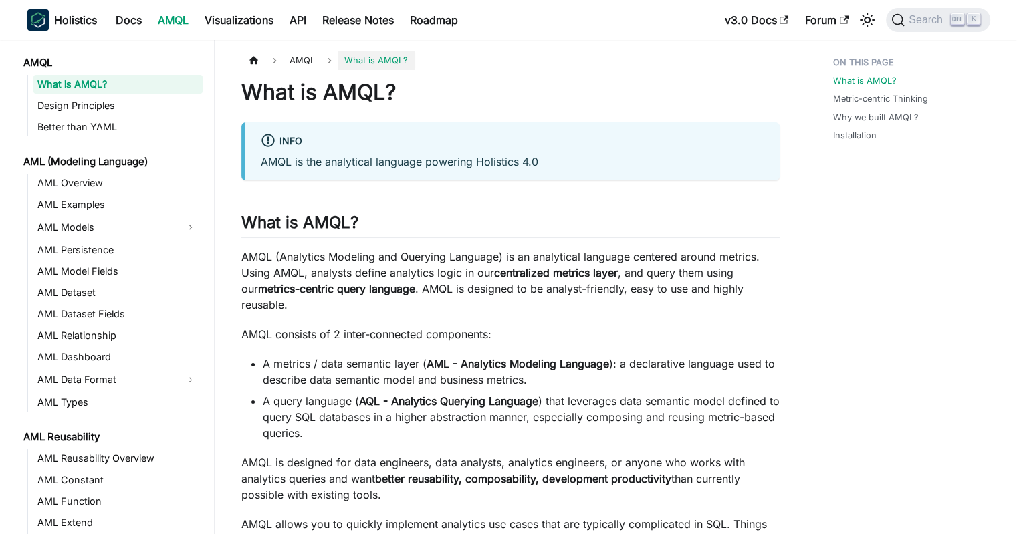
drag, startPoint x: 576, startPoint y: 323, endPoint x: 575, endPoint y: 408, distance: 84.9
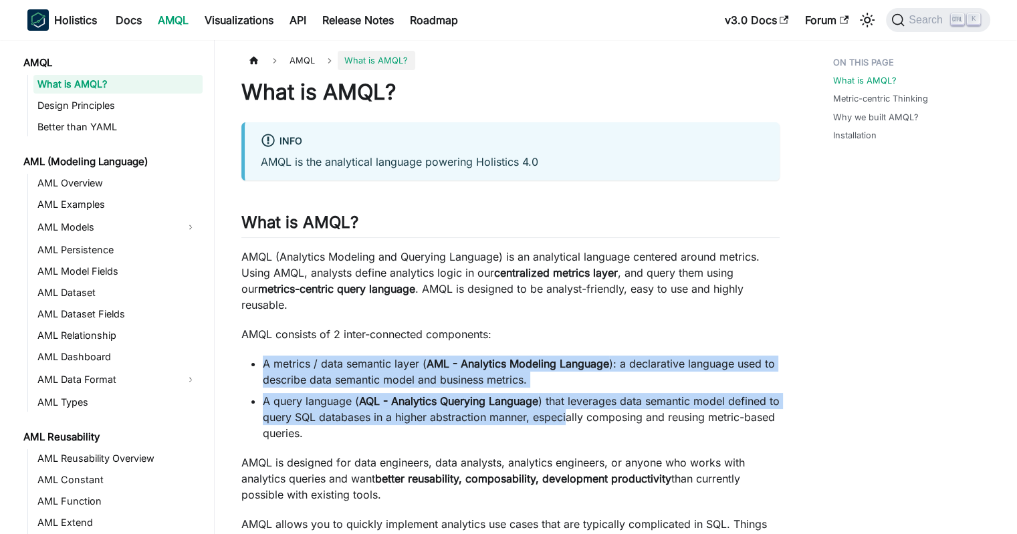
click at [578, 406] on li "A query language ( AQL - Analytics Querying Language ) that leverages data sema…" at bounding box center [521, 417] width 517 height 48
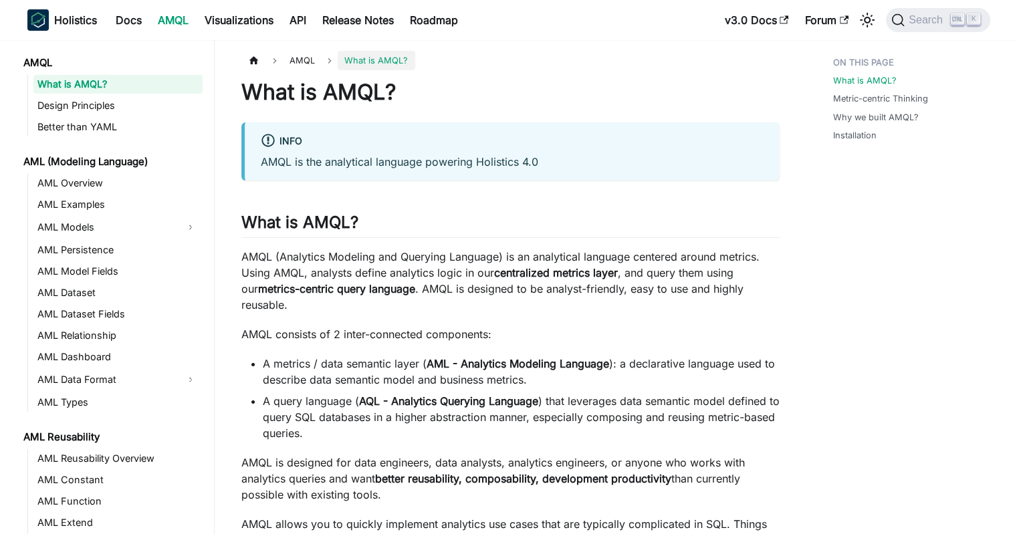
drag, startPoint x: 556, startPoint y: 409, endPoint x: 555, endPoint y: 344, distance: 65.5
click at [555, 356] on ul "A metrics / data semantic layer ( AML - Analytics Modeling Language ): a declar…" at bounding box center [510, 399] width 538 height 86
click at [555, 357] on strong "AML - Analytics Modeling Language" at bounding box center [517, 363] width 182 height 13
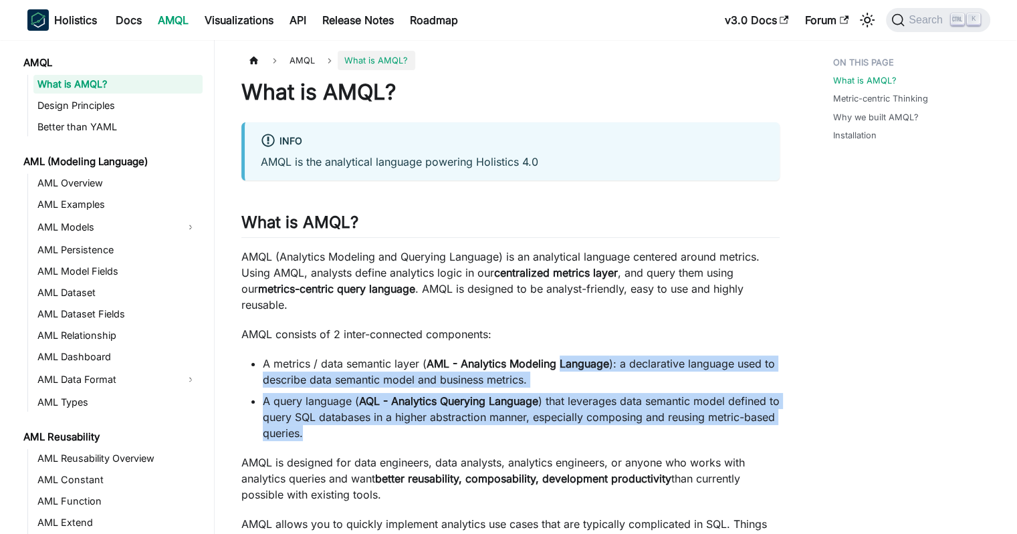
drag, startPoint x: 556, startPoint y: 400, endPoint x: 556, endPoint y: 416, distance: 15.4
click at [556, 416] on li "A query language ( AQL - Analytics Querying Language ) that leverages data sema…" at bounding box center [521, 417] width 517 height 48
drag, startPoint x: 537, startPoint y: 414, endPoint x: 537, endPoint y: 324, distance: 90.2
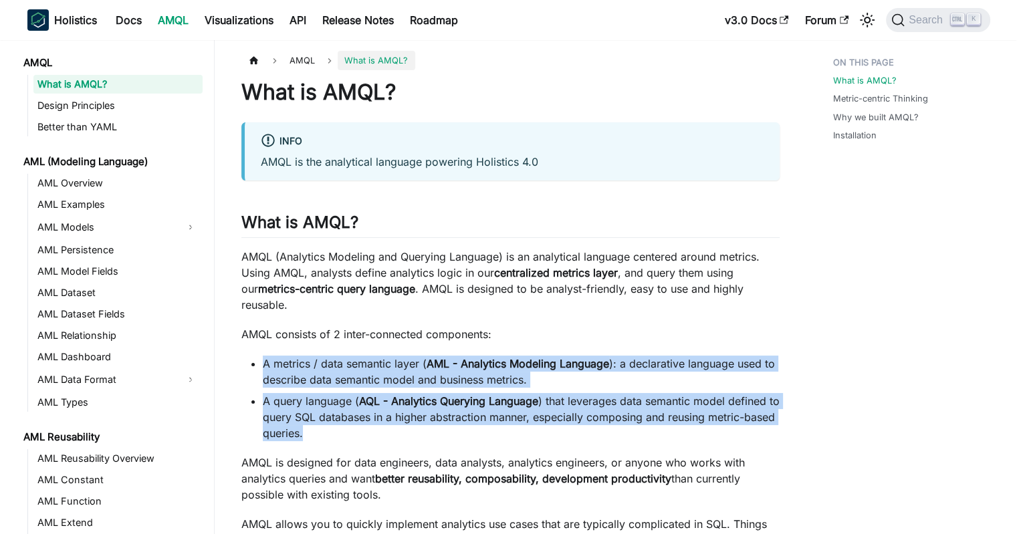
click at [537, 326] on p "AMQL consists of 2 inter-connected components:" at bounding box center [510, 334] width 538 height 16
drag, startPoint x: 545, startPoint y: 318, endPoint x: 546, endPoint y: 404, distance: 85.6
click at [546, 404] on li "A query language ( AQL - Analytics Querying Language ) that leverages data sema…" at bounding box center [521, 417] width 517 height 48
drag, startPoint x: 539, startPoint y: 418, endPoint x: 546, endPoint y: 331, distance: 87.2
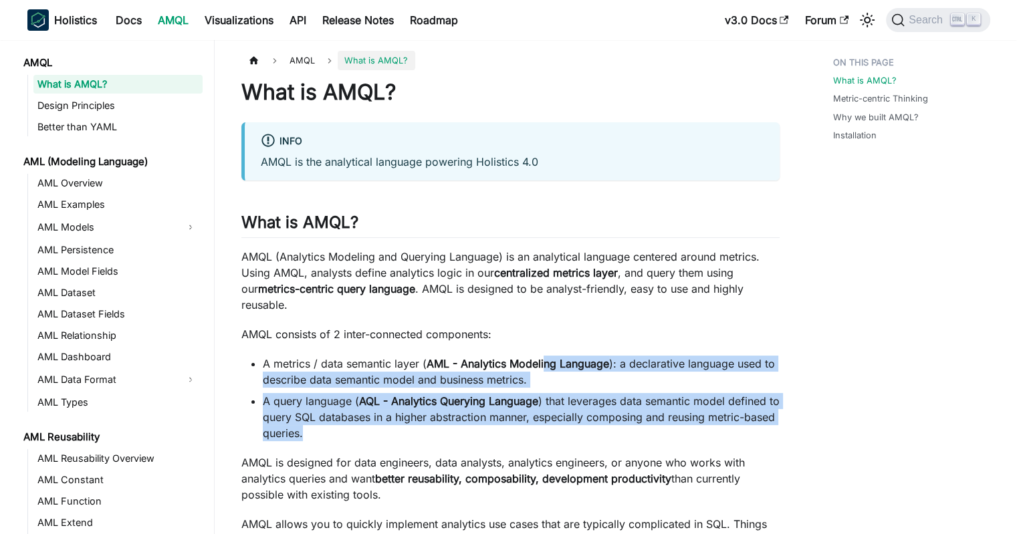
drag, startPoint x: 551, startPoint y: 324, endPoint x: 553, endPoint y: 422, distance: 99.0
click at [553, 422] on li "A query language ( AQL - Analytics Querying Language ) that leverages data sema…" at bounding box center [521, 417] width 517 height 48
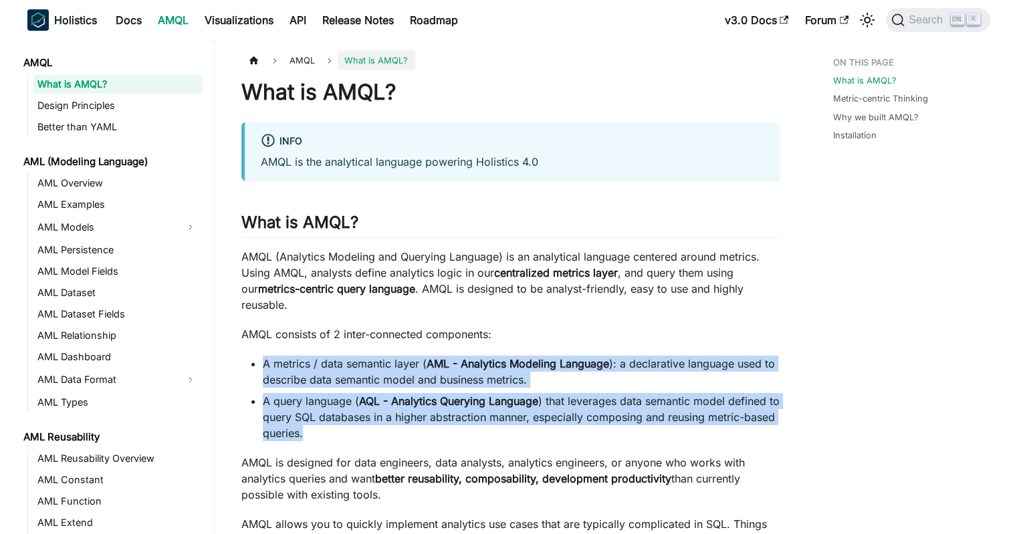
drag, startPoint x: 529, startPoint y: 414, endPoint x: 551, endPoint y: 320, distance: 96.6
click at [551, 326] on p "AMQL consists of 2 inter-connected components:" at bounding box center [510, 334] width 538 height 16
drag, startPoint x: 557, startPoint y: 316, endPoint x: 556, endPoint y: 408, distance: 92.2
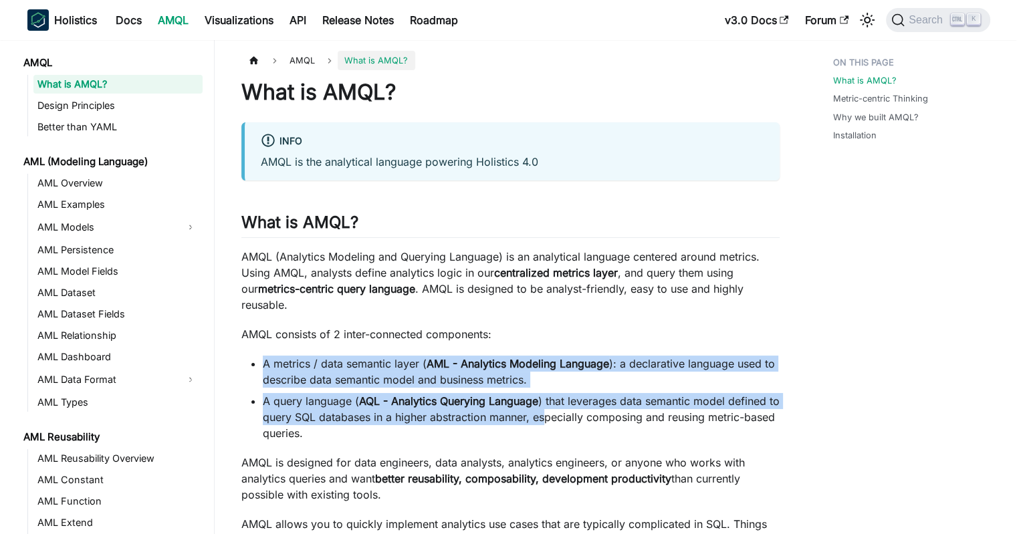
click at [556, 408] on li "A query language ( AQL - Analytics Querying Language ) that leverages data sema…" at bounding box center [521, 417] width 517 height 48
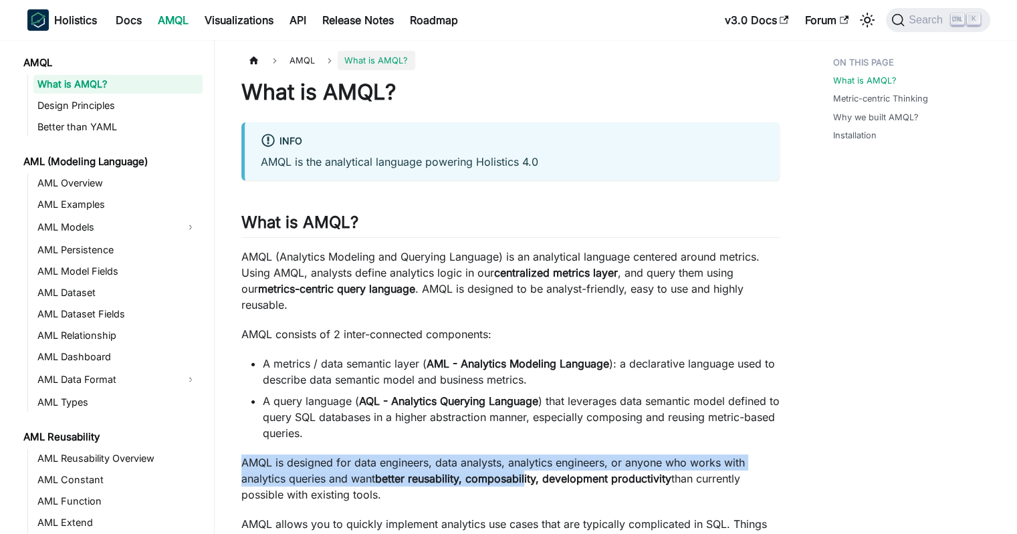
drag, startPoint x: 537, startPoint y: 415, endPoint x: 527, endPoint y: 466, distance: 51.9
click at [527, 471] on p "AMQL is designed for data engineers, data analysts, analytics engineers, or any…" at bounding box center [510, 479] width 538 height 48
drag, startPoint x: 527, startPoint y: 481, endPoint x: 531, endPoint y: 433, distance: 48.3
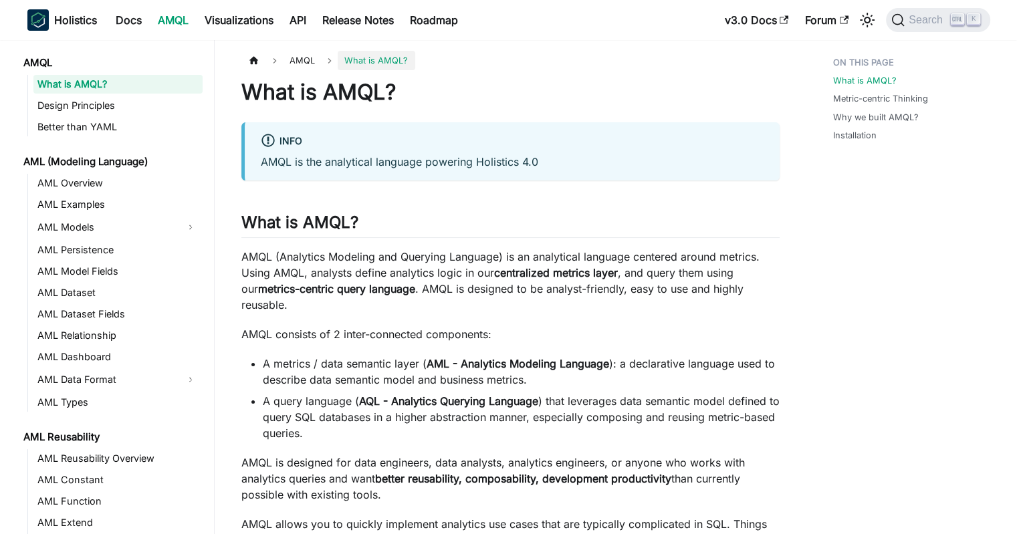
click at [43, 68] on link "AMQL" at bounding box center [110, 62] width 183 height 19
click at [45, 61] on link "AMQL" at bounding box center [110, 62] width 183 height 19
click at [846, 61] on ul "What is AMQL? Metric-centric Thinking Why we built AMQL? Installation" at bounding box center [904, 102] width 165 height 102
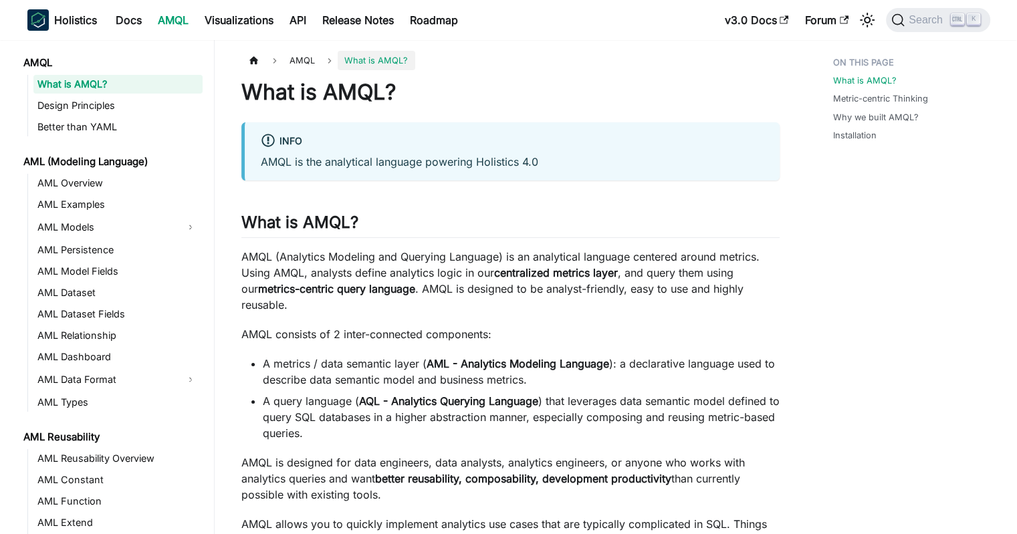
click at [176, 23] on link "AMQL" at bounding box center [173, 19] width 47 height 21
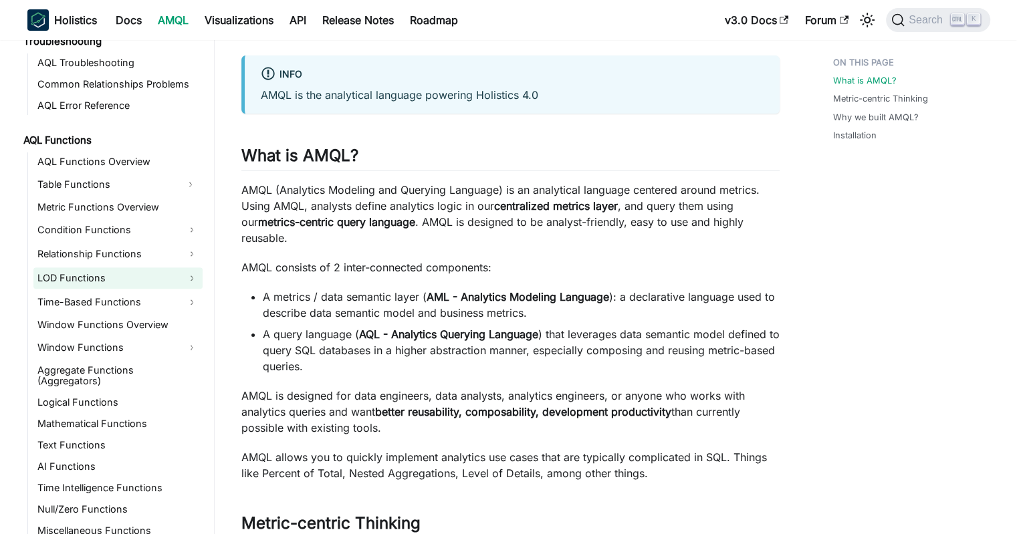
scroll to position [134, 0]
